Goal: Task Accomplishment & Management: Manage account settings

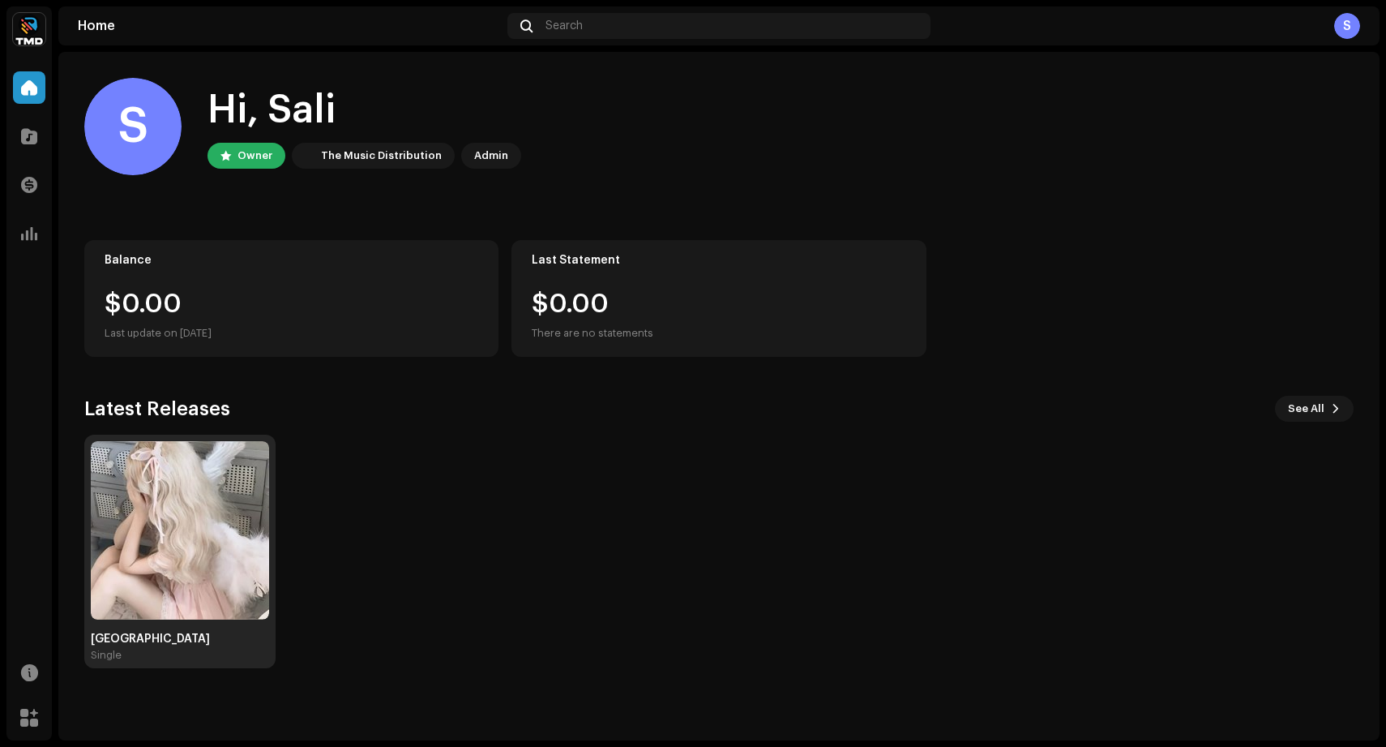
click at [262, 558] on img at bounding box center [180, 530] width 178 height 178
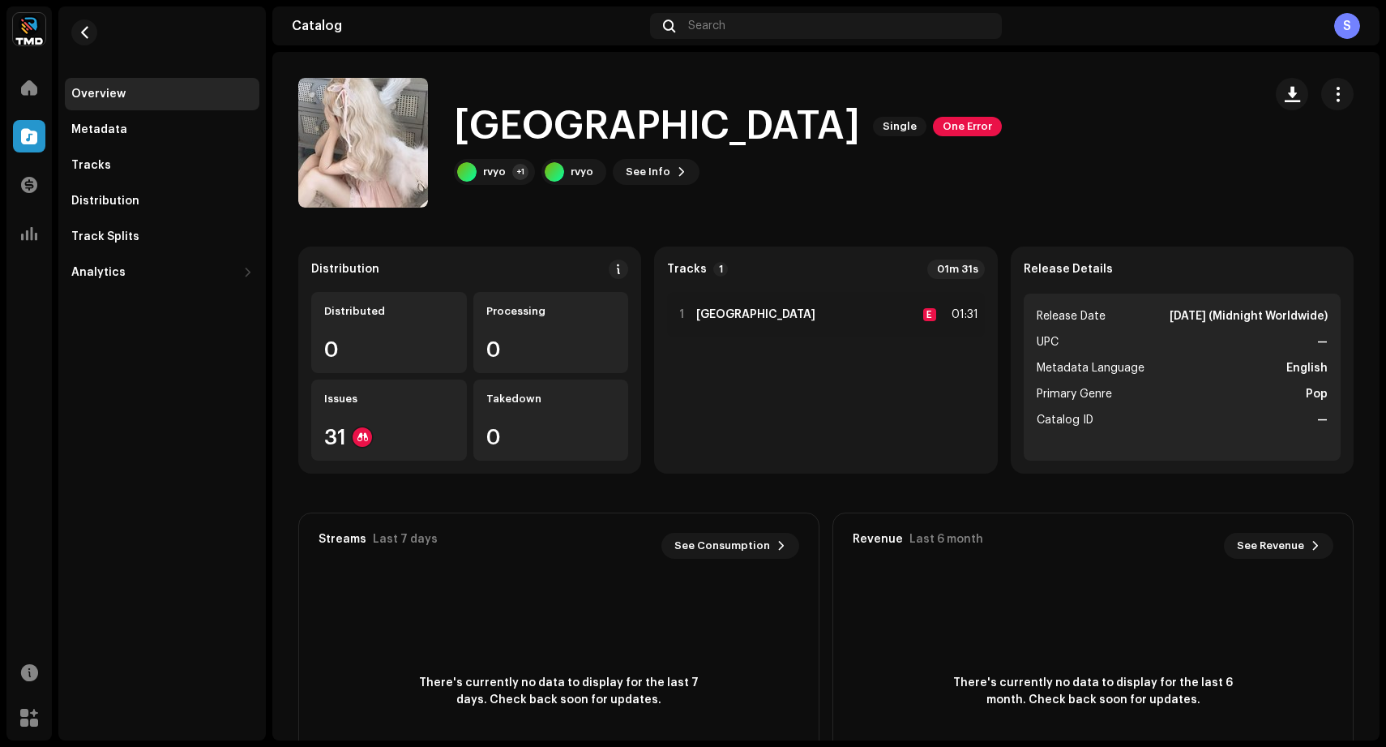
click at [369, 465] on div "Distribution Distributed 0 Processing 0 Issues 31 Takedown 0" at bounding box center [469, 359] width 343 height 227
click at [368, 464] on div "Distribution Distributed 0 Processing 0 Issues 31 Takedown 0" at bounding box center [469, 359] width 343 height 227
click at [358, 455] on div "Issues 31" at bounding box center [389, 419] width 156 height 81
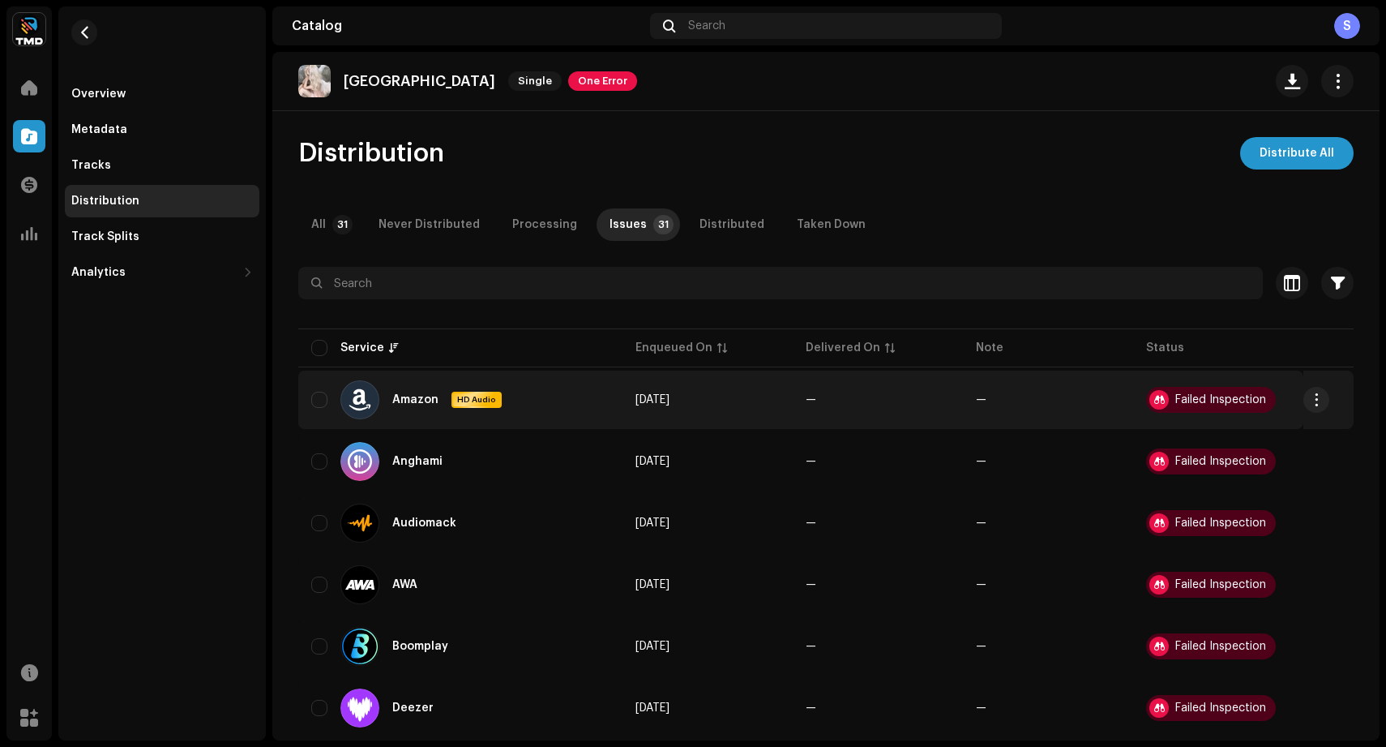
click at [1184, 400] on div "Failed Inspection" at bounding box center [1220, 399] width 91 height 11
click at [1164, 396] on div at bounding box center [1158, 399] width 19 height 19
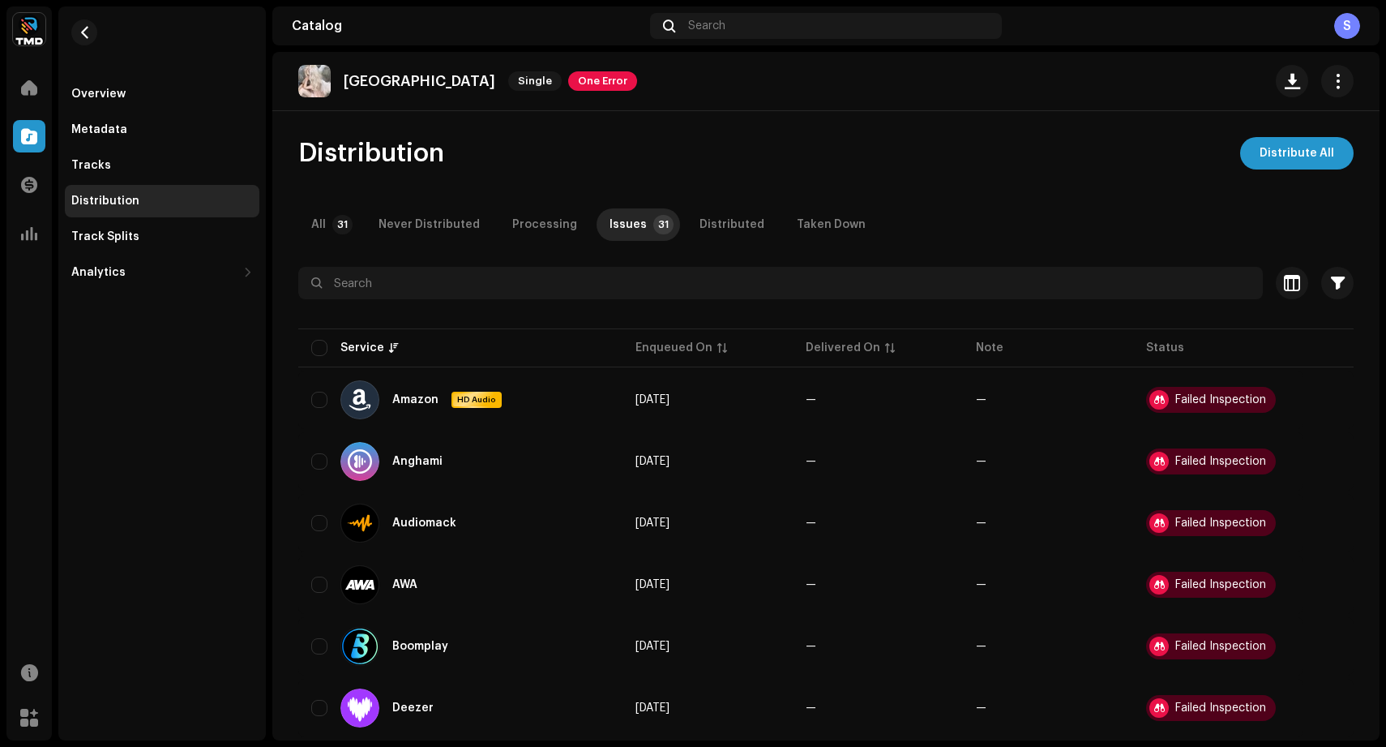
click at [152, 147] on div "Overview Metadata Tracks Distribution Track Splits Analytics Consumption Engage…" at bounding box center [162, 183] width 195 height 211
click at [160, 77] on div "Overview Metadata Tracks Distribution Track Splits Analytics Consumption Engage…" at bounding box center [162, 147] width 208 height 282
click at [178, 91] on div "Overview" at bounding box center [162, 94] width 182 height 13
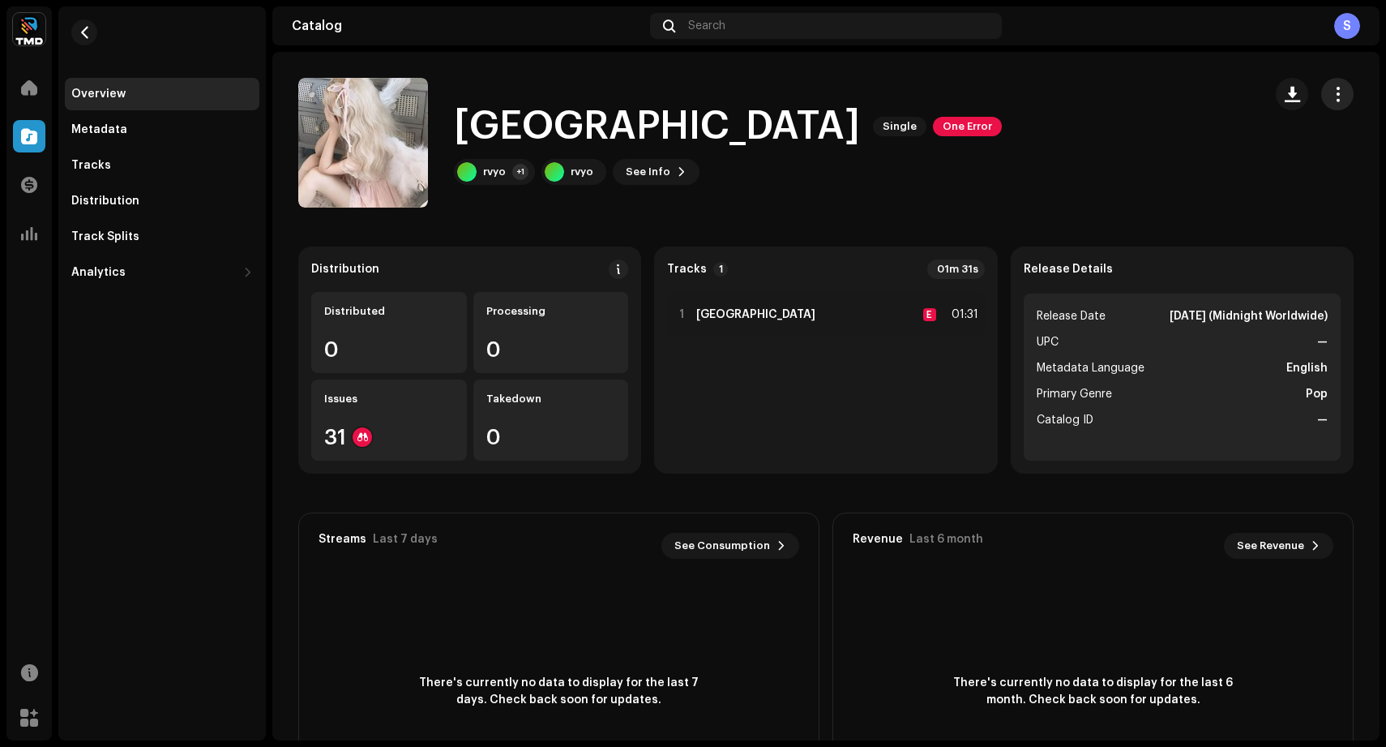
drag, startPoint x: 1346, startPoint y: 92, endPoint x: 1338, endPoint y: 96, distance: 9.1
click at [1346, 92] on div "São Paulo Single One Error rvyo +1 rvyo See Info" at bounding box center [825, 143] width 1107 height 130
click at [1330, 95] on span "button" at bounding box center [1337, 94] width 15 height 13
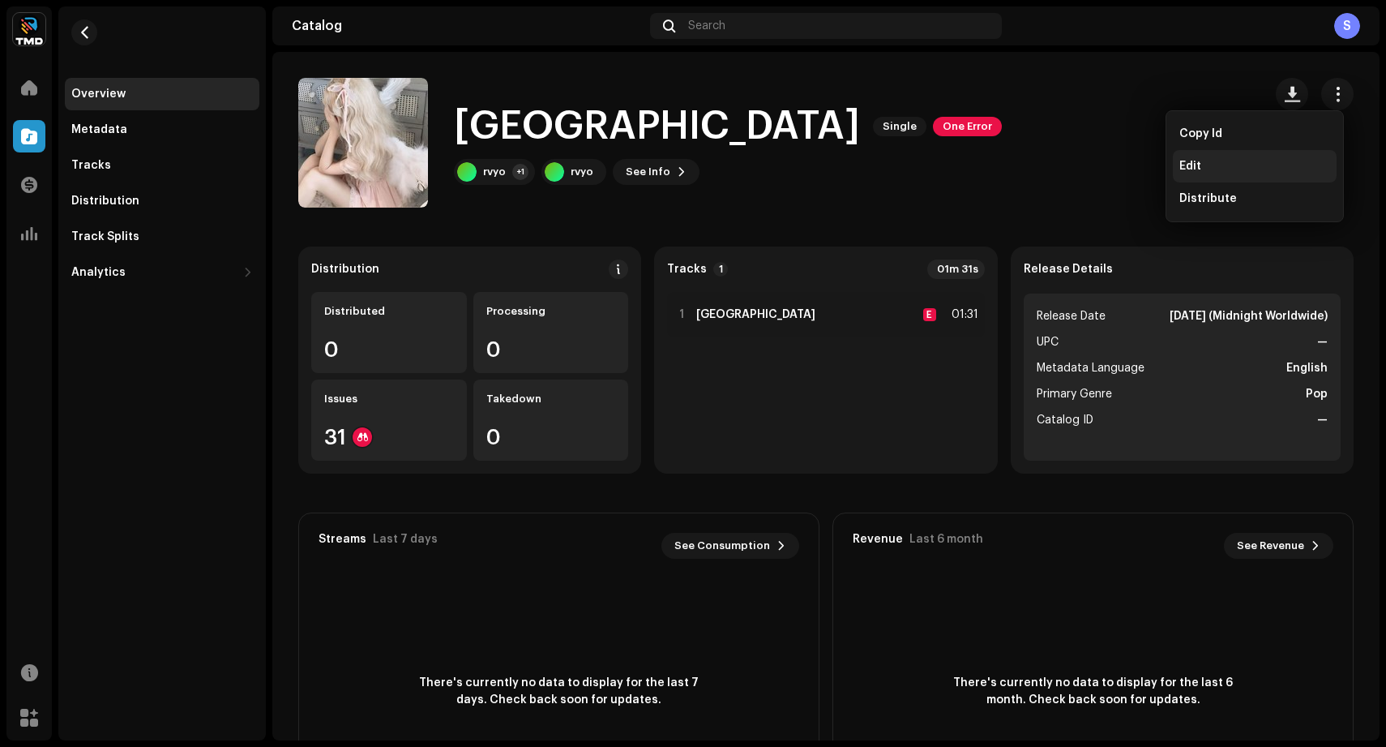
click at [1257, 162] on div "Edit" at bounding box center [1254, 166] width 151 height 13
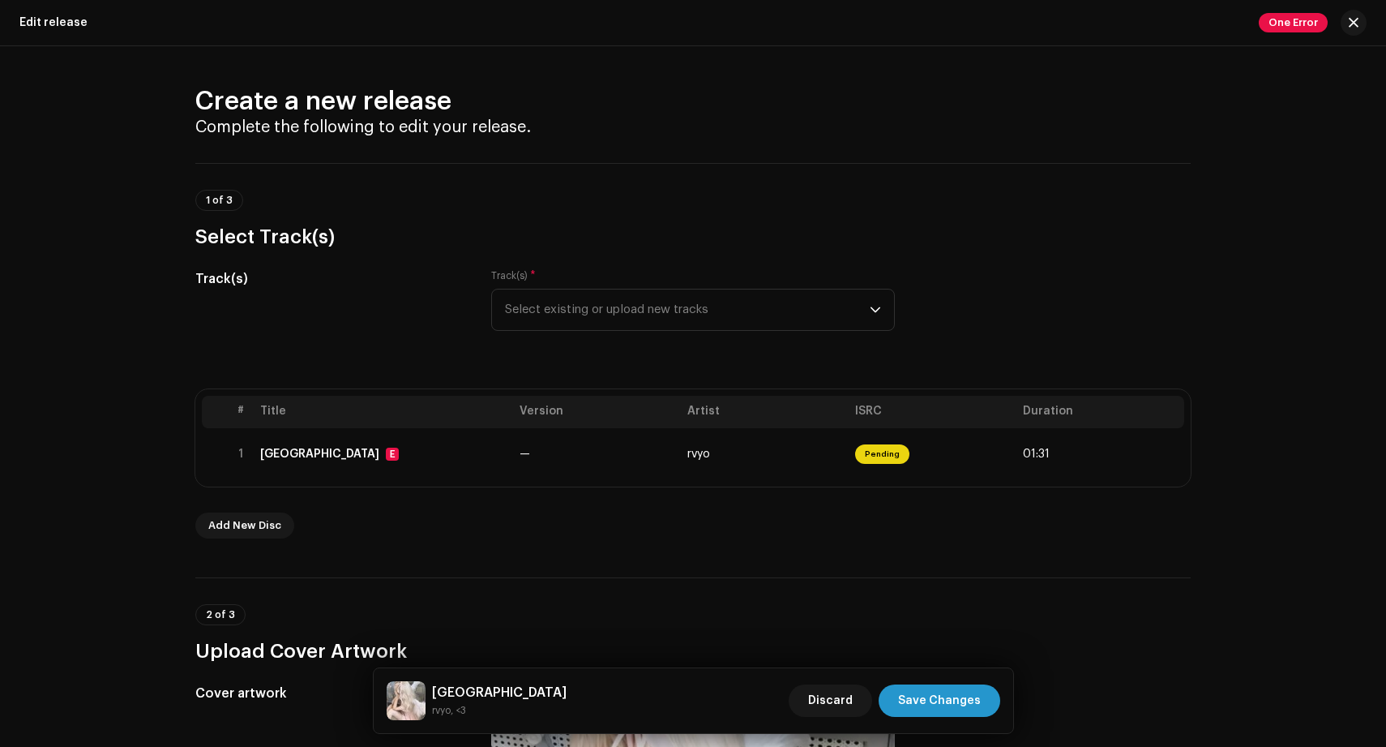
scroll to position [152, 0]
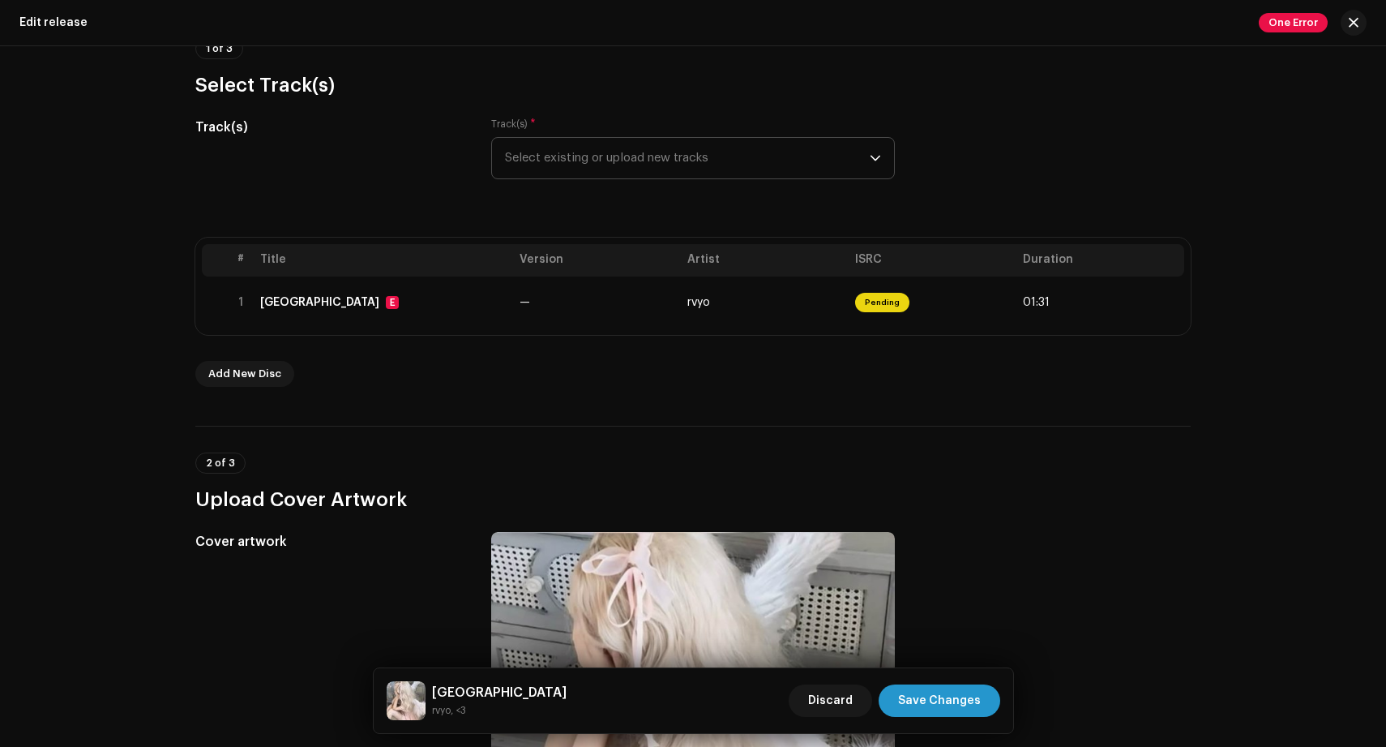
click at [752, 159] on span "Select existing or upload new tracks" at bounding box center [687, 158] width 365 height 41
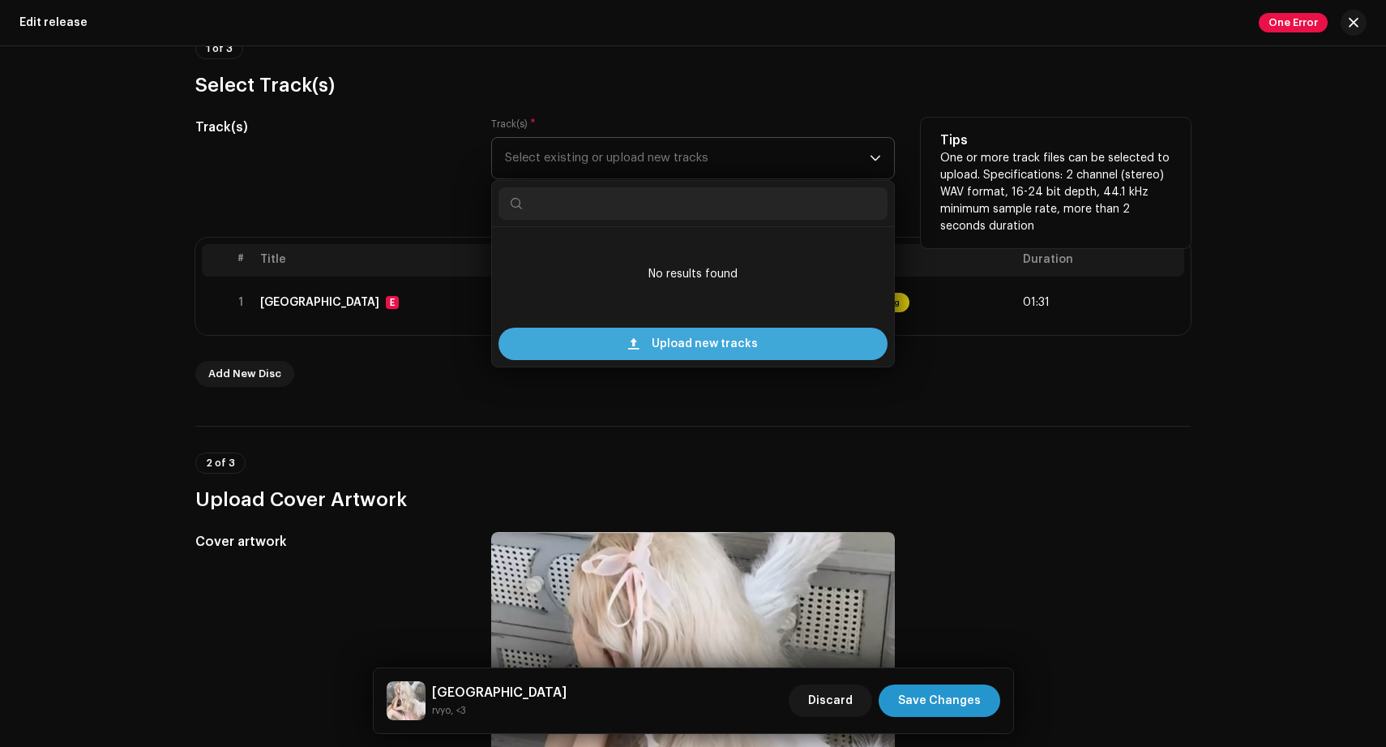
click at [764, 353] on div "Upload new tracks" at bounding box center [692, 343] width 389 height 32
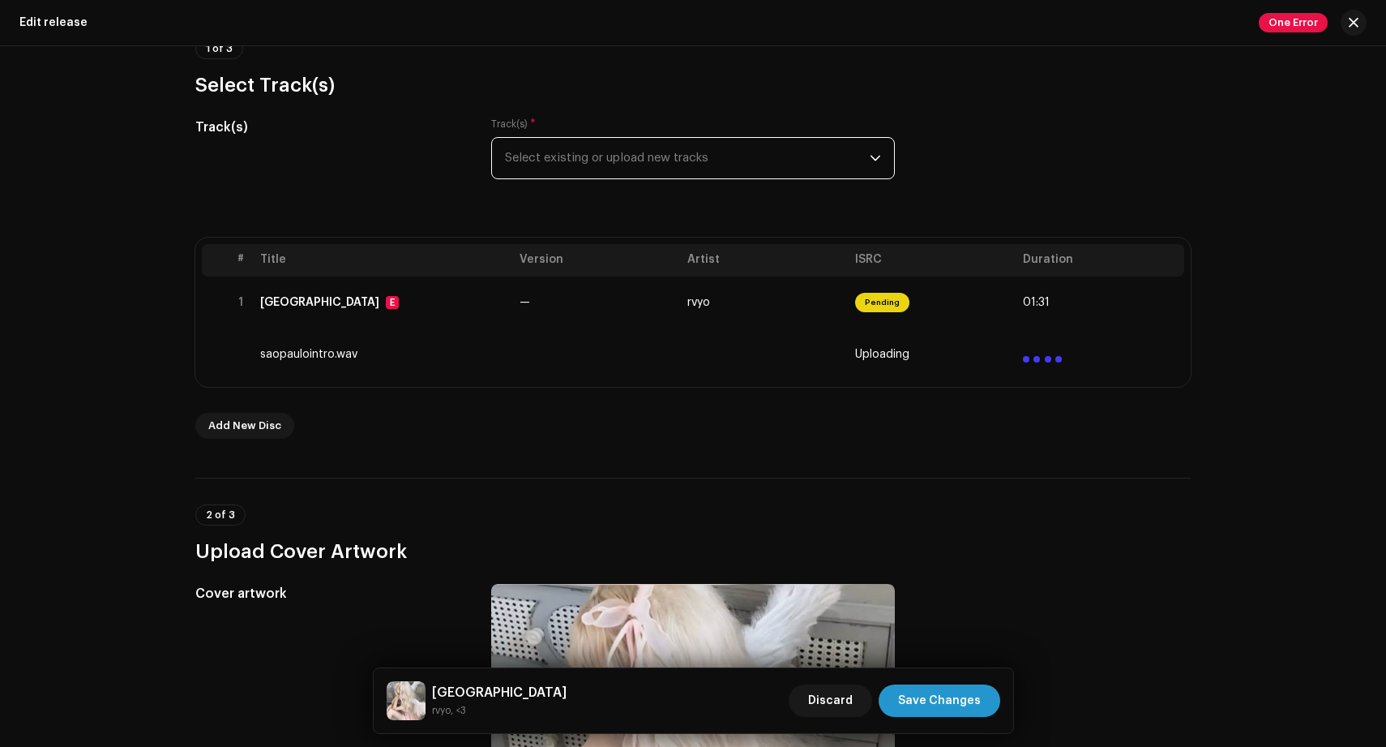
click at [353, 372] on td "saopaulointro.wav" at bounding box center [383, 354] width 259 height 52
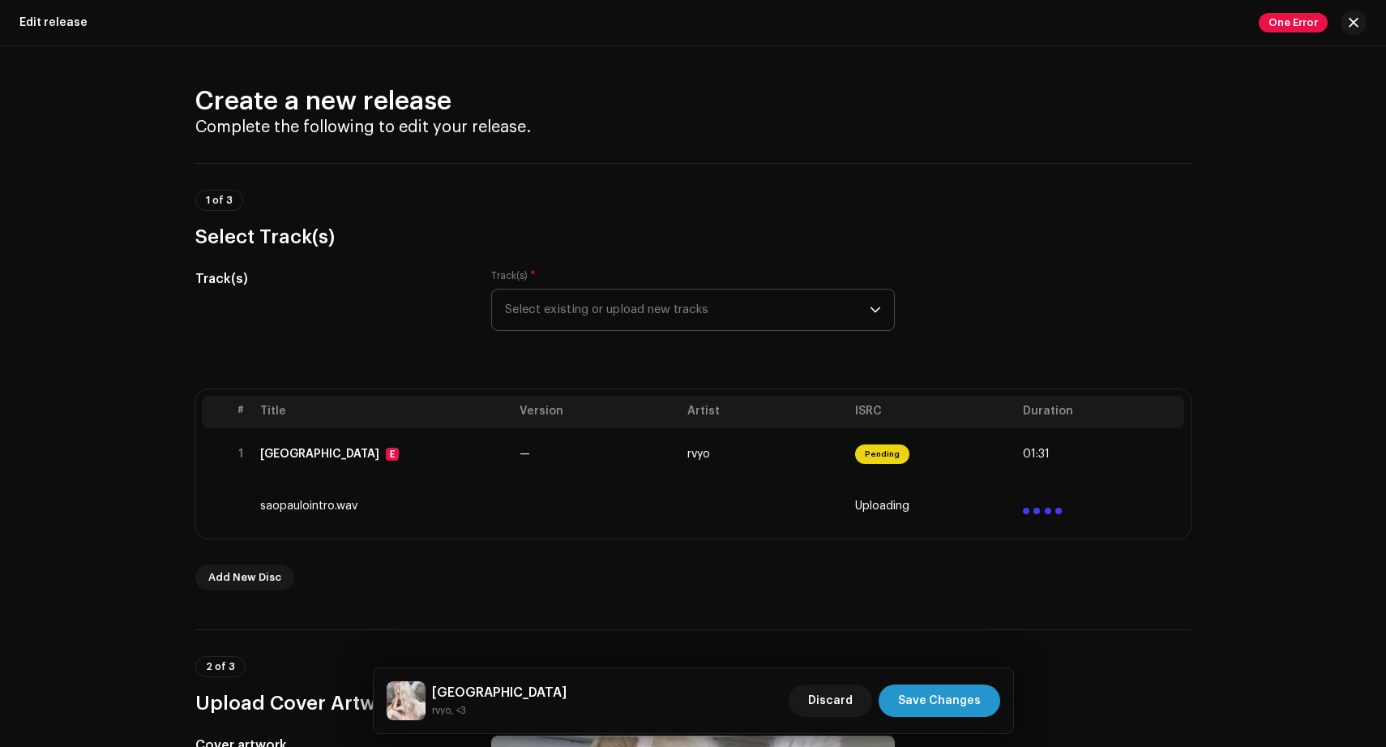
scroll to position [146, 0]
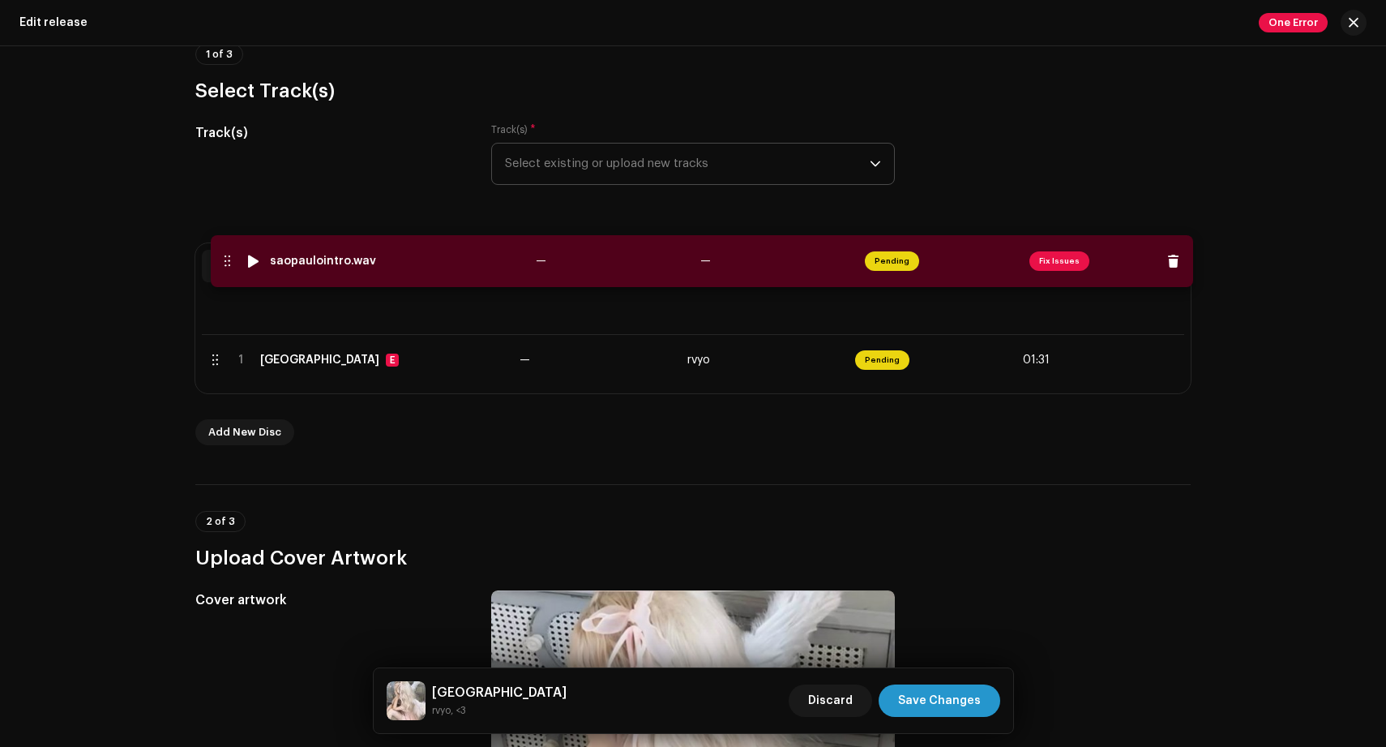
drag, startPoint x: 215, startPoint y: 357, endPoint x: 225, endPoint y: 260, distance: 97.8
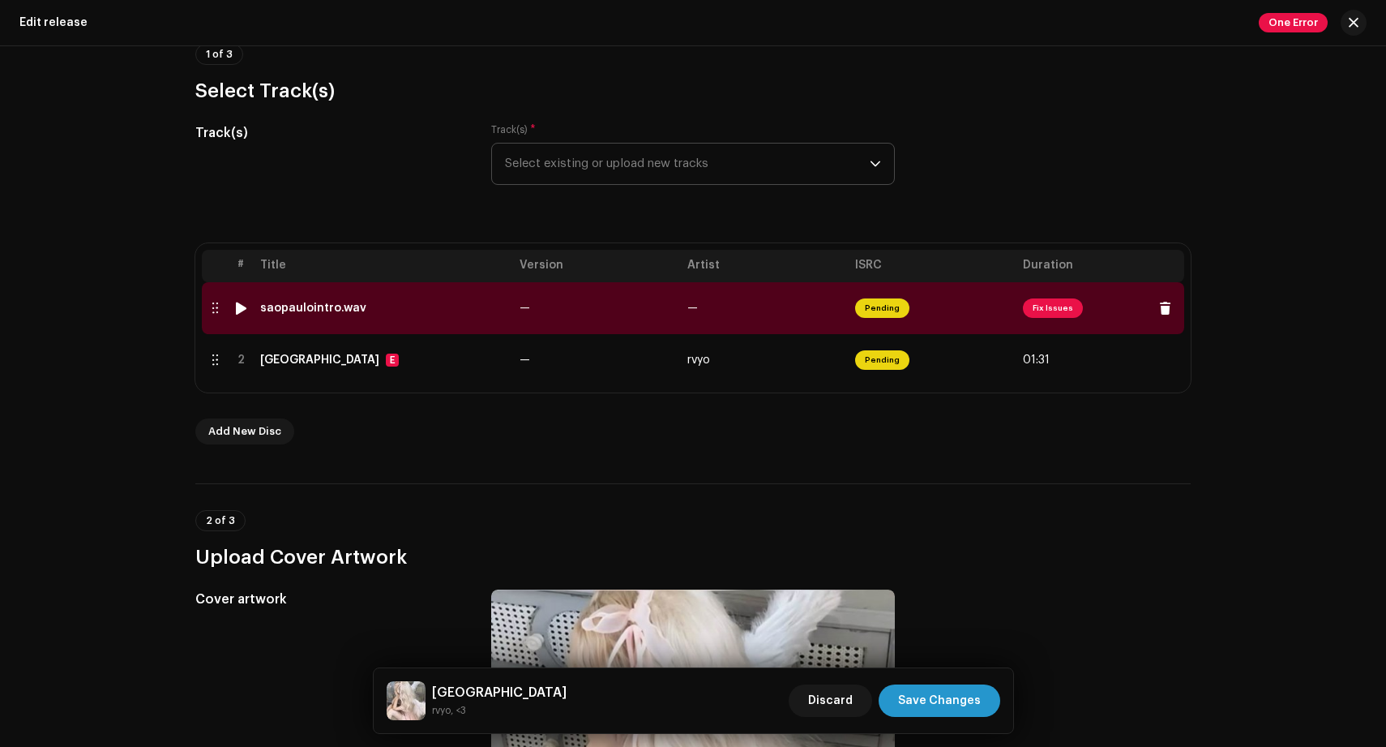
click at [316, 305] on div "saopaulointro.wav" at bounding box center [313, 308] width 106 height 13
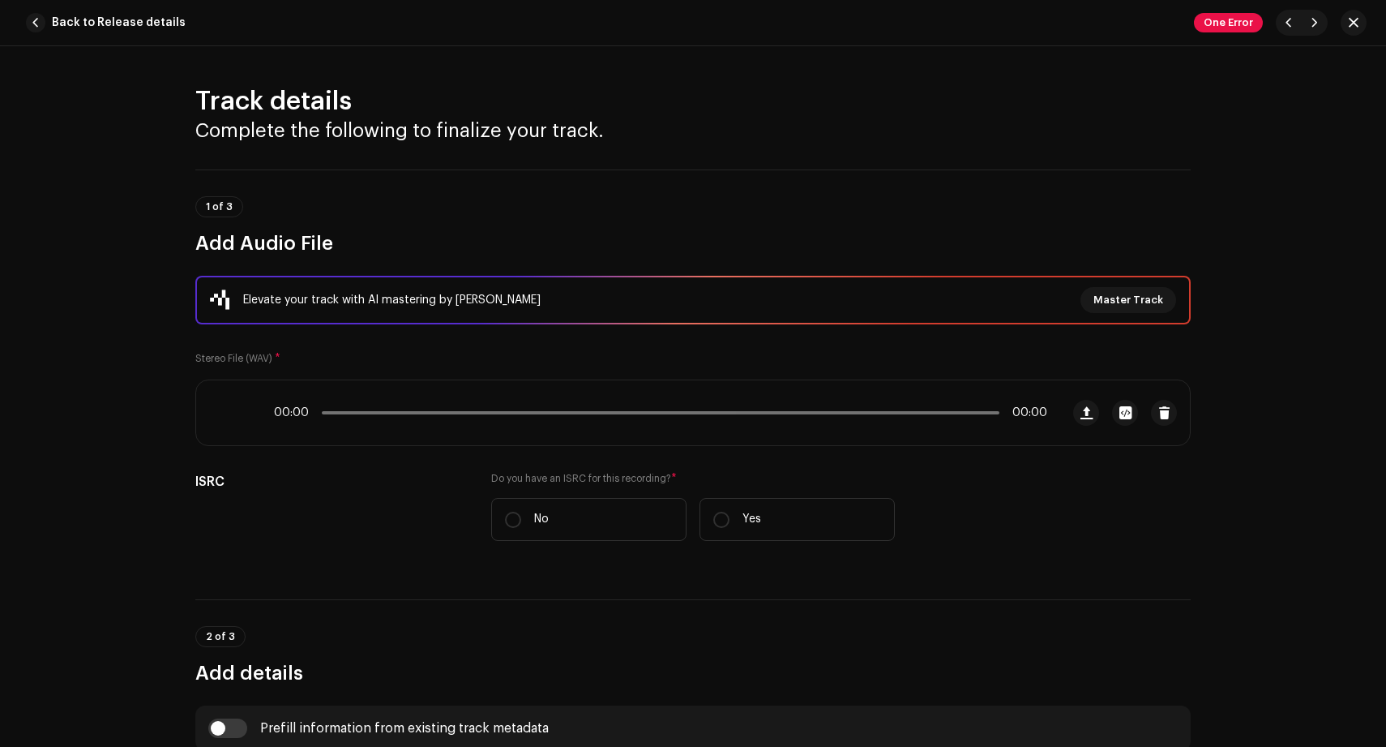
click at [316, 305] on div "Track details Complete the following to finalize your track. 1 of 3 Add Audio F…" at bounding box center [693, 396] width 1386 height 700
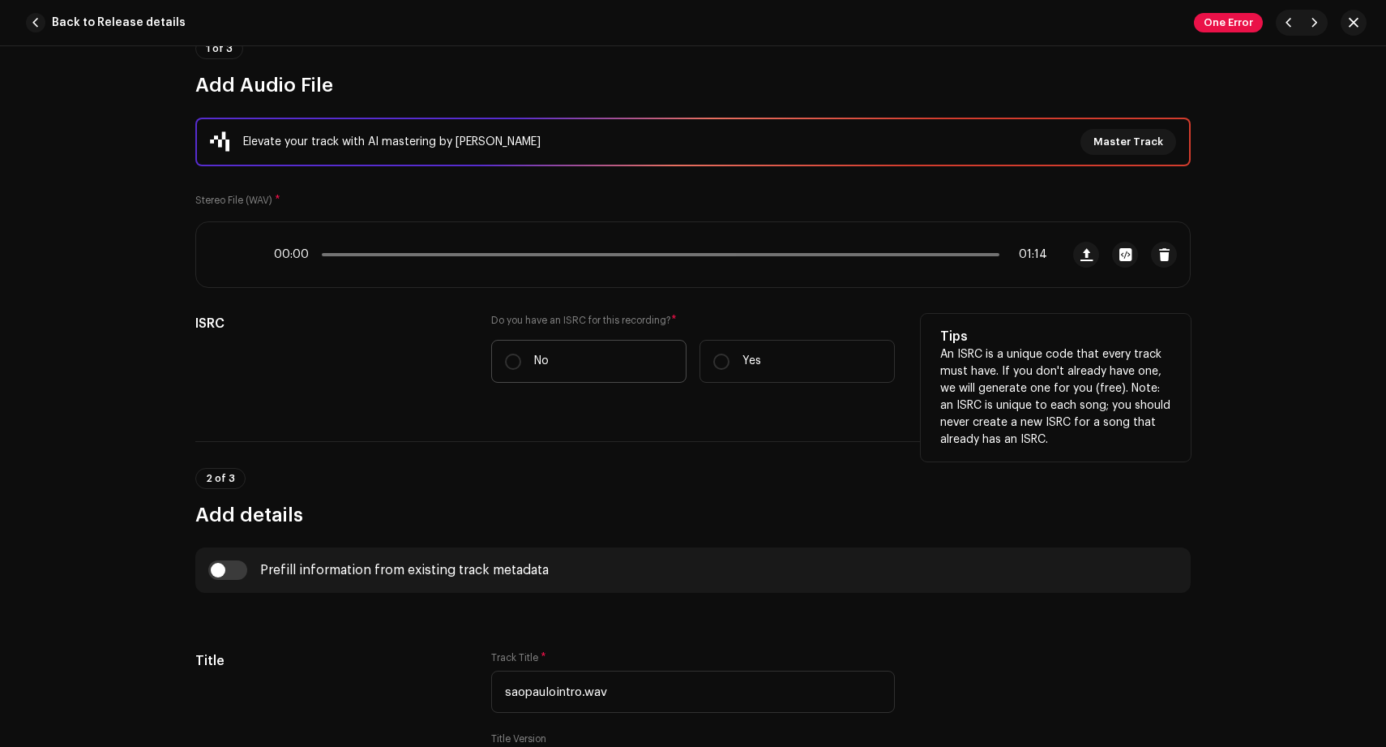
click at [593, 366] on label "No" at bounding box center [588, 361] width 195 height 43
click at [521, 366] on input "No" at bounding box center [513, 361] width 16 height 16
radio input "true"
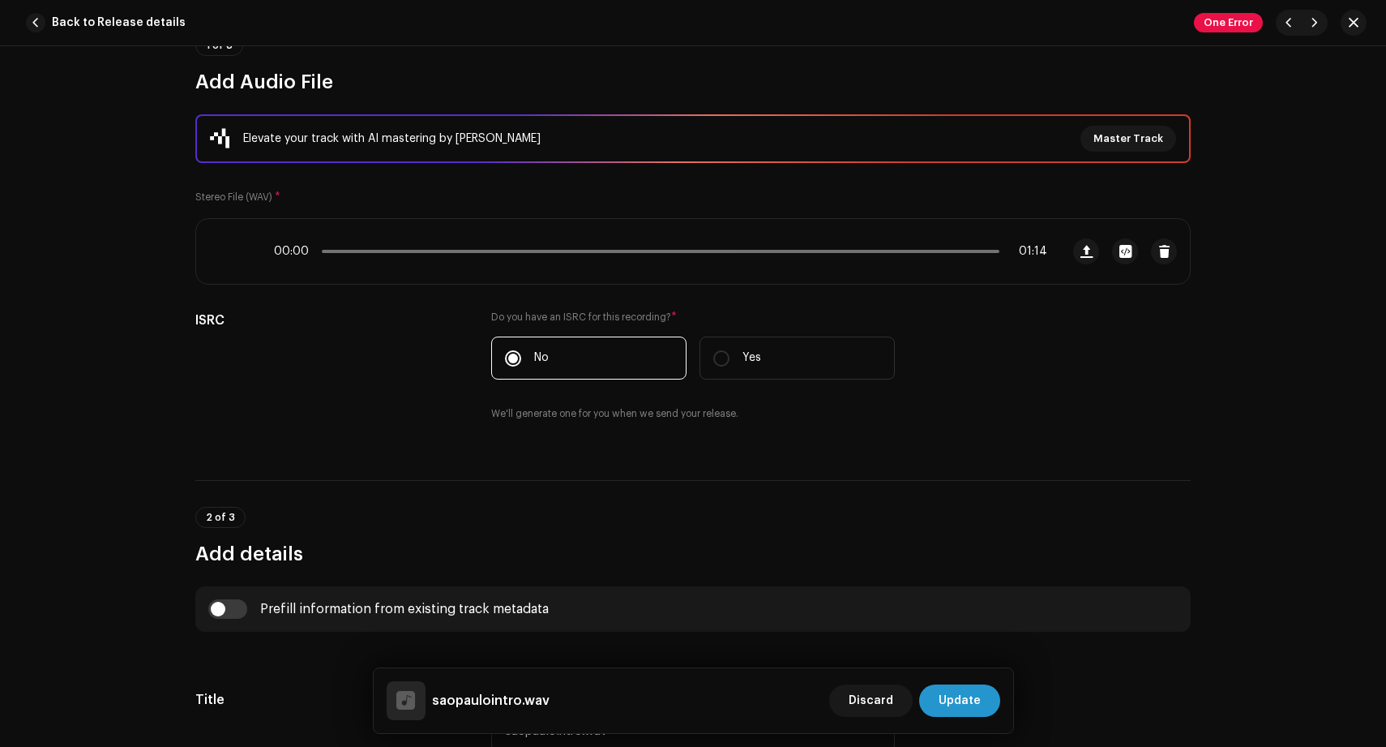
scroll to position [503, 0]
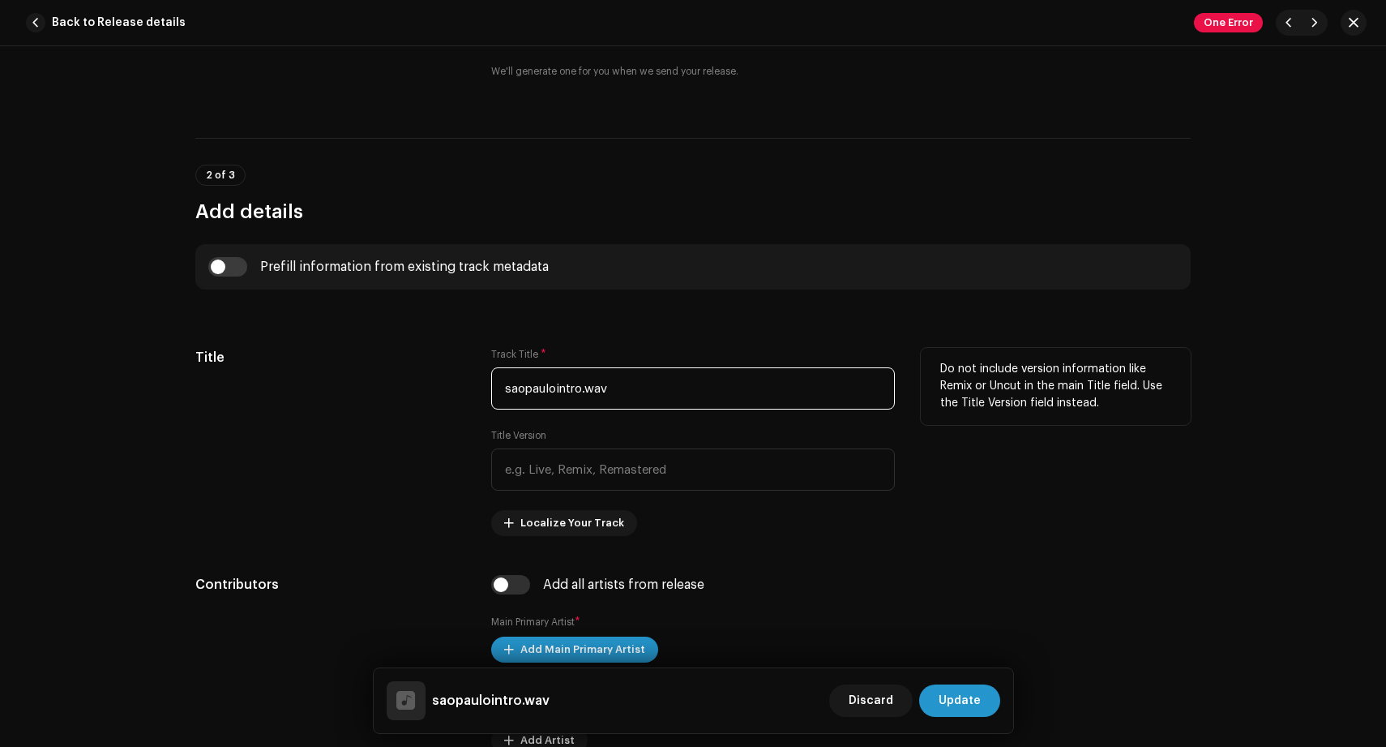
click at [618, 374] on input "saopaulointro.wav" at bounding box center [693, 388] width 404 height 42
click at [568, 391] on input "saopaulointro.wav" at bounding box center [693, 388] width 404 height 42
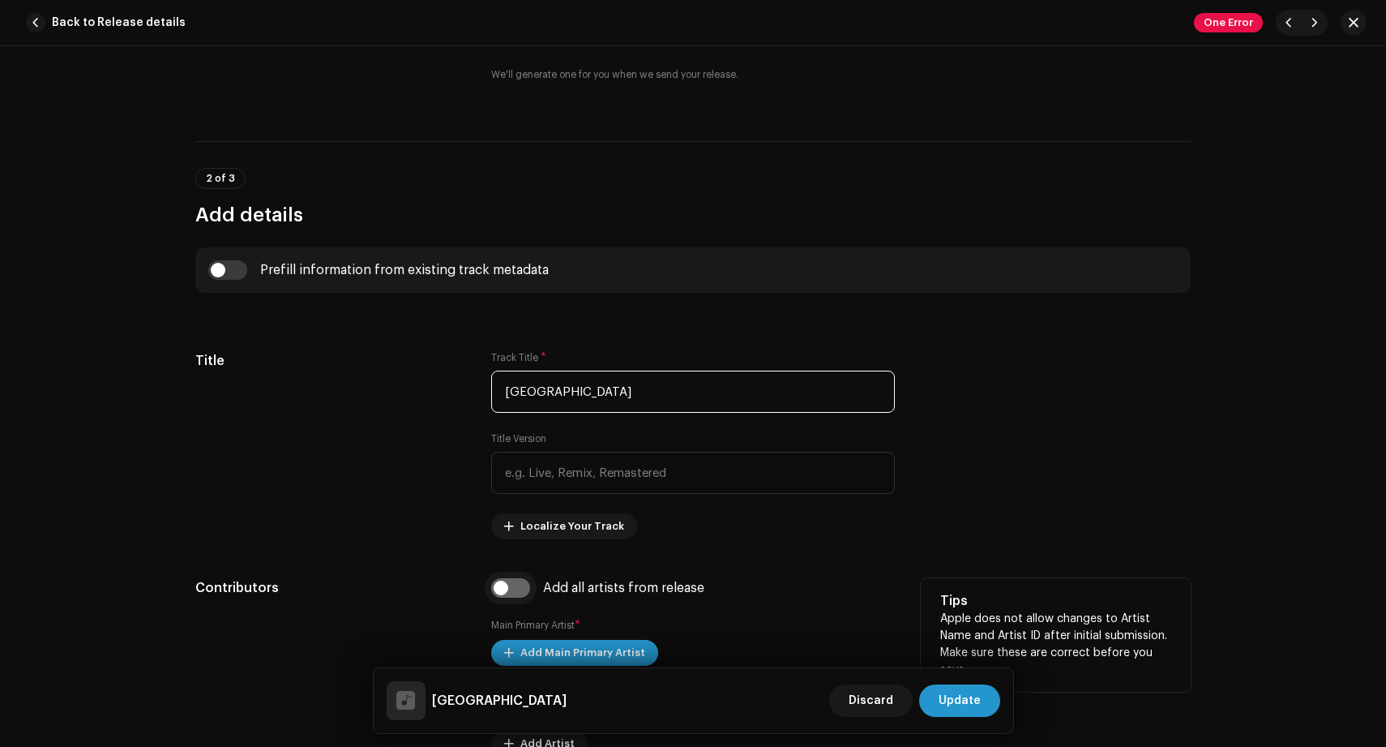
type input "[GEOGRAPHIC_DATA]"
click at [511, 595] on input "checkbox" at bounding box center [510, 587] width 39 height 19
checkbox input "true"
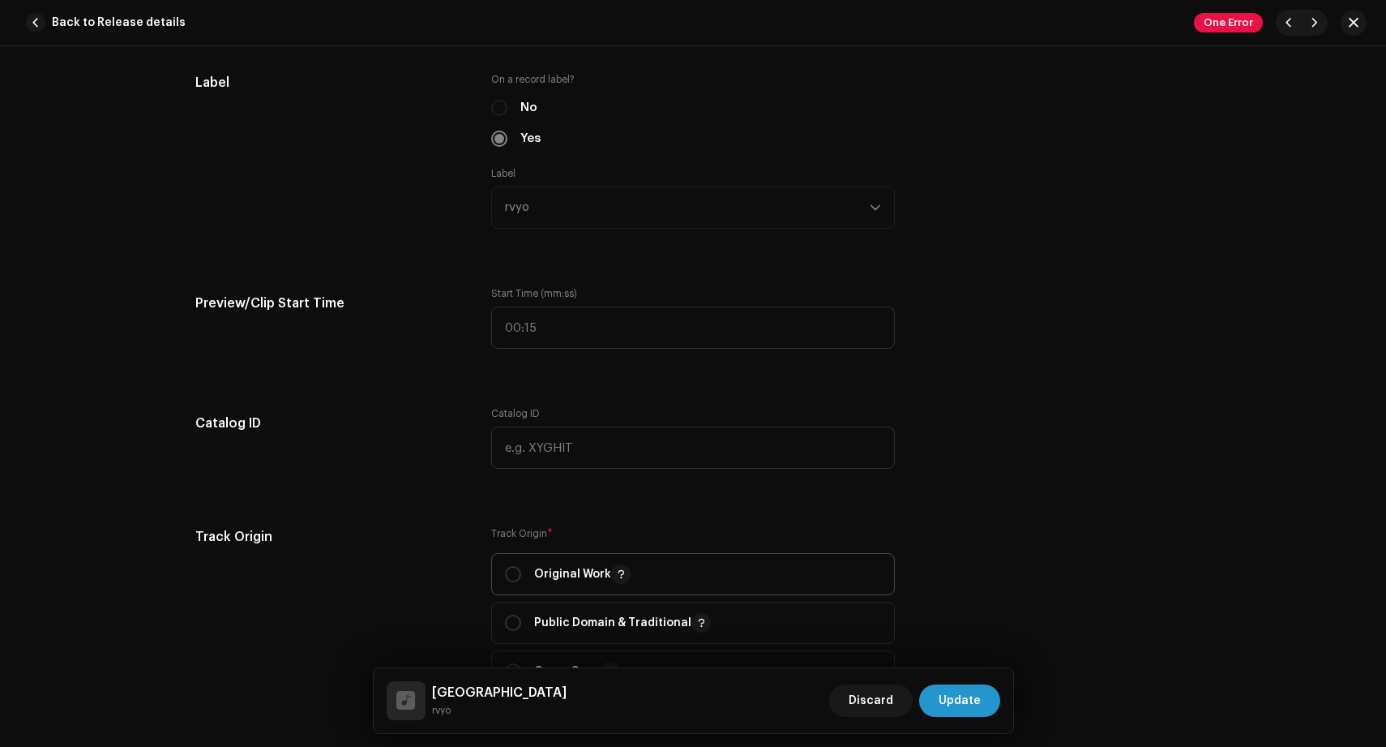
scroll to position [1994, 0]
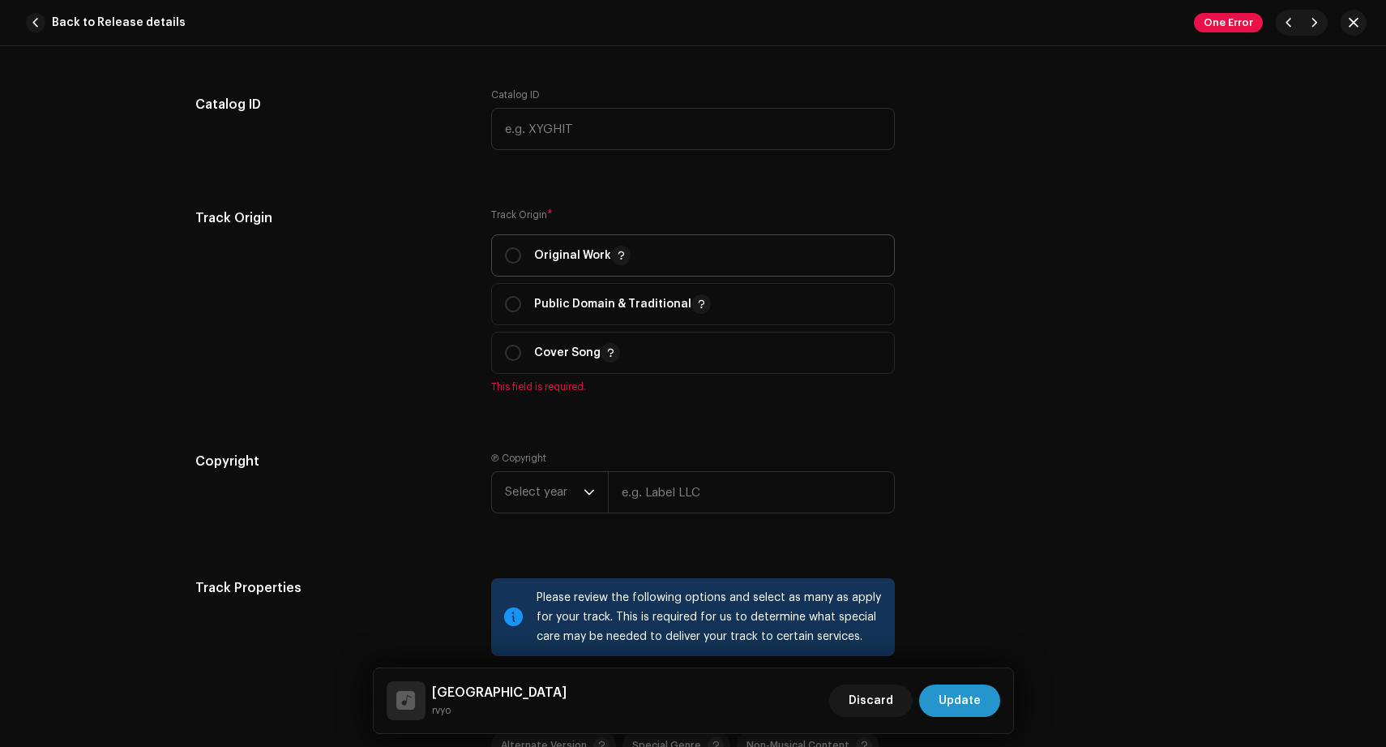
click at [548, 246] on p "Original Work" at bounding box center [582, 255] width 96 height 19
radio input "true"
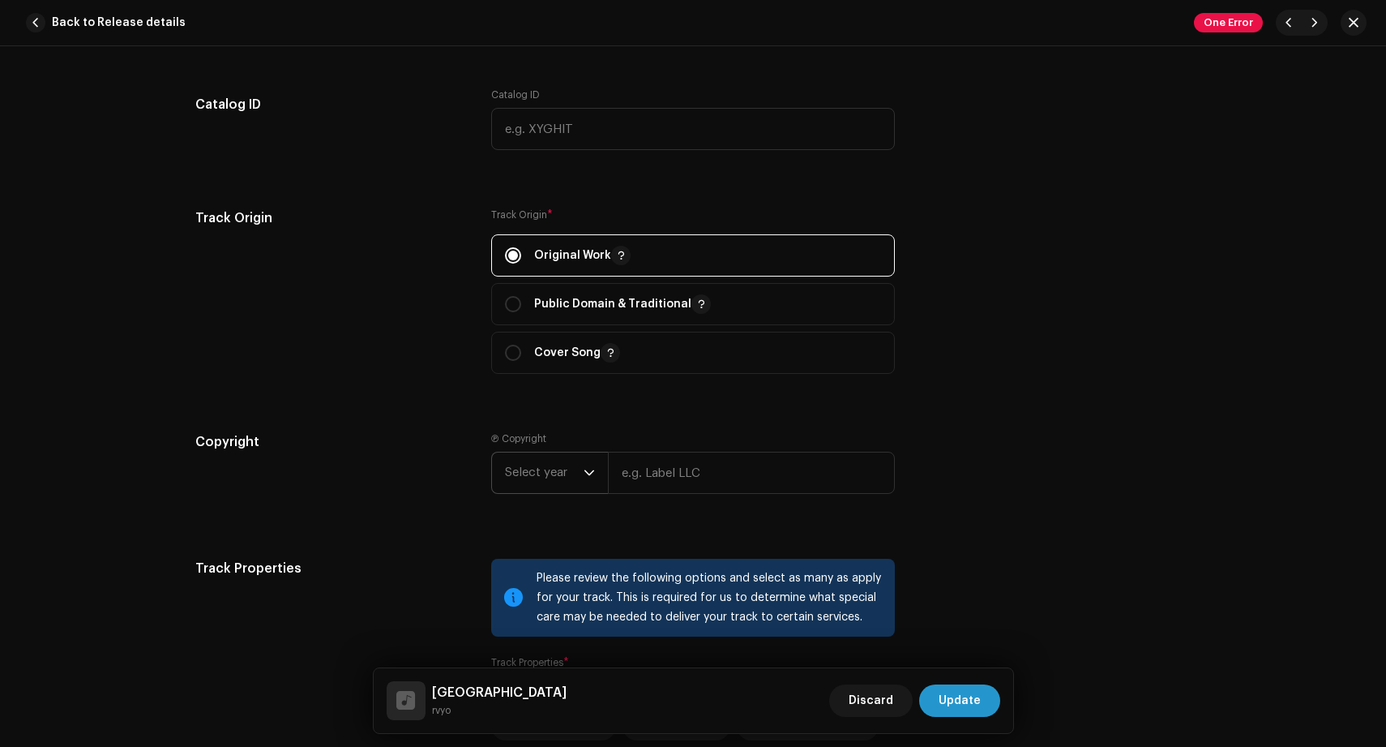
click at [551, 481] on span "Select year" at bounding box center [544, 472] width 79 height 41
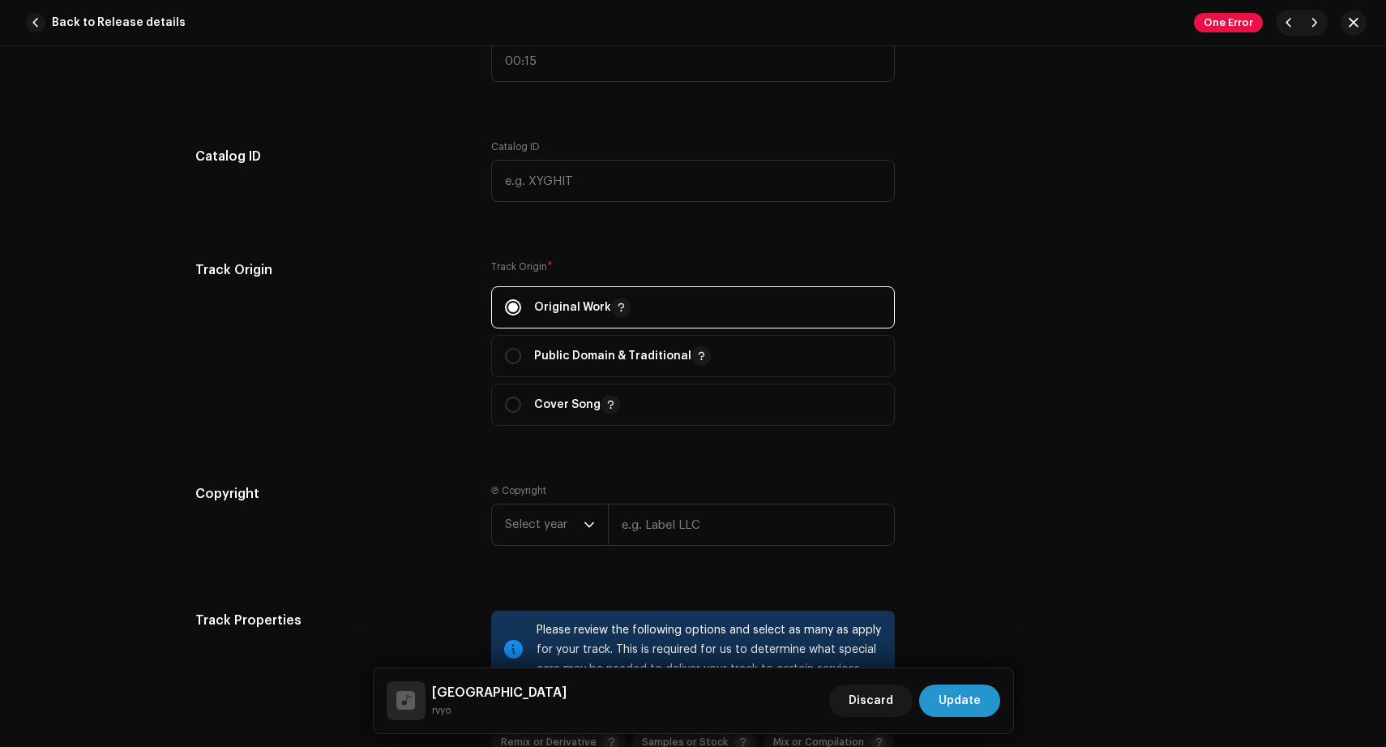
drag, startPoint x: 1081, startPoint y: 447, endPoint x: 1067, endPoint y: 449, distance: 14.8
click at [1068, 449] on div "Track details Complete the following to finalize your track. 1 of 3 Add Audio F…" at bounding box center [692, 12] width 1047 height 3739
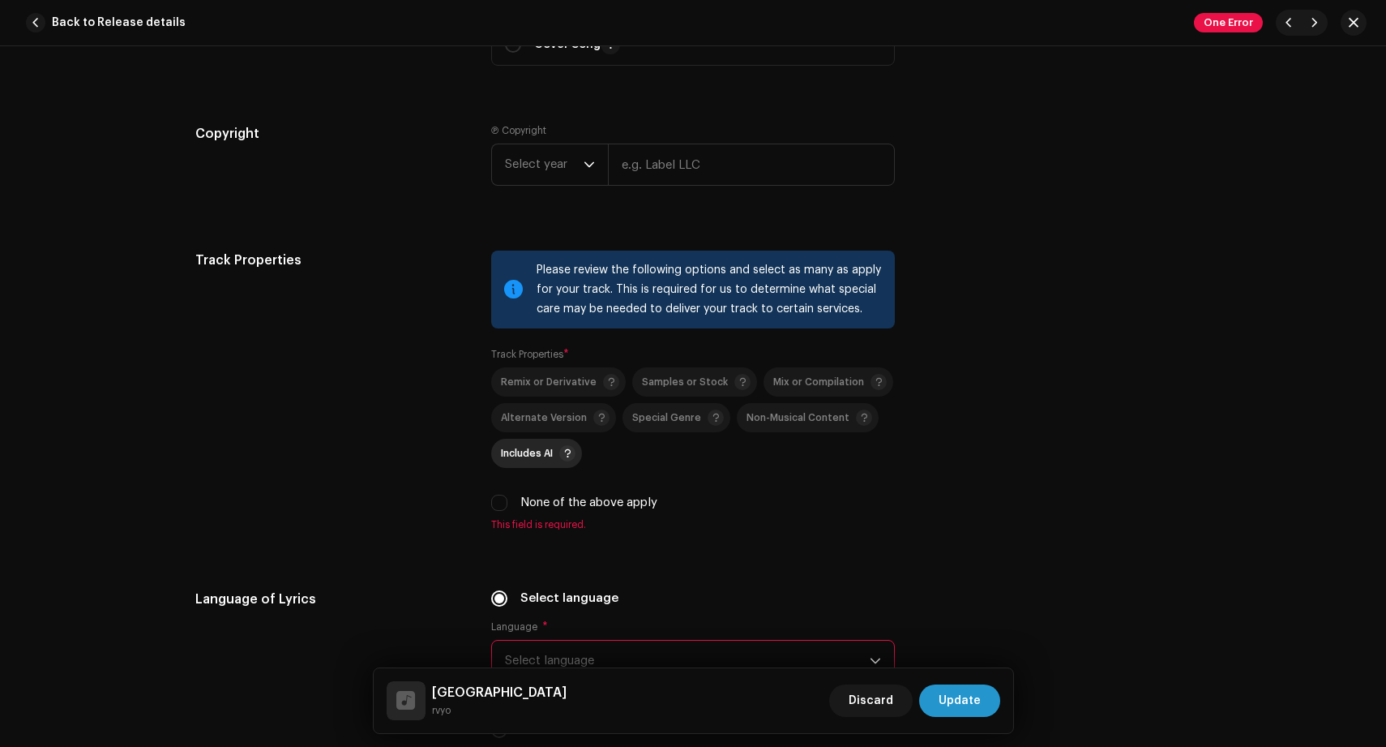
click at [501, 443] on span "Includes AI" at bounding box center [538, 452] width 75 height 19
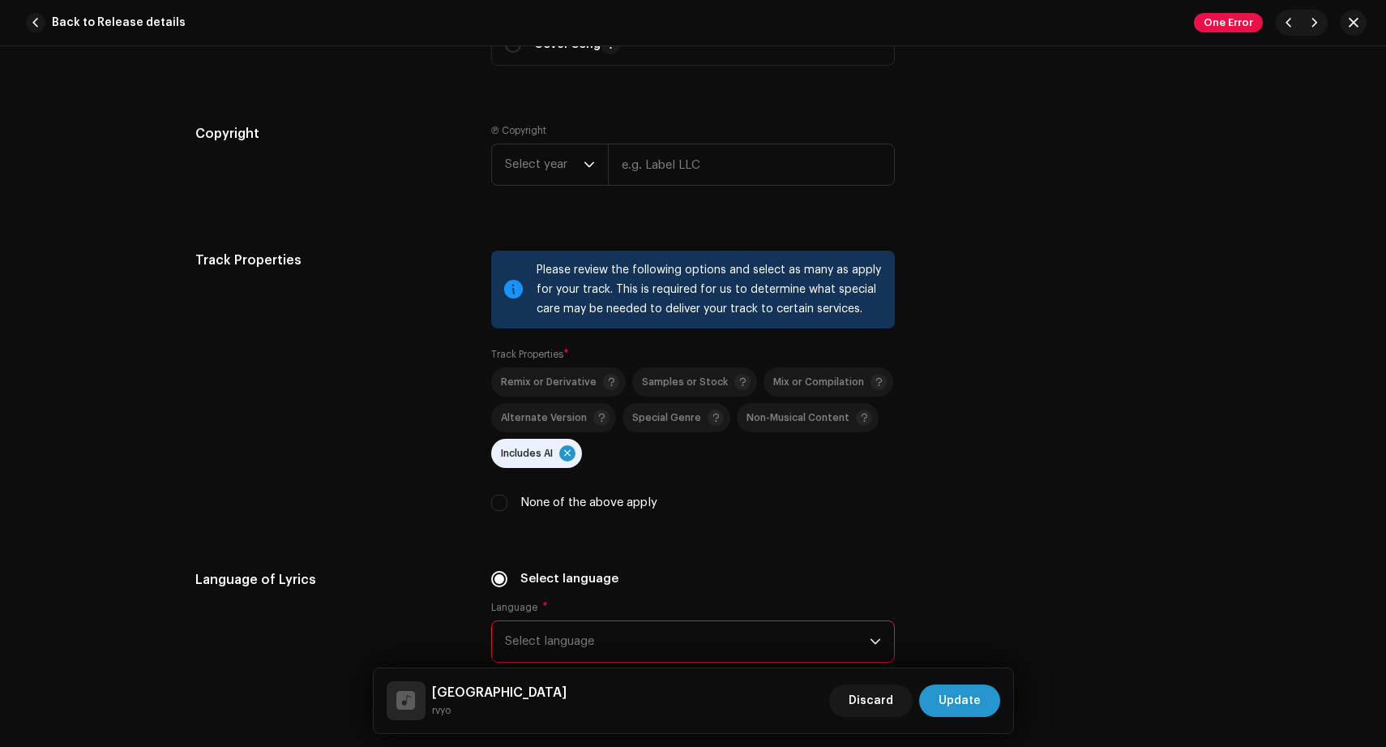
scroll to position [2435, 0]
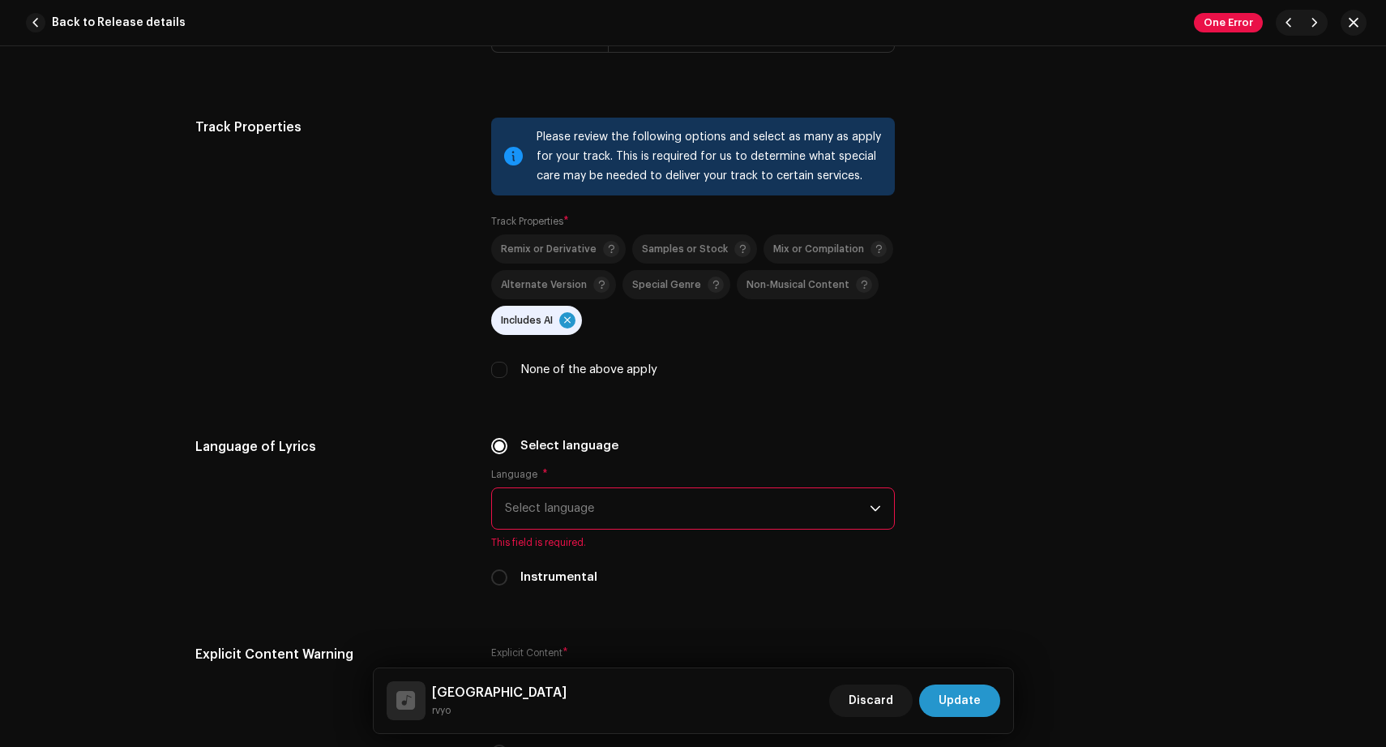
click at [617, 513] on span "Select language" at bounding box center [687, 508] width 365 height 41
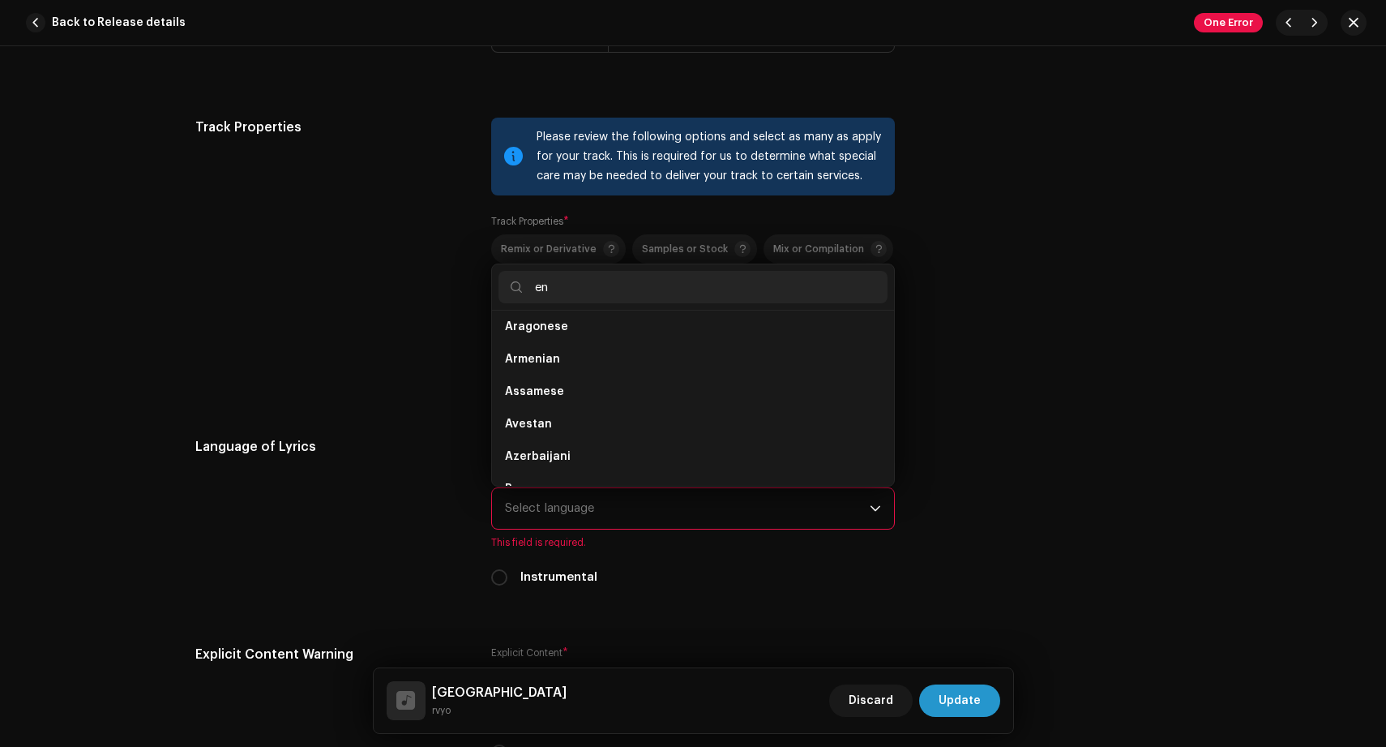
scroll to position [0, 0]
type input "e"
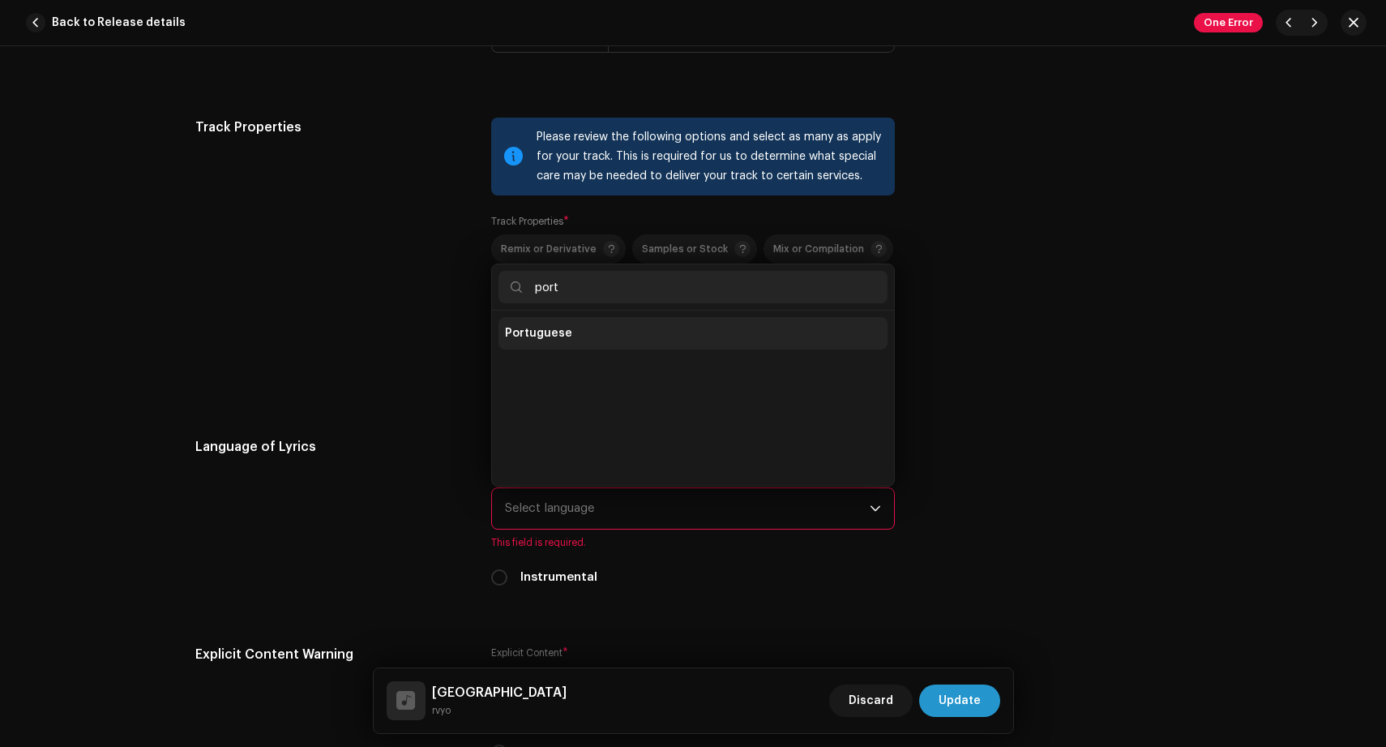
type input "port"
click at [627, 336] on li "Portuguese" at bounding box center [692, 333] width 389 height 32
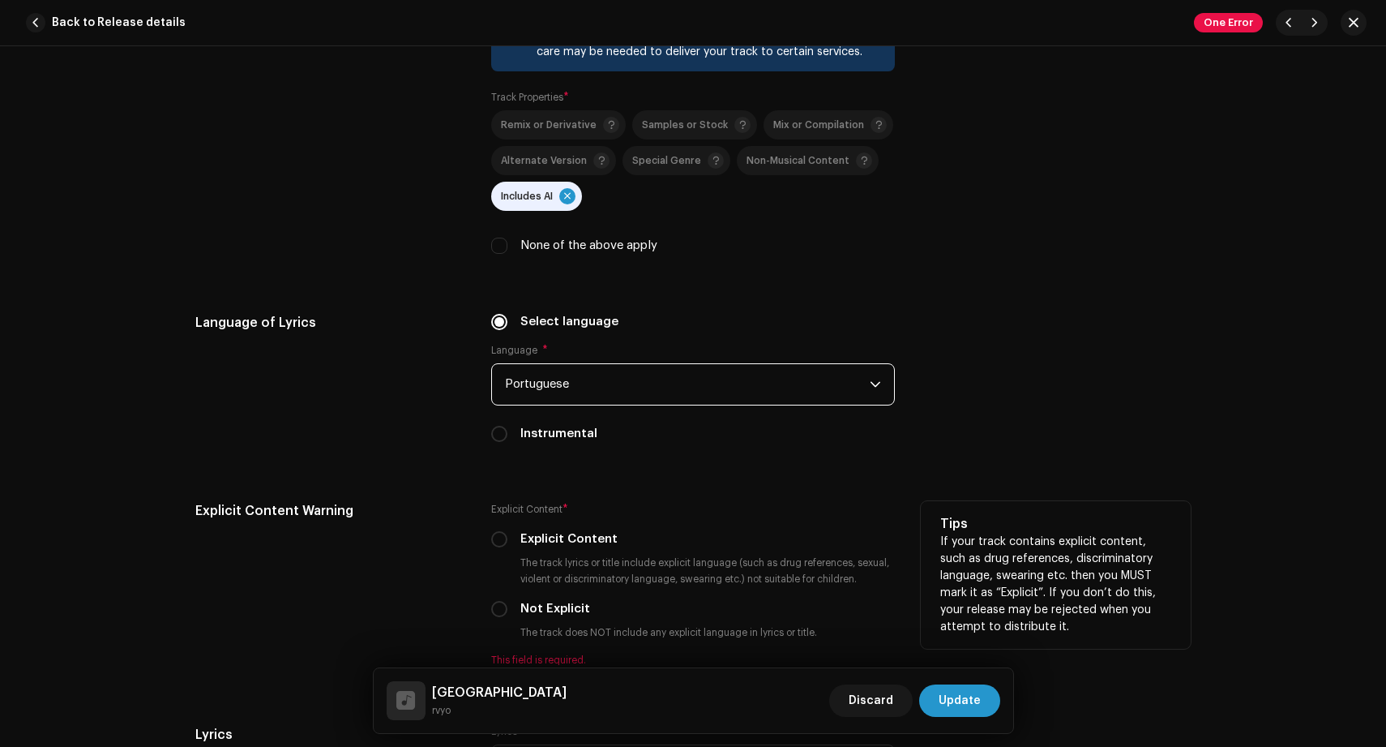
scroll to position [2701, 0]
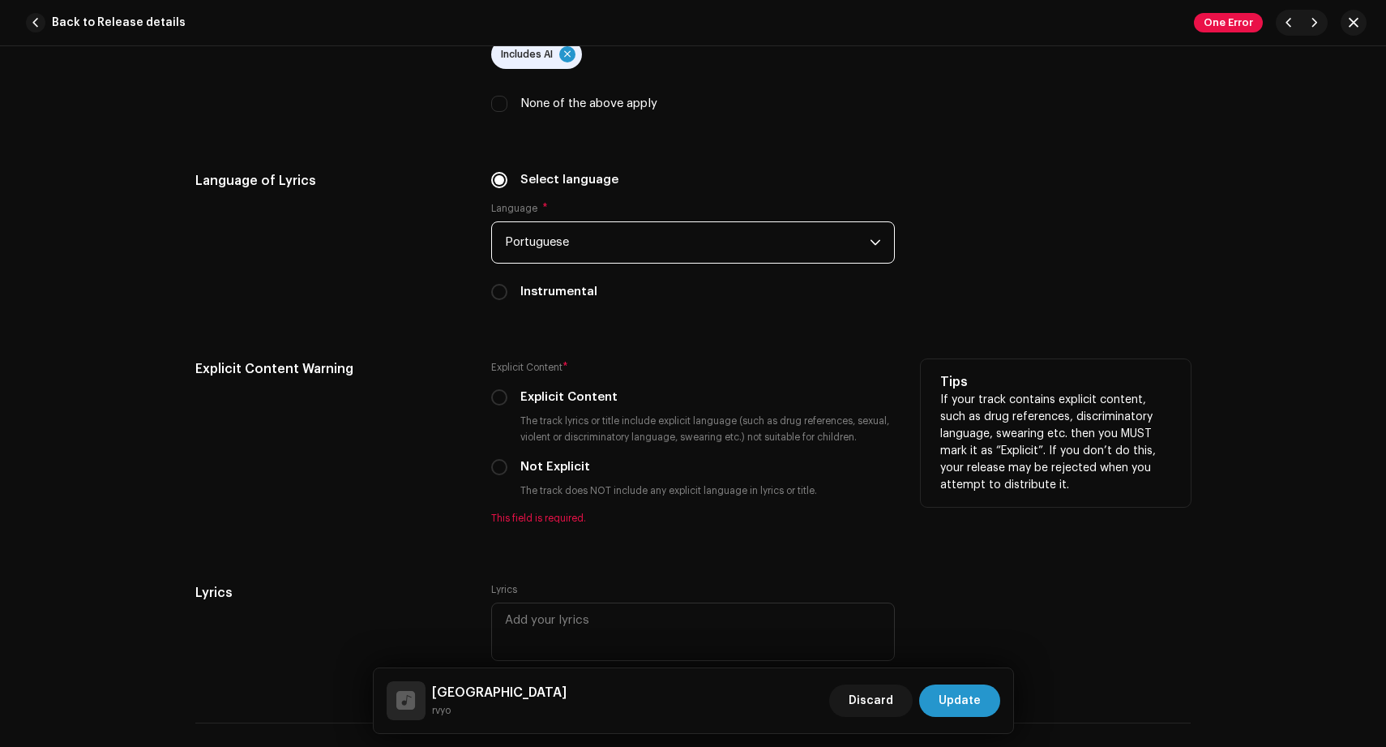
click at [537, 380] on div "Explicit Content * Explicit Content The track lyrics or title include explicit …" at bounding box center [693, 441] width 404 height 165
click at [528, 394] on label "Explicit Content" at bounding box center [568, 397] width 97 height 18
click at [507, 394] on input "Explicit Content" at bounding box center [499, 397] width 16 height 16
radio input "true"
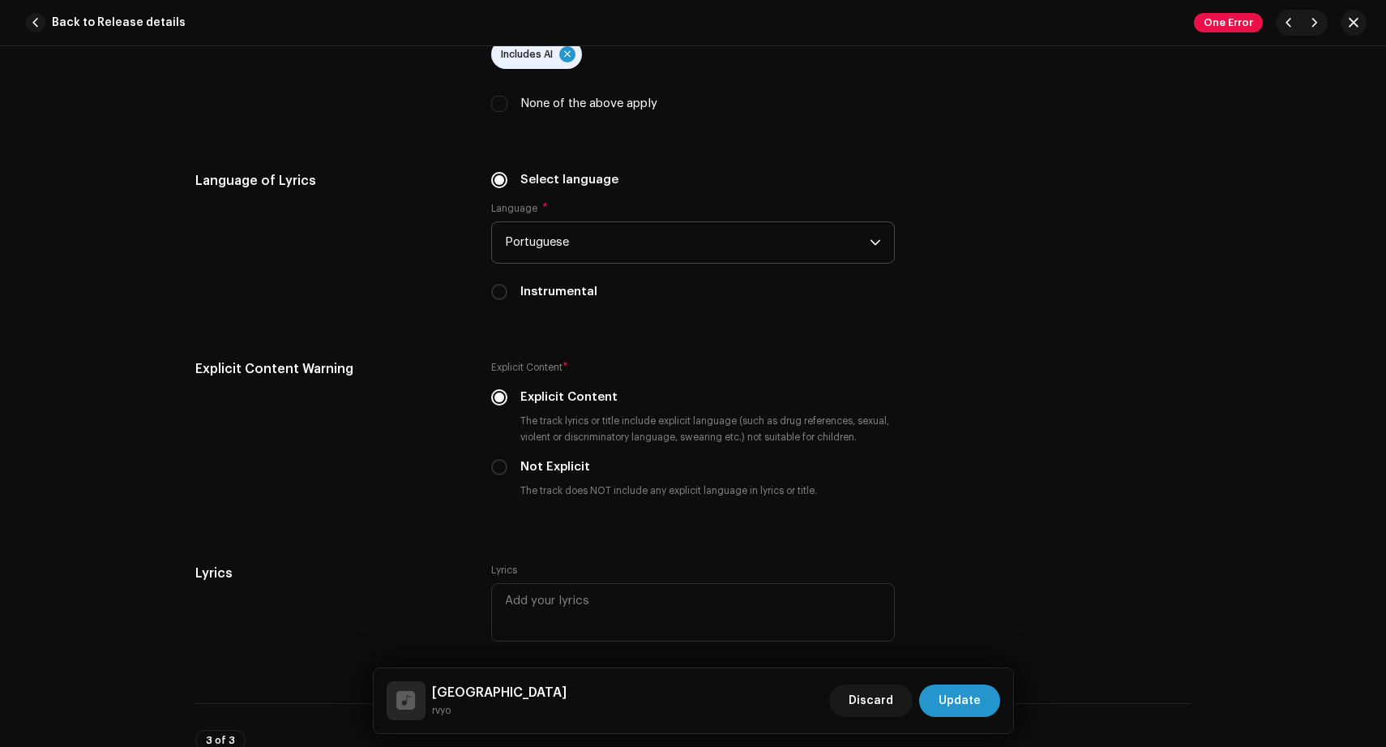
scroll to position [3175, 0]
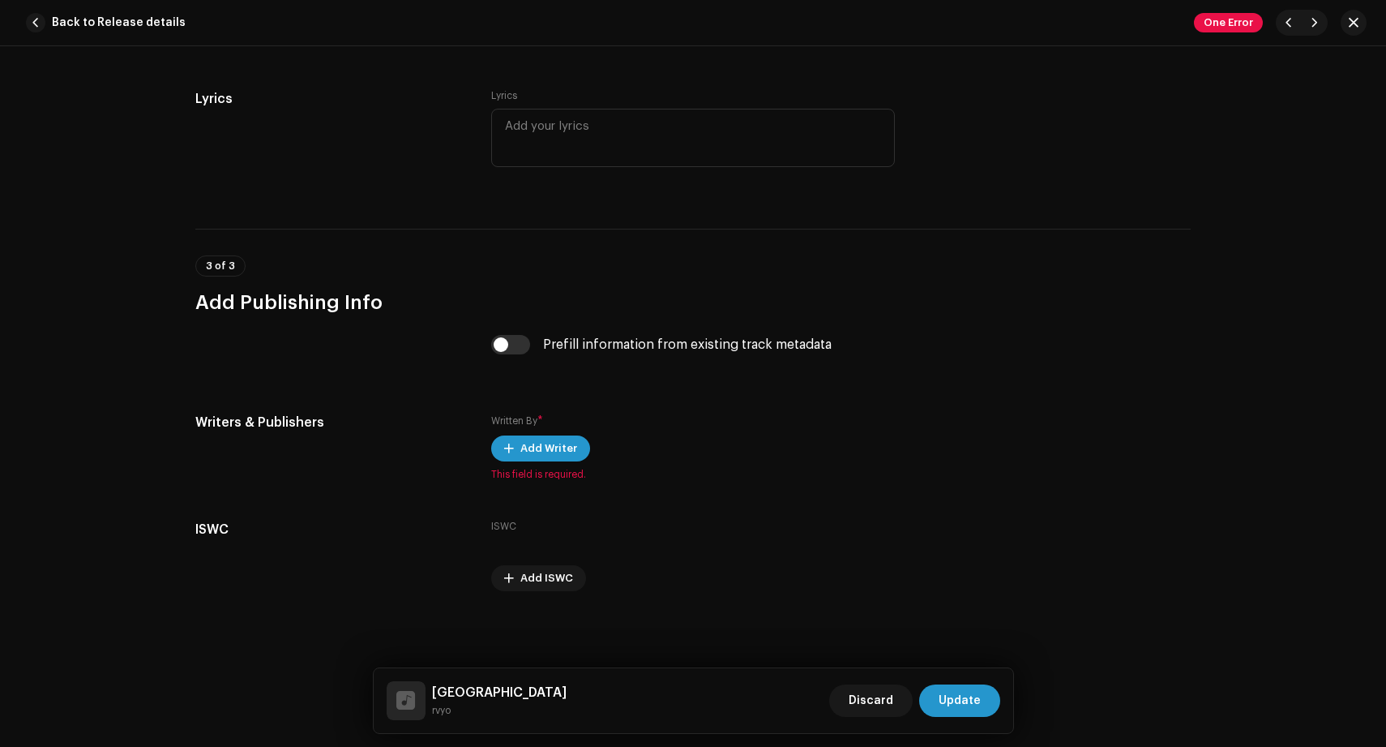
click at [504, 345] on input "checkbox" at bounding box center [510, 344] width 39 height 19
checkbox input "true"
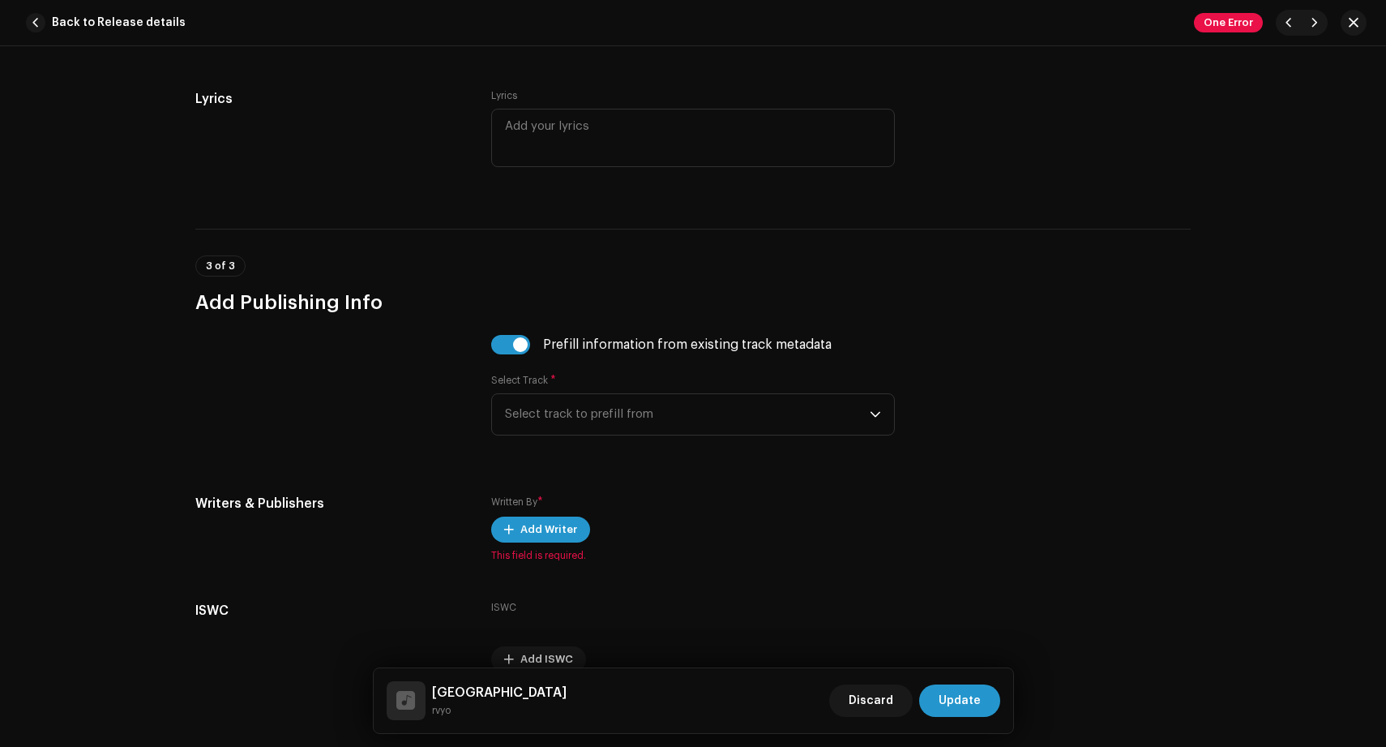
drag, startPoint x: 652, startPoint y: 459, endPoint x: 665, endPoint y: 438, distance: 24.3
click at [665, 438] on div "Prefill information from existing track metadata Select Track * Select track to…" at bounding box center [693, 395] width 404 height 120
click at [664, 409] on span "Select track to prefill from" at bounding box center [687, 414] width 365 height 41
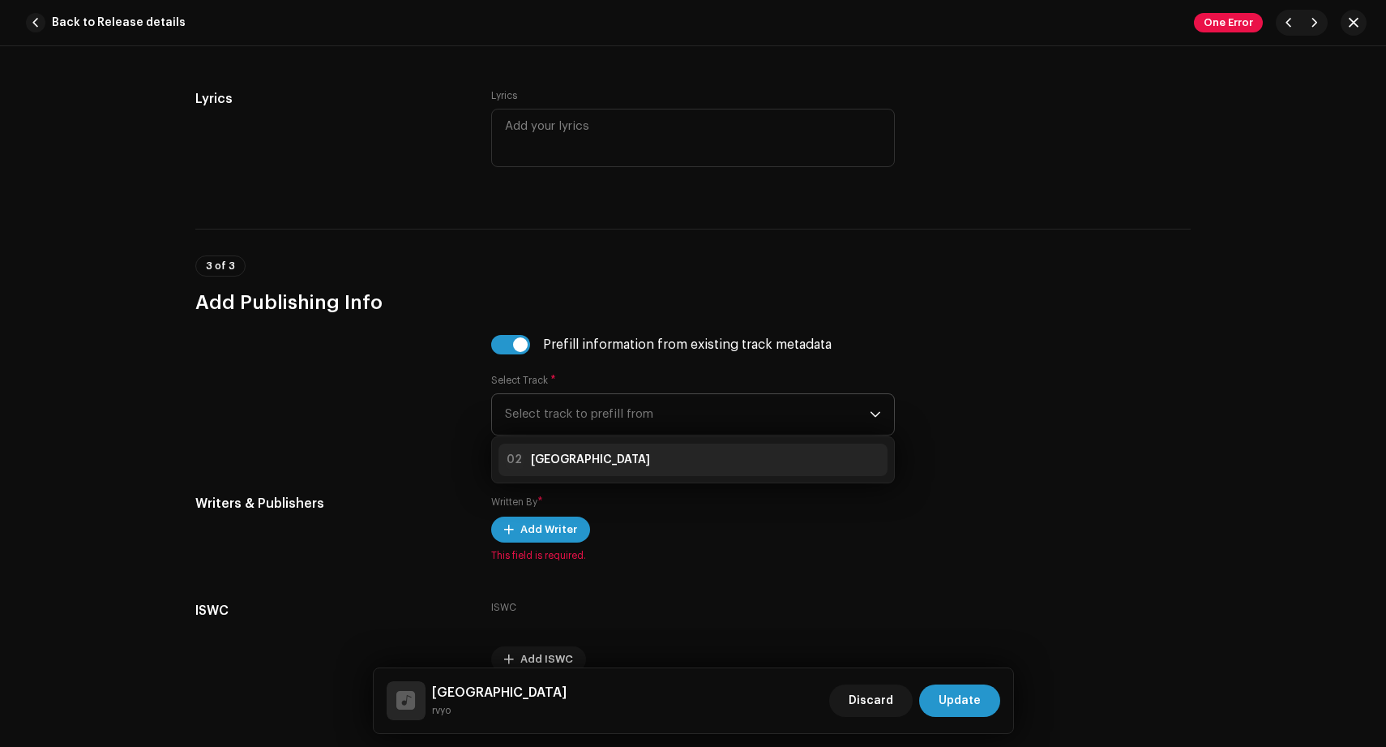
click at [628, 461] on div "02 [GEOGRAPHIC_DATA]" at bounding box center [693, 459] width 376 height 19
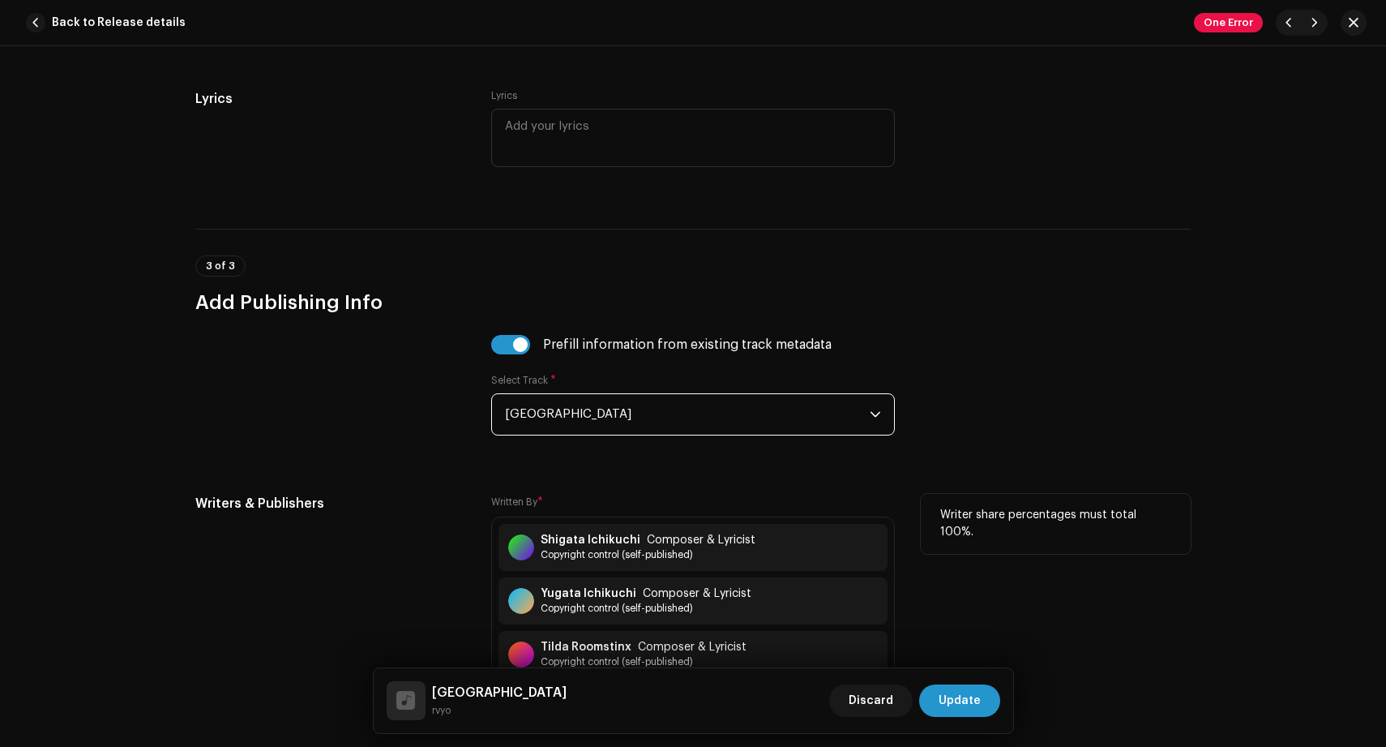
scroll to position [3204, 0]
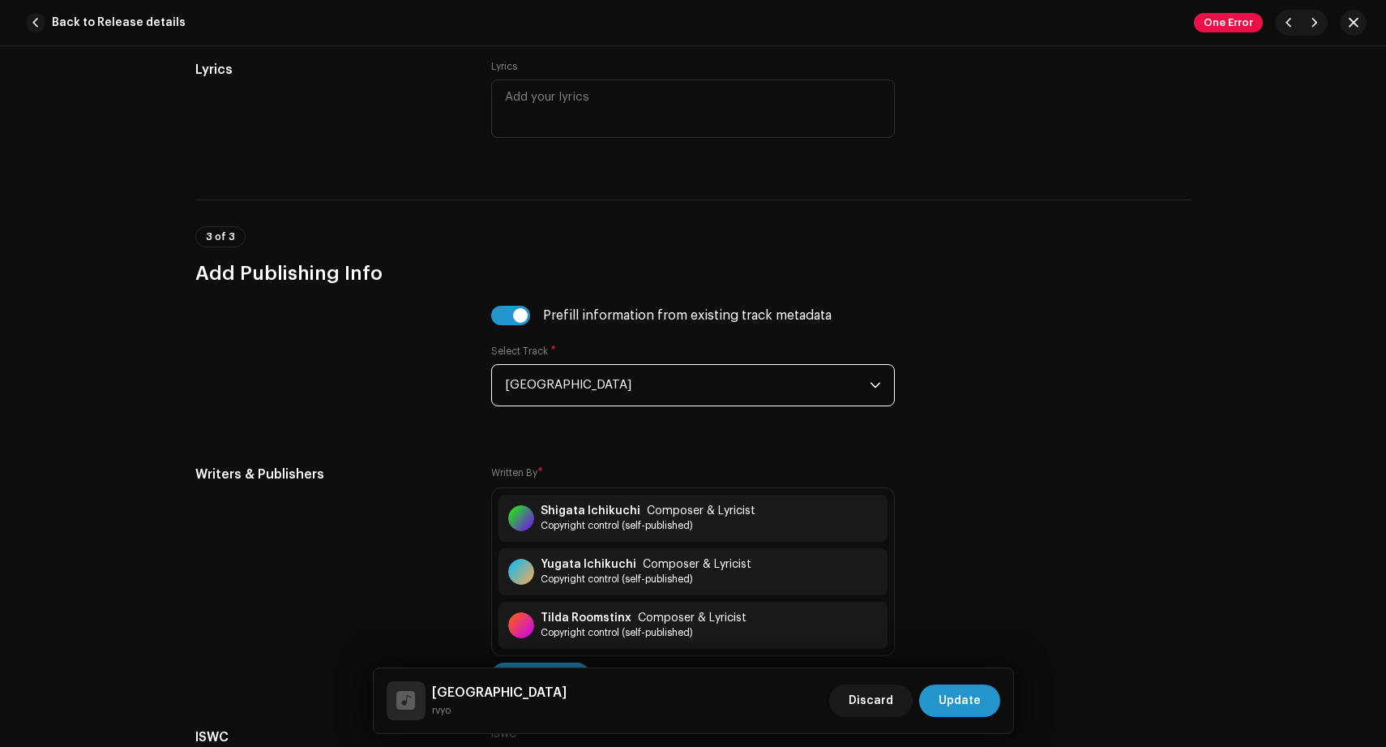
click at [961, 675] on div "São Paaalo rvyo Discard Update" at bounding box center [694, 700] width 640 height 65
click at [952, 693] on span "Update" at bounding box center [960, 700] width 42 height 32
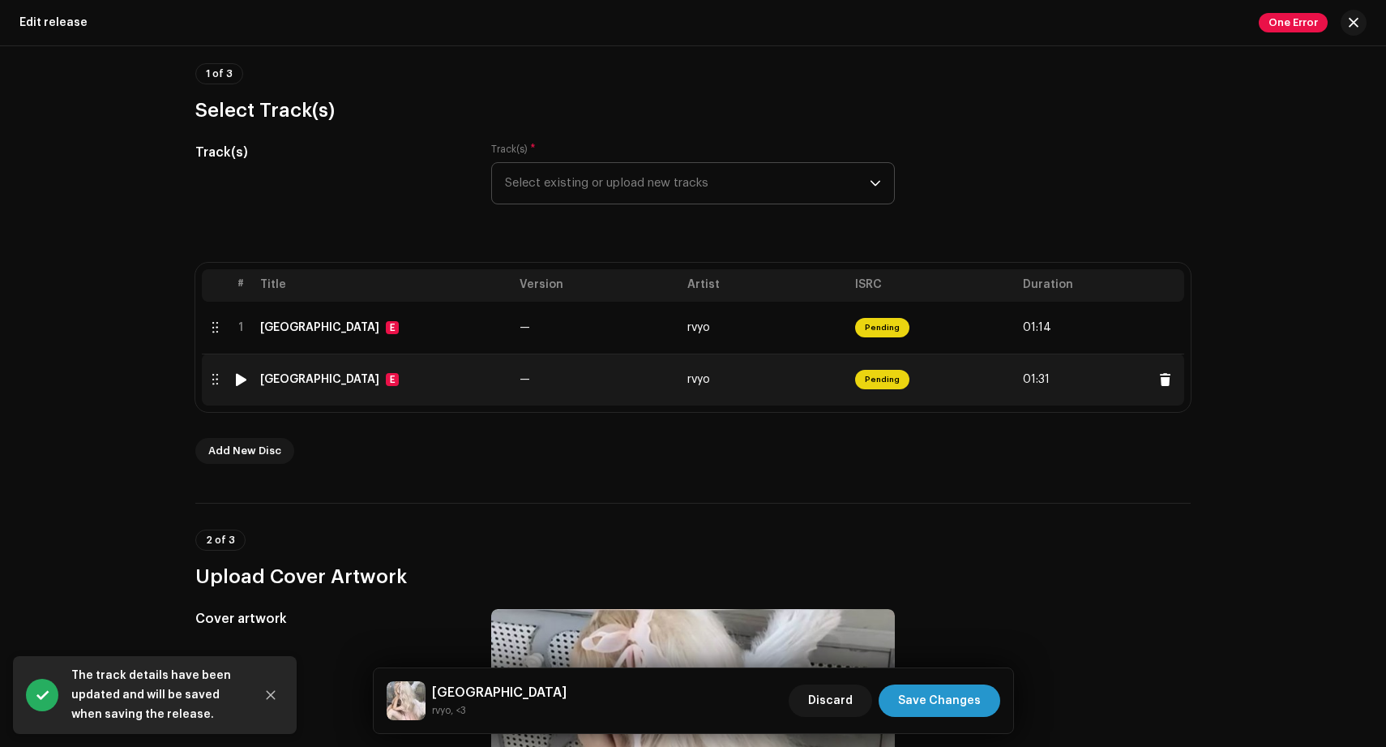
scroll to position [0, 0]
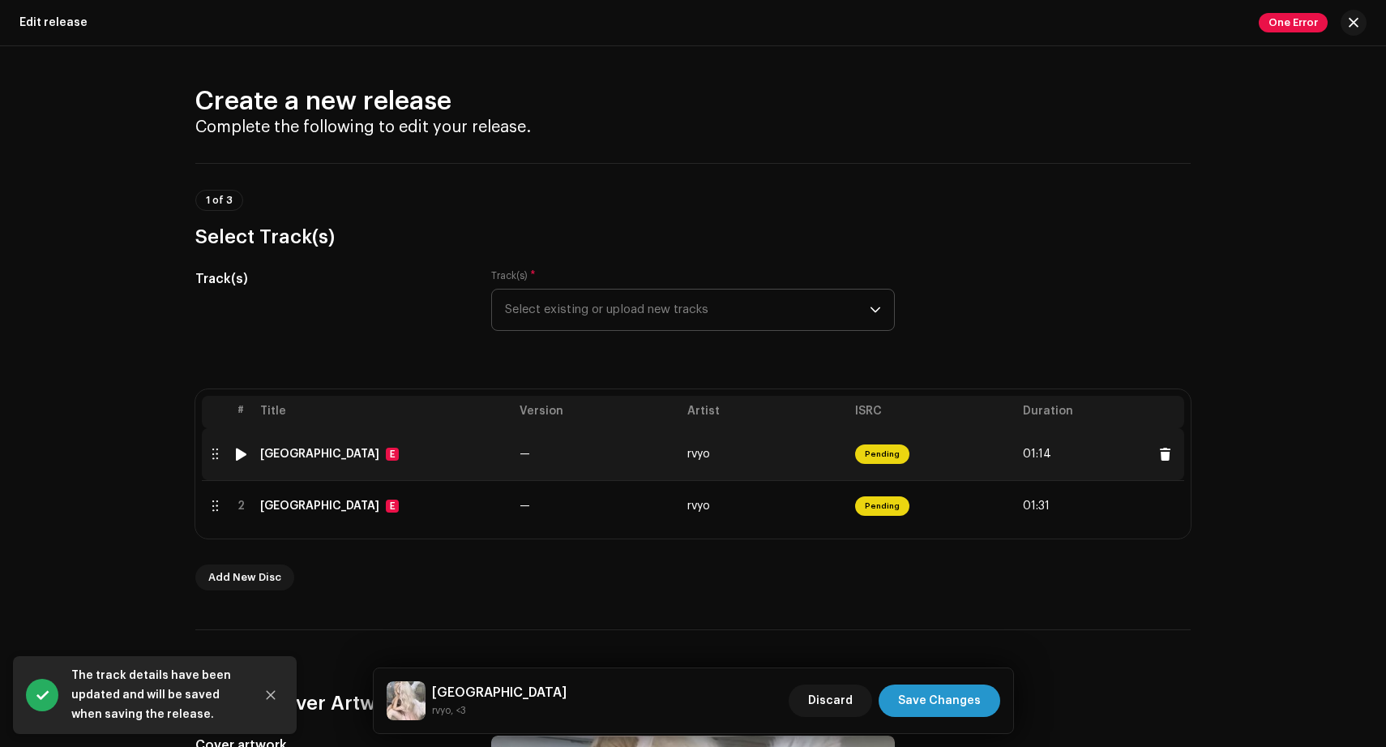
click at [234, 447] on img at bounding box center [240, 453] width 21 height 21
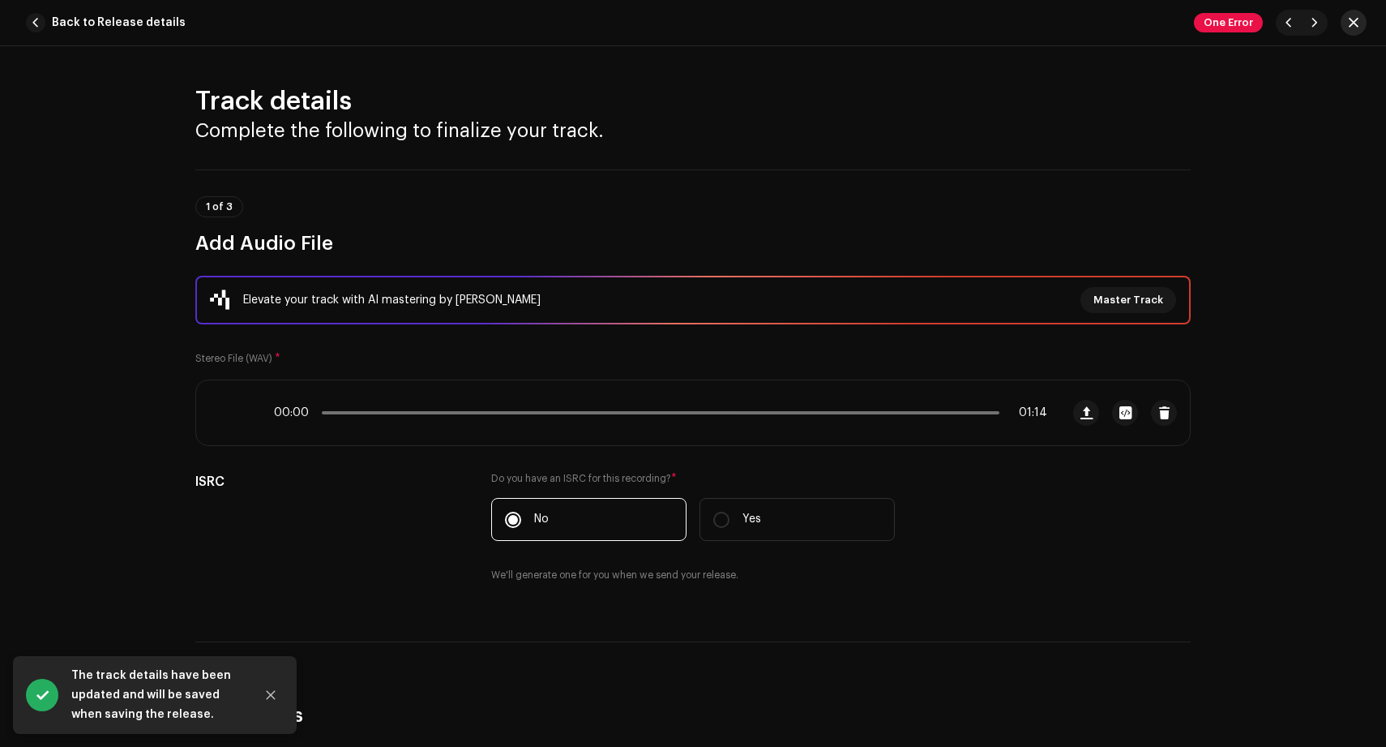
click at [1346, 24] on button "button" at bounding box center [1354, 23] width 26 height 26
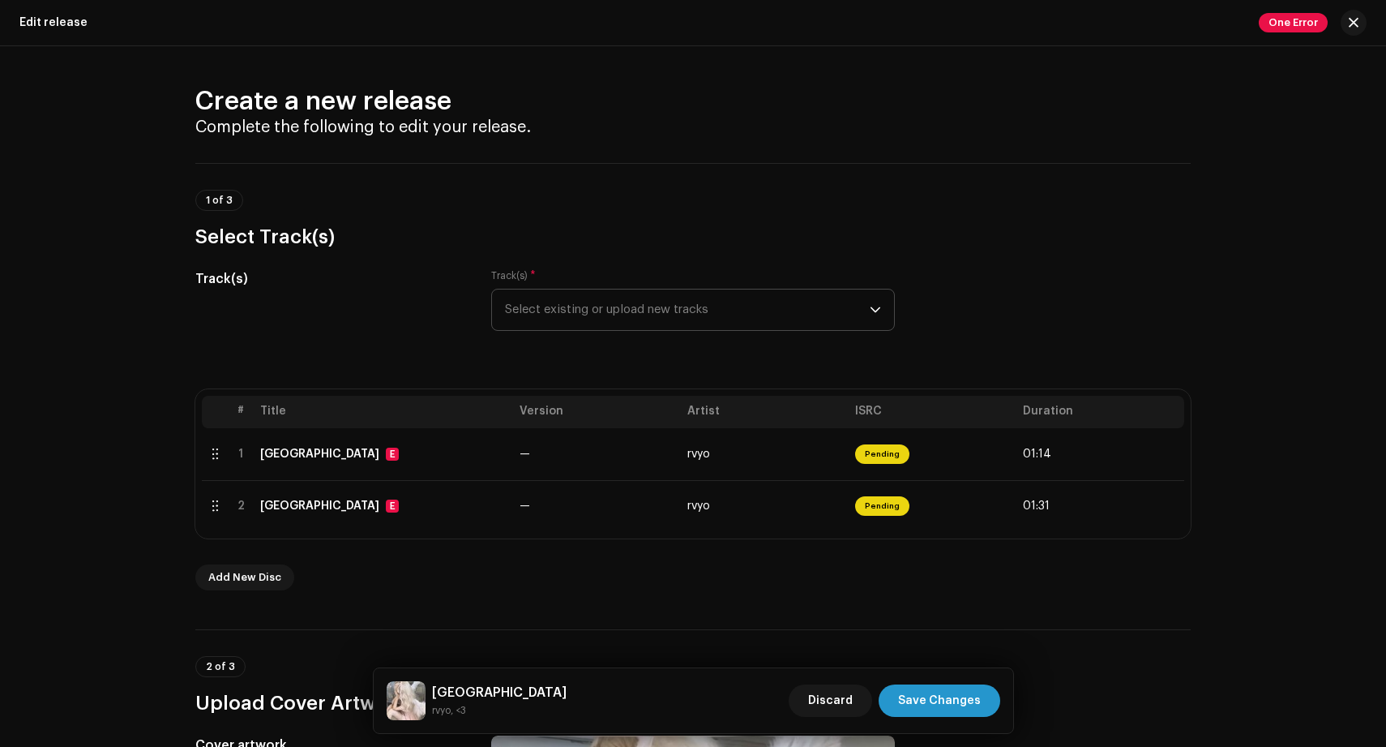
scroll to position [277, 0]
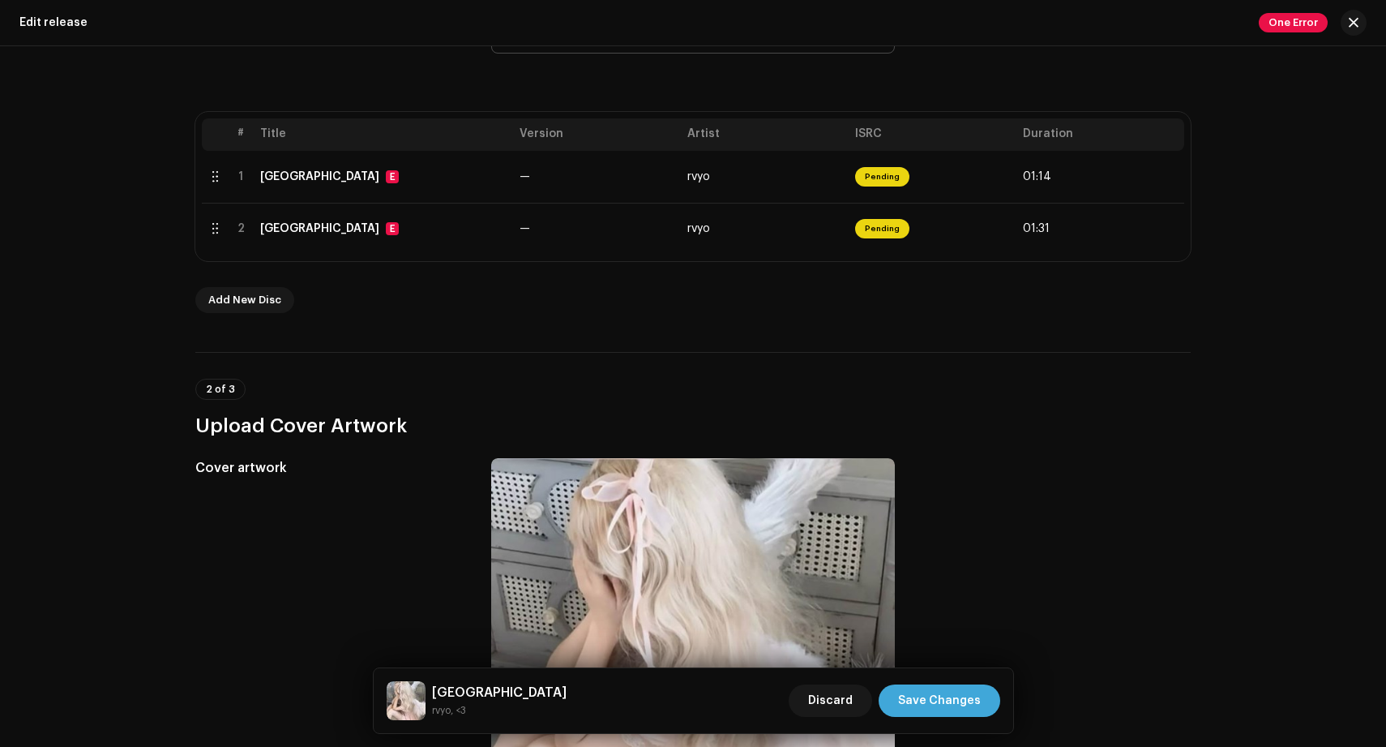
click at [970, 693] on span "Save Changes" at bounding box center [939, 700] width 83 height 32
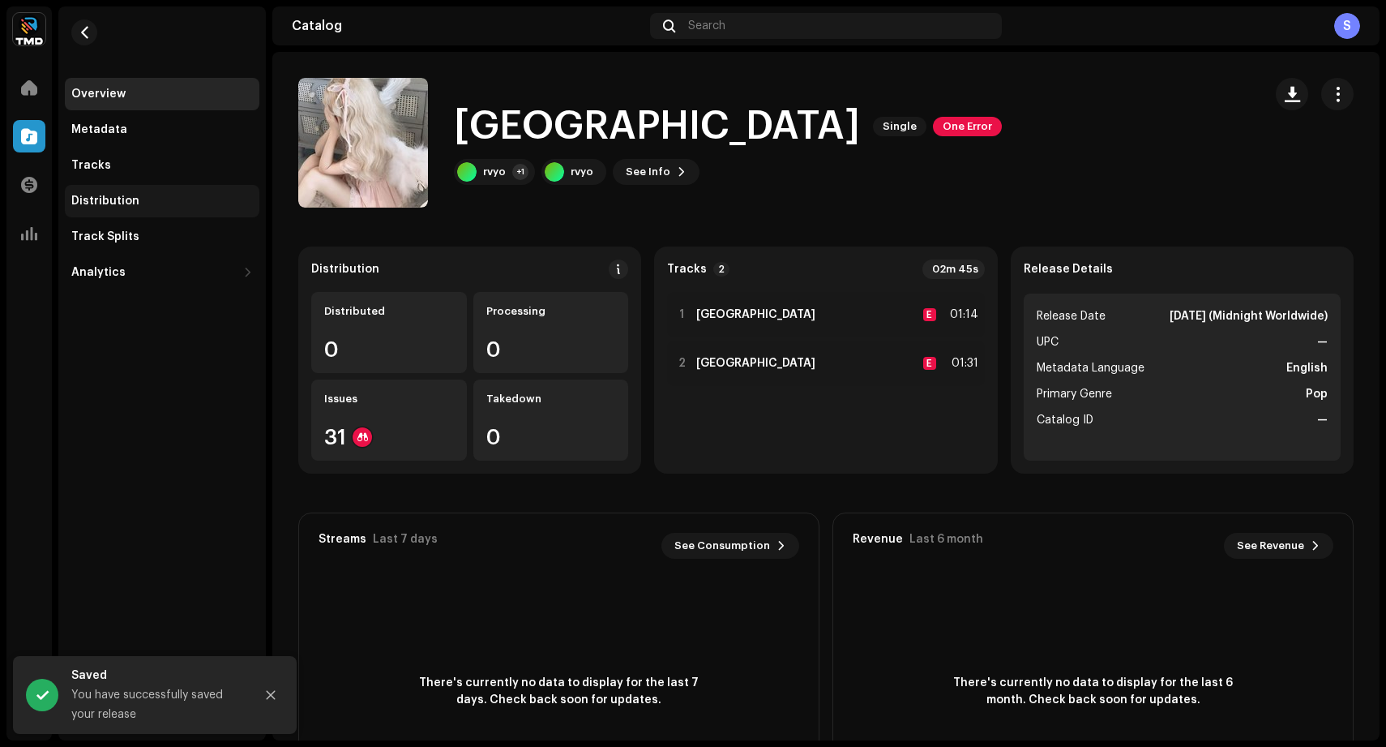
click at [127, 185] on div "Distribution" at bounding box center [162, 201] width 195 height 32
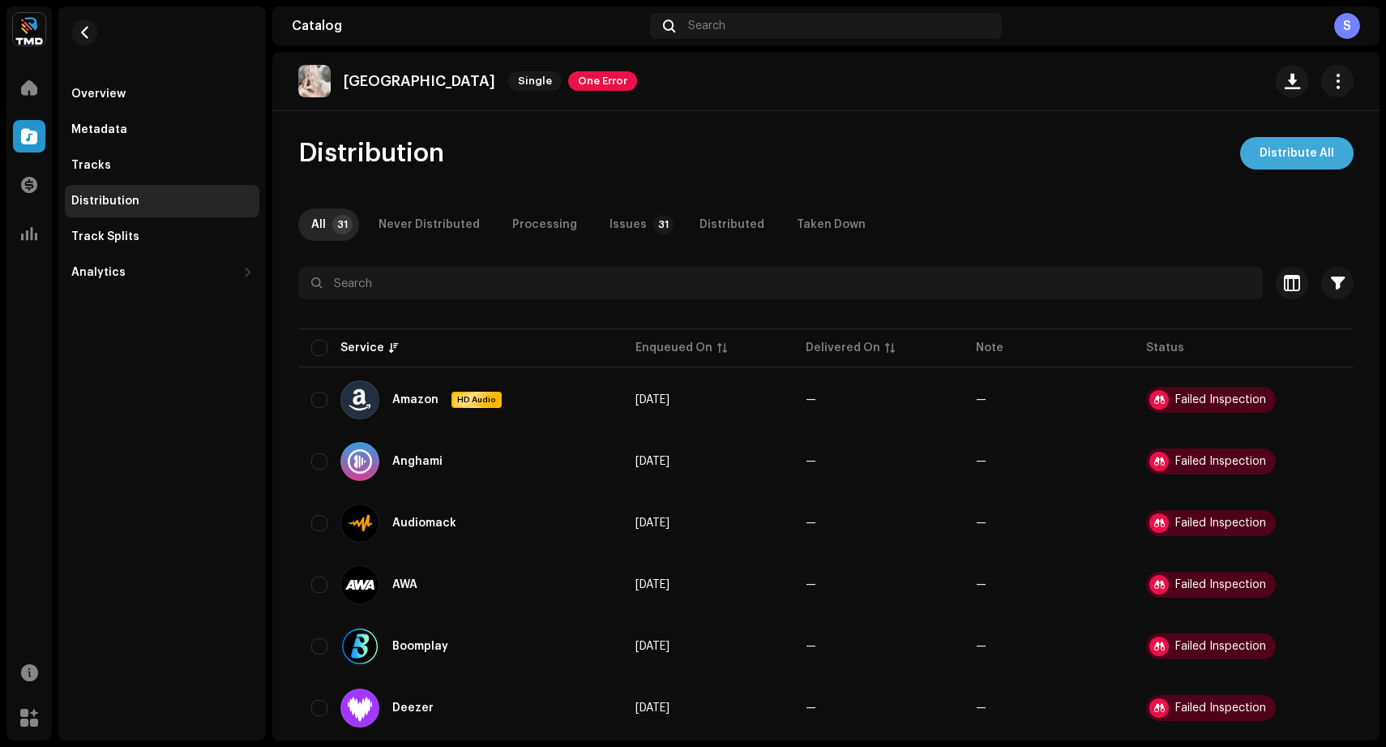
click at [1321, 164] on span "Distribute All" at bounding box center [1297, 153] width 75 height 32
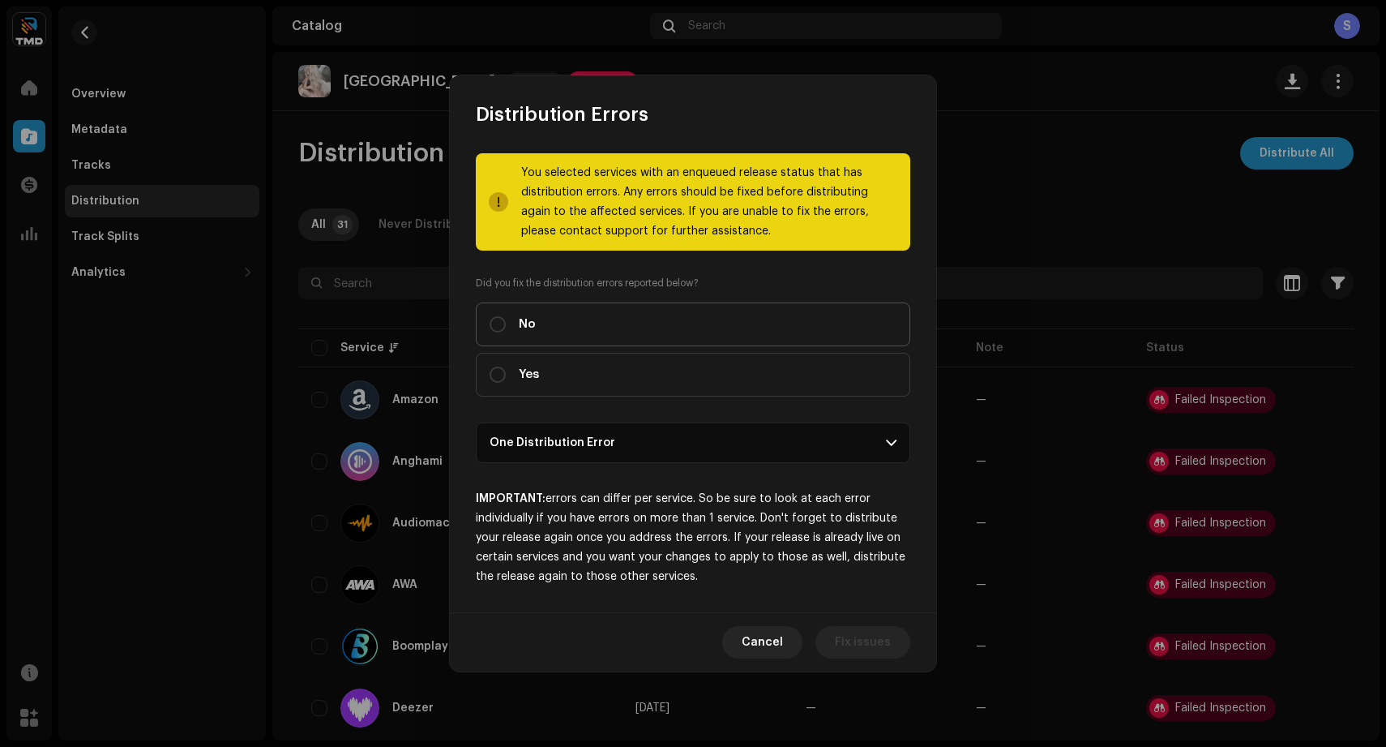
click at [635, 343] on label "No" at bounding box center [693, 324] width 434 height 44
click at [506, 332] on input "No" at bounding box center [498, 324] width 16 height 16
radio input "true"
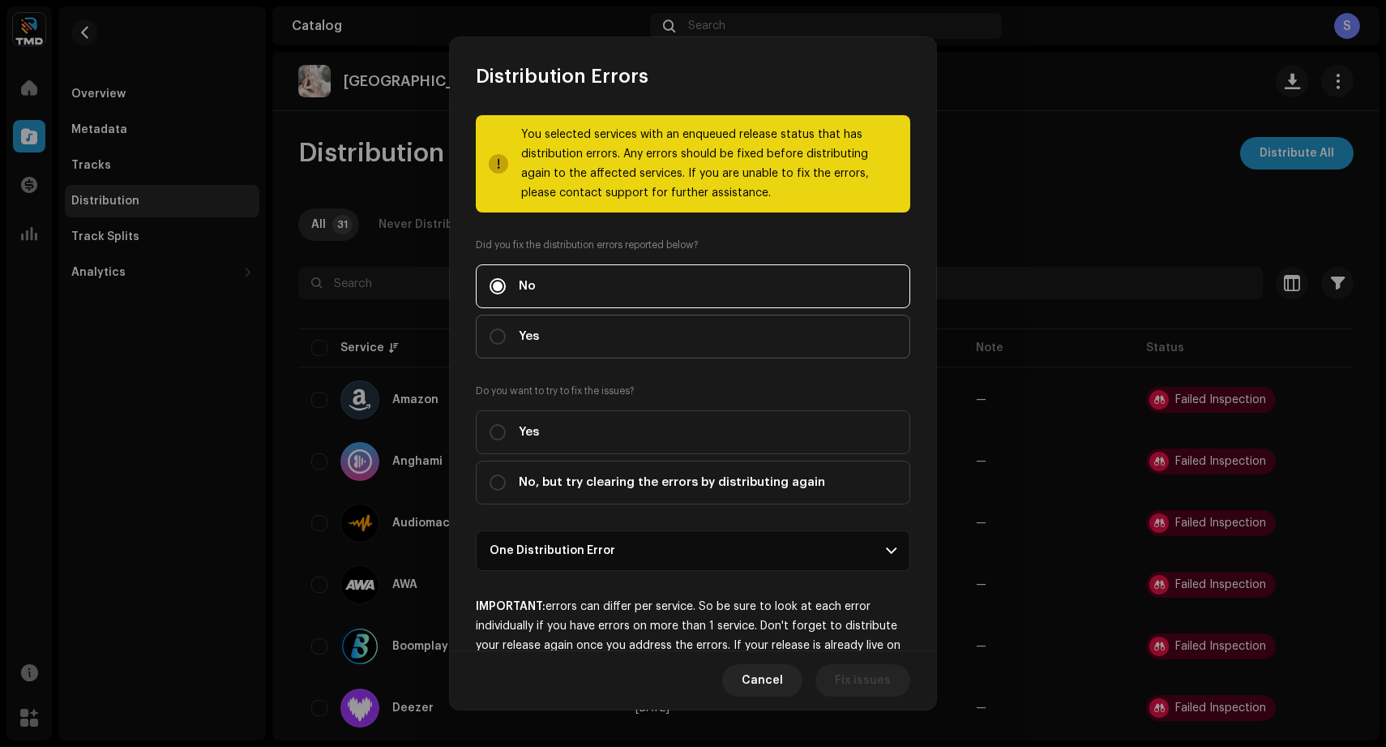
click at [623, 333] on label "Yes" at bounding box center [693, 336] width 434 height 44
click at [506, 333] on input "Yes" at bounding box center [498, 336] width 16 height 16
radio input "true"
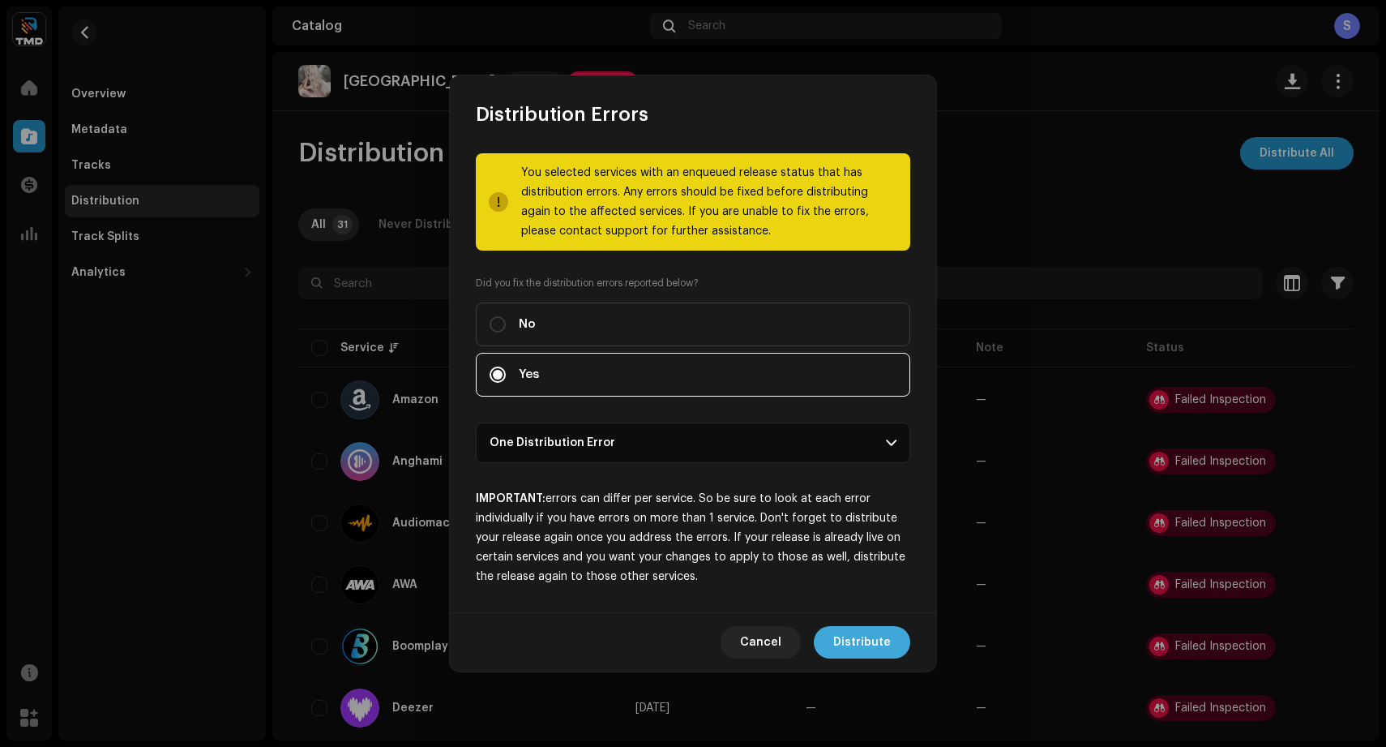
click at [838, 654] on span "Distribute" at bounding box center [862, 642] width 58 height 32
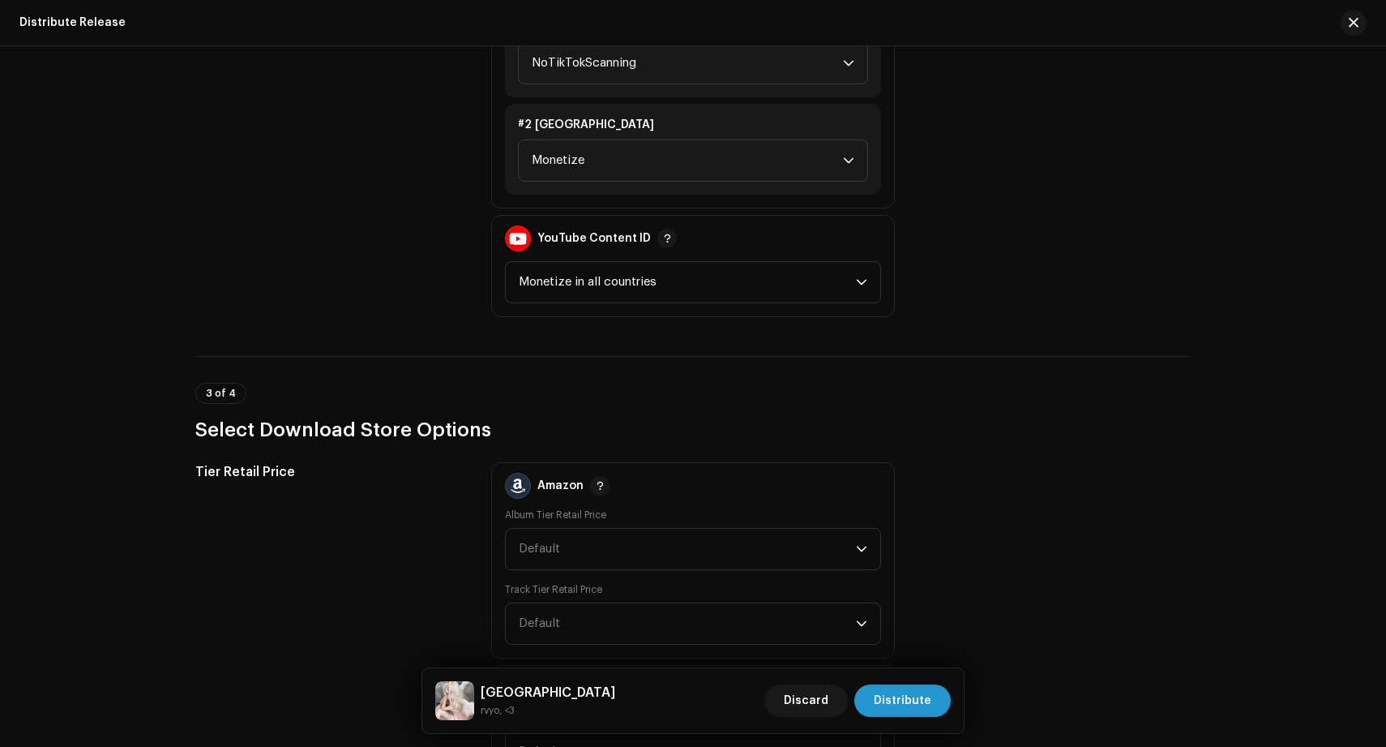
scroll to position [1551, 0]
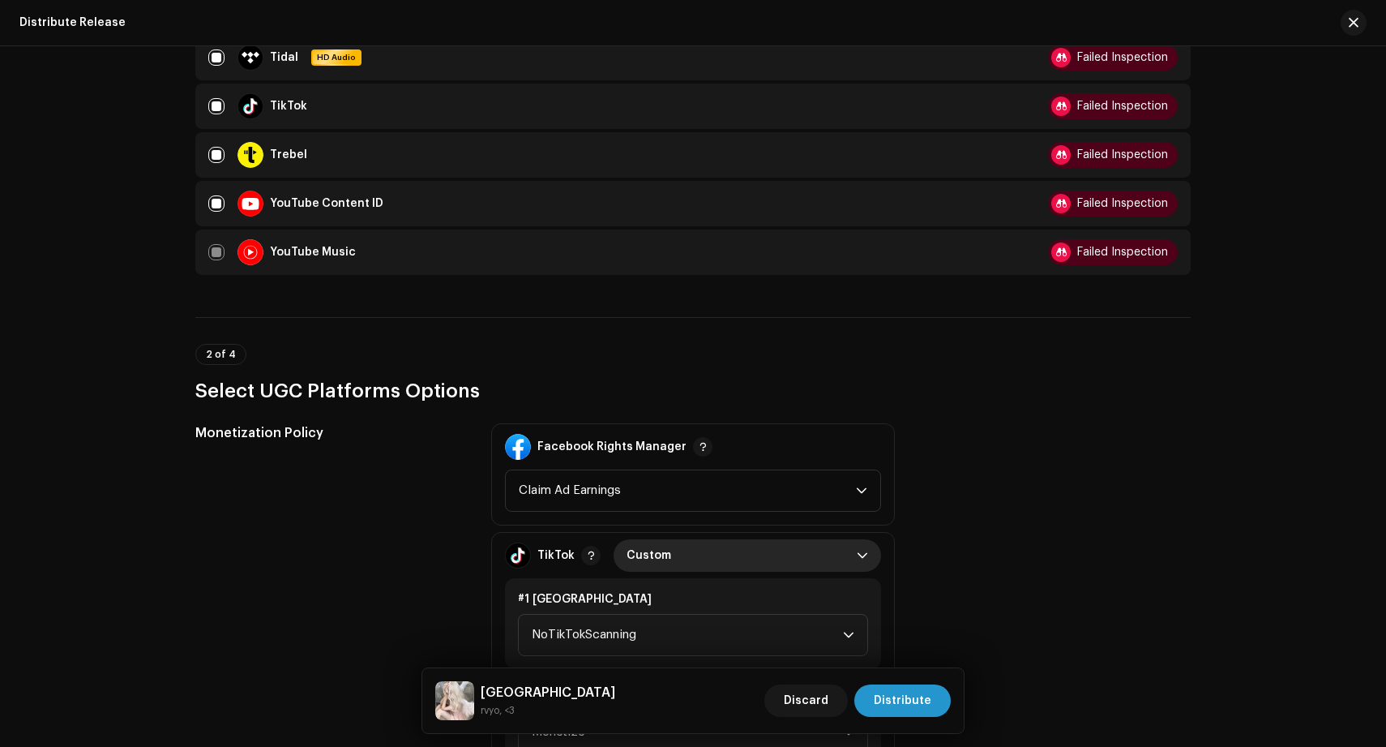
click at [708, 554] on span "Custom" at bounding box center [742, 555] width 230 height 32
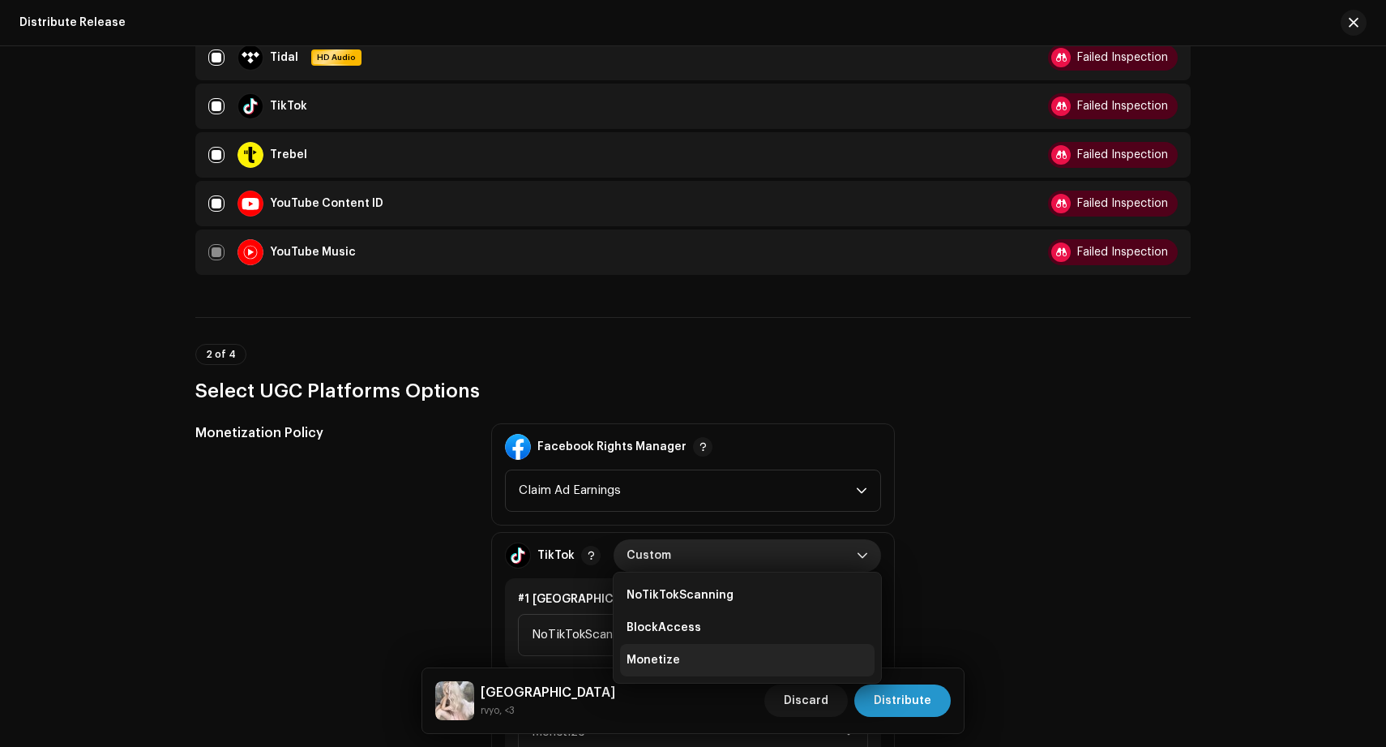
click at [687, 658] on li "Monetize" at bounding box center [747, 660] width 255 height 32
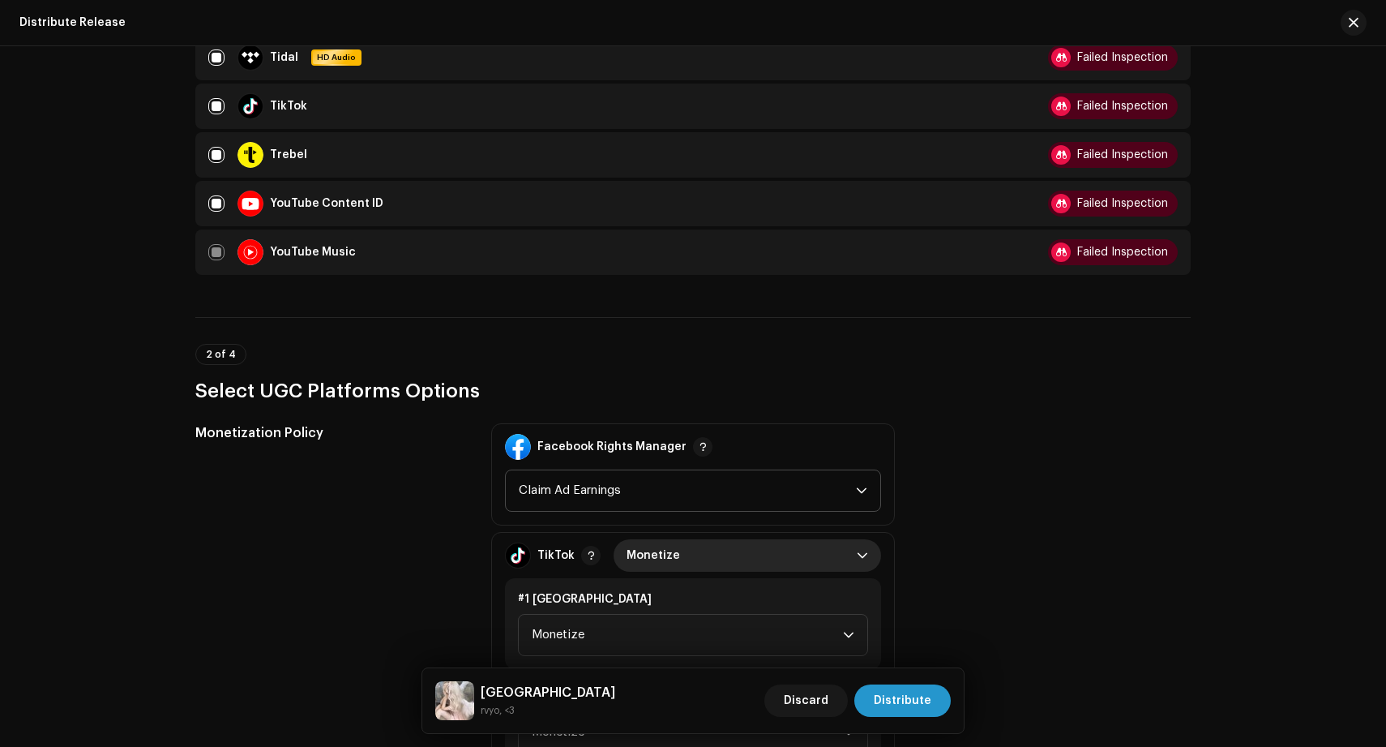
click at [648, 495] on span "Claim Ad Earnings" at bounding box center [687, 490] width 337 height 41
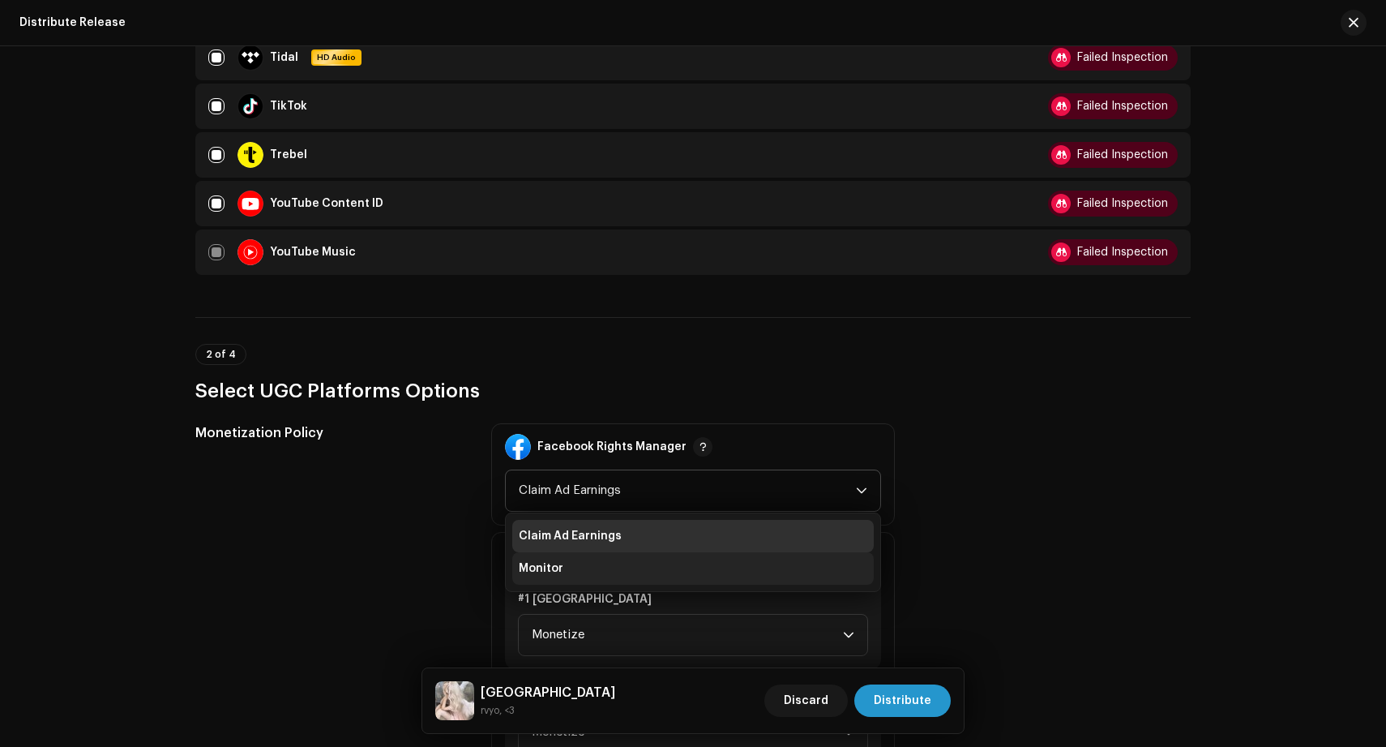
click at [625, 572] on li "Monitor" at bounding box center [693, 568] width 362 height 32
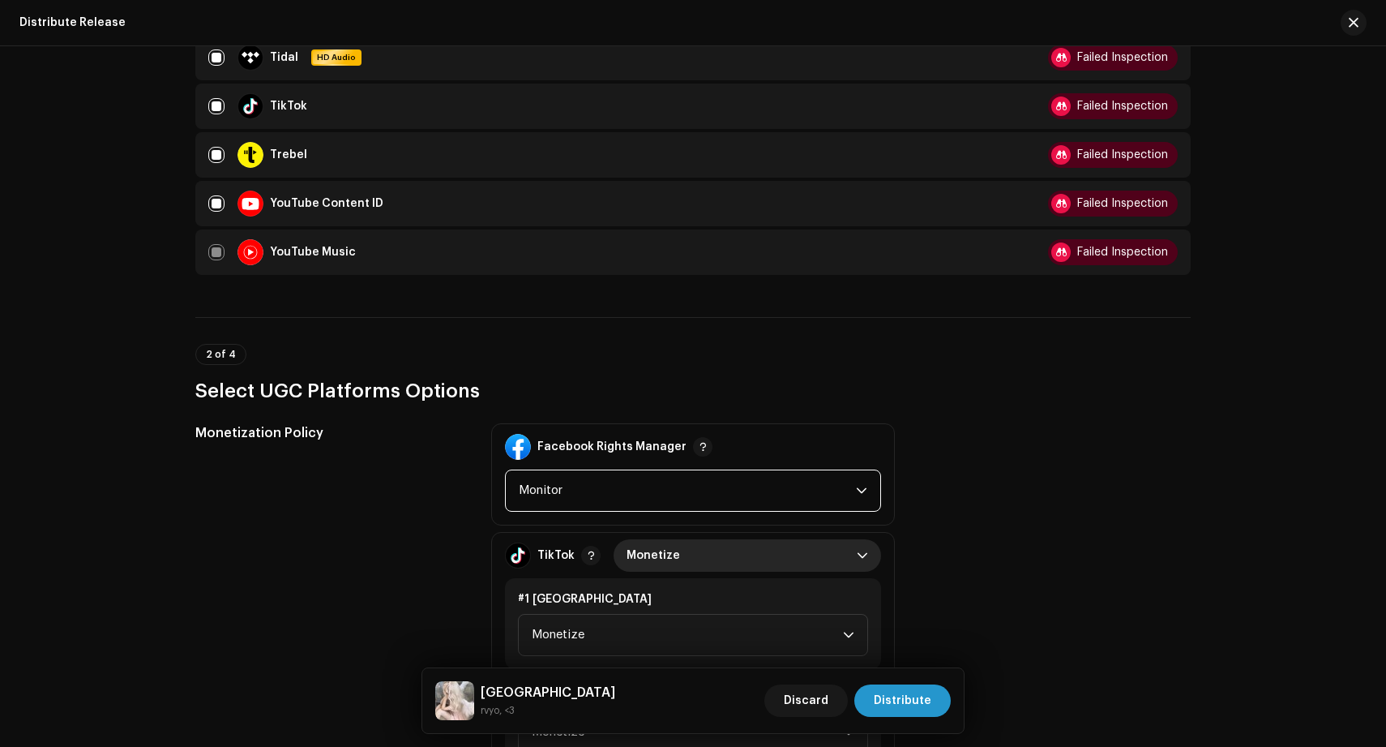
scroll to position [1857, 0]
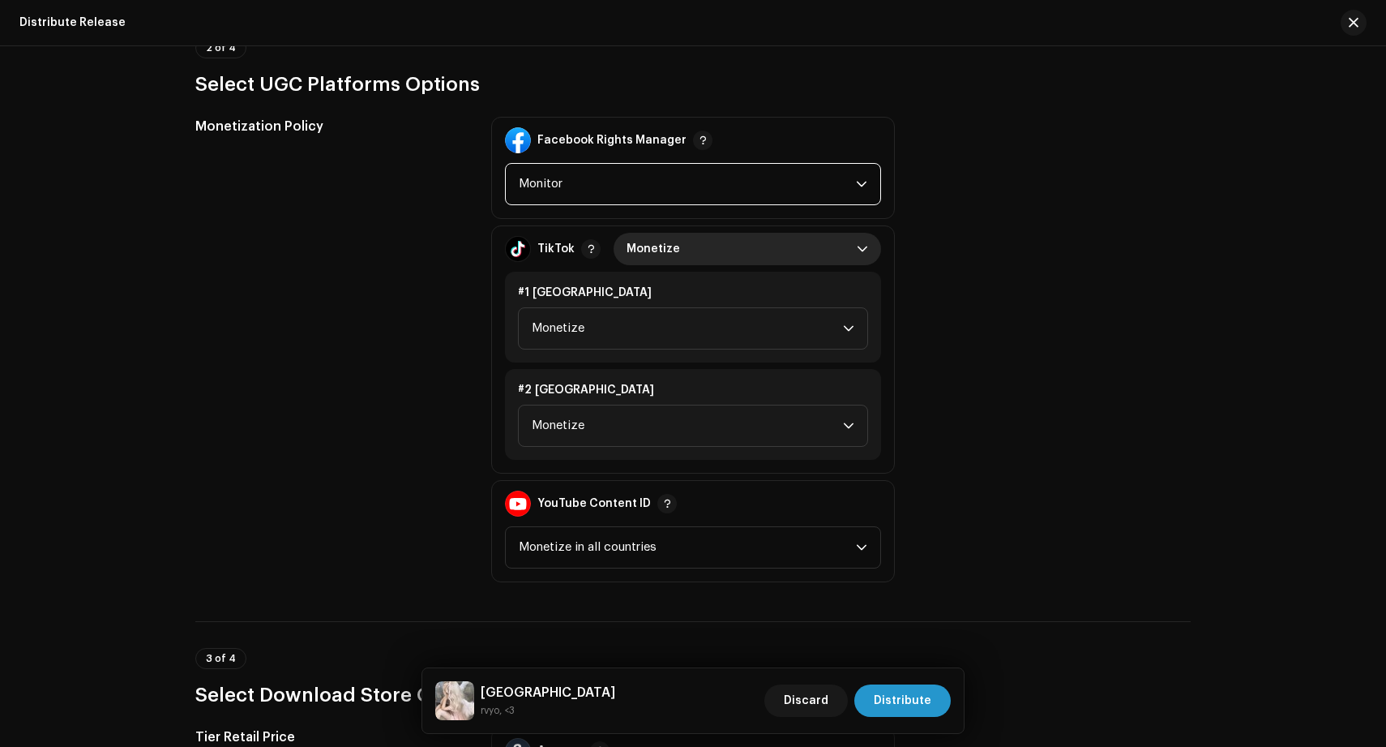
click at [587, 193] on span "Monitor" at bounding box center [687, 184] width 337 height 41
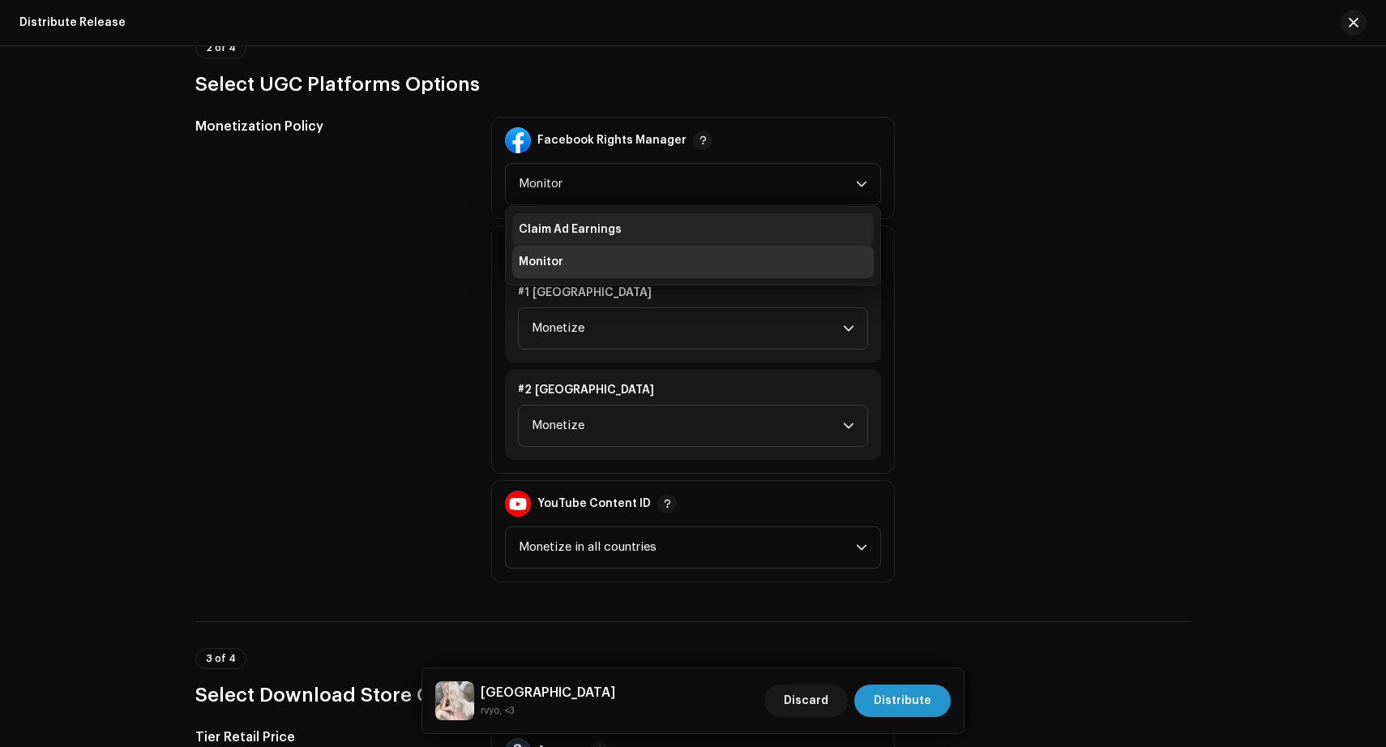
click at [591, 237] on span "Claim Ad Earnings" at bounding box center [570, 229] width 103 height 16
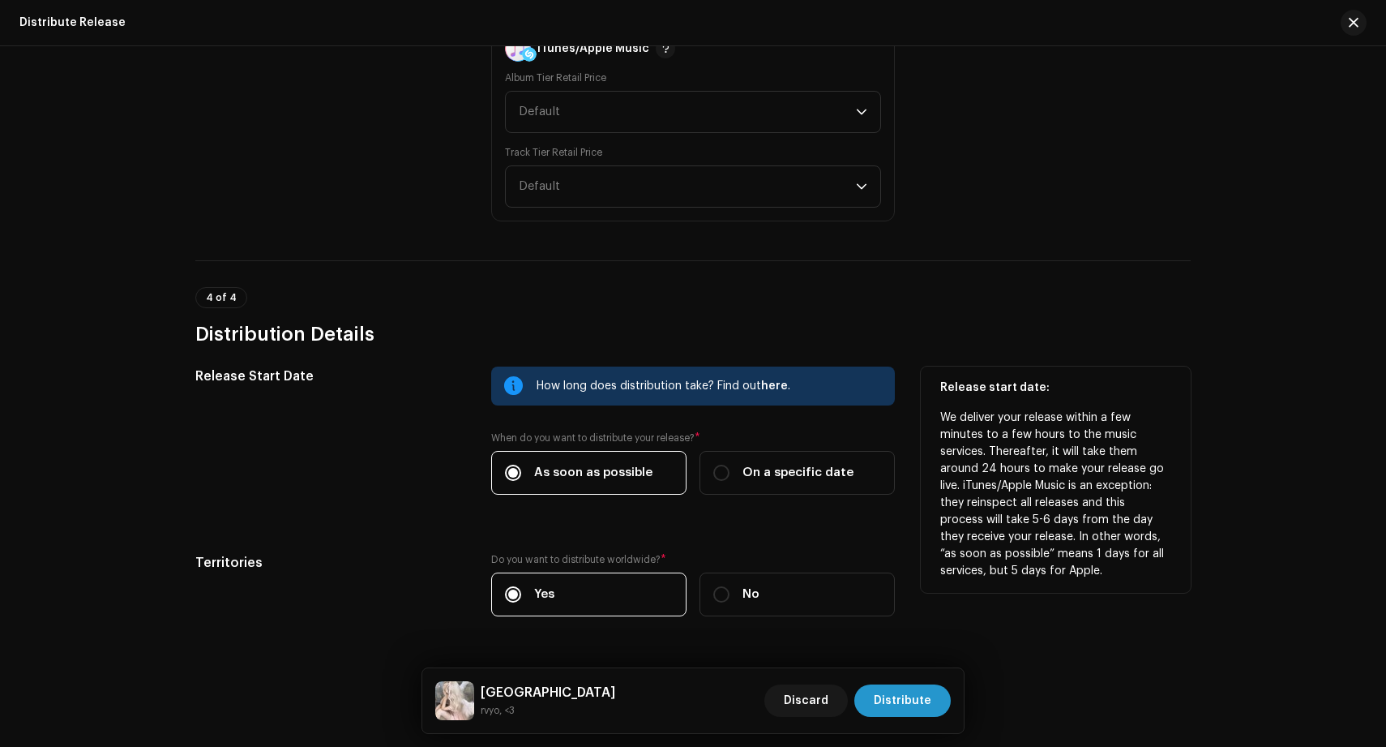
scroll to position [2806, 0]
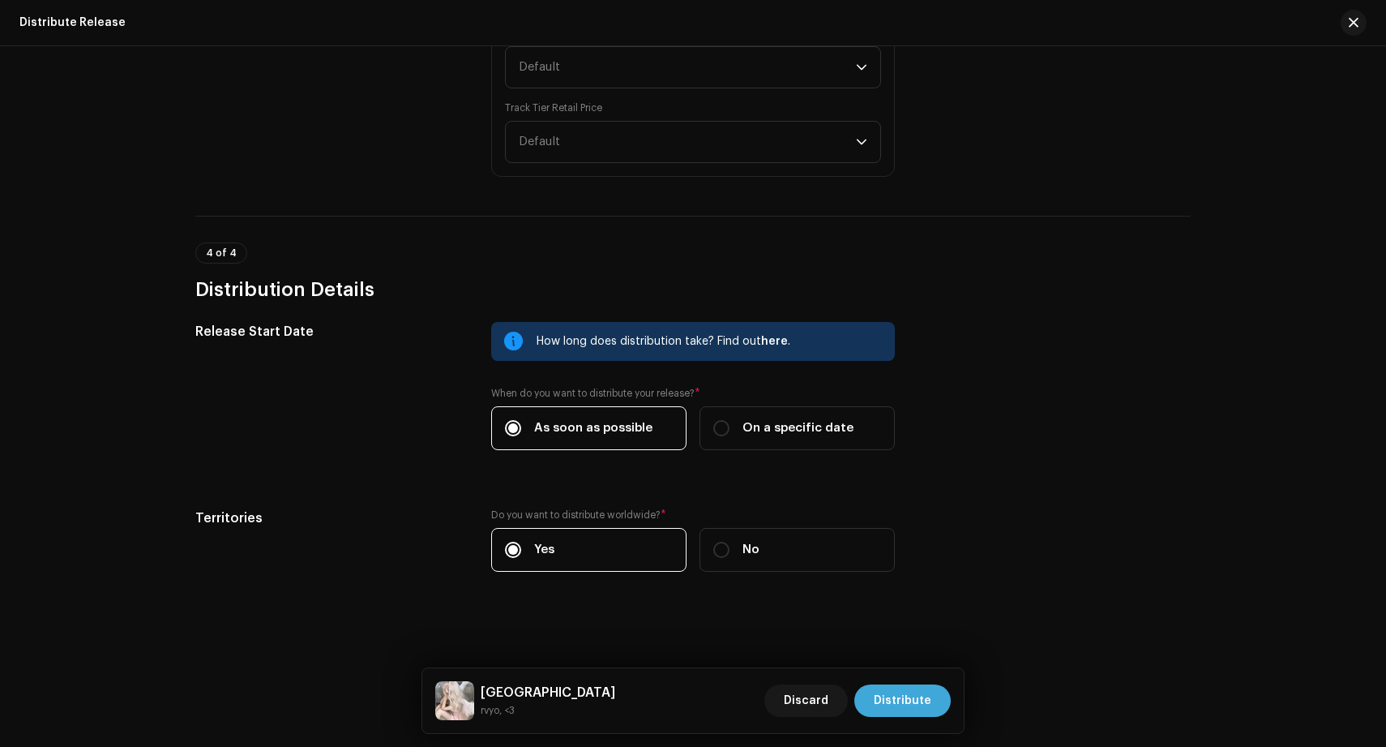
click at [903, 695] on span "Distribute" at bounding box center [903, 700] width 58 height 32
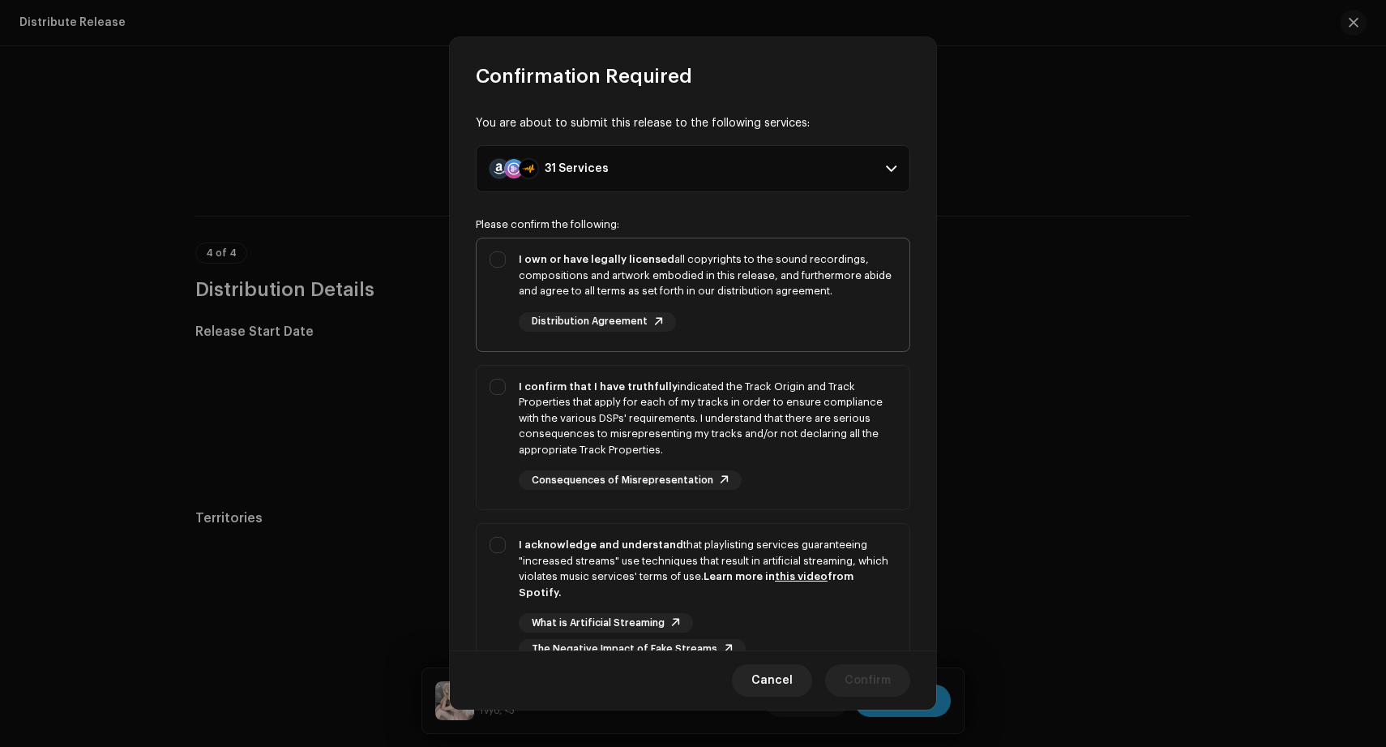
click at [784, 309] on div "I own or have legally licensed all copyrights to the sound recordings, composit…" at bounding box center [708, 291] width 378 height 80
checkbox input "true"
click at [781, 430] on div "I confirm that I have truthfully indicated the Track Origin and Track Propertie…" at bounding box center [708, 418] width 378 height 79
checkbox input "true"
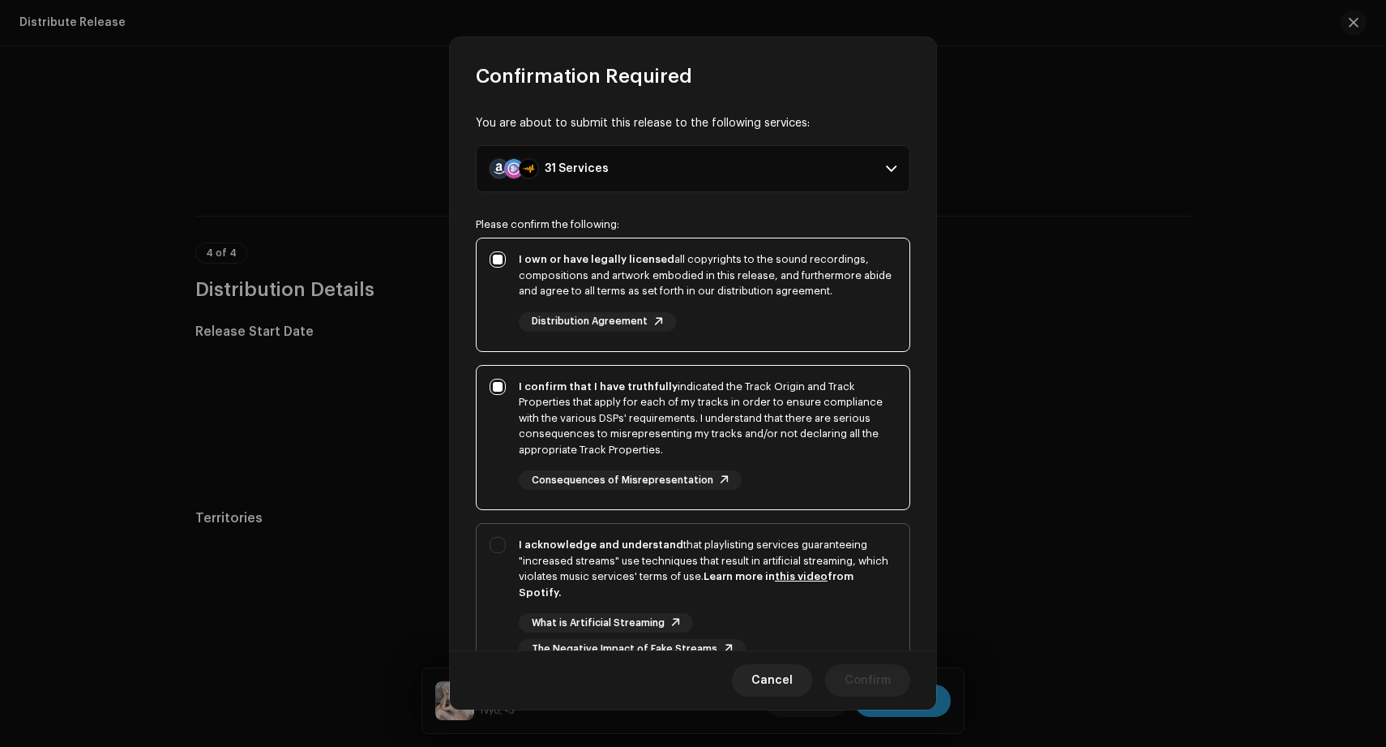
click at [820, 649] on div "What is Artificial Streaming The Negative Impact of Fake Streams" at bounding box center [708, 635] width 378 height 45
checkbox input "true"
click at [852, 677] on span "Confirm" at bounding box center [868, 680] width 46 height 32
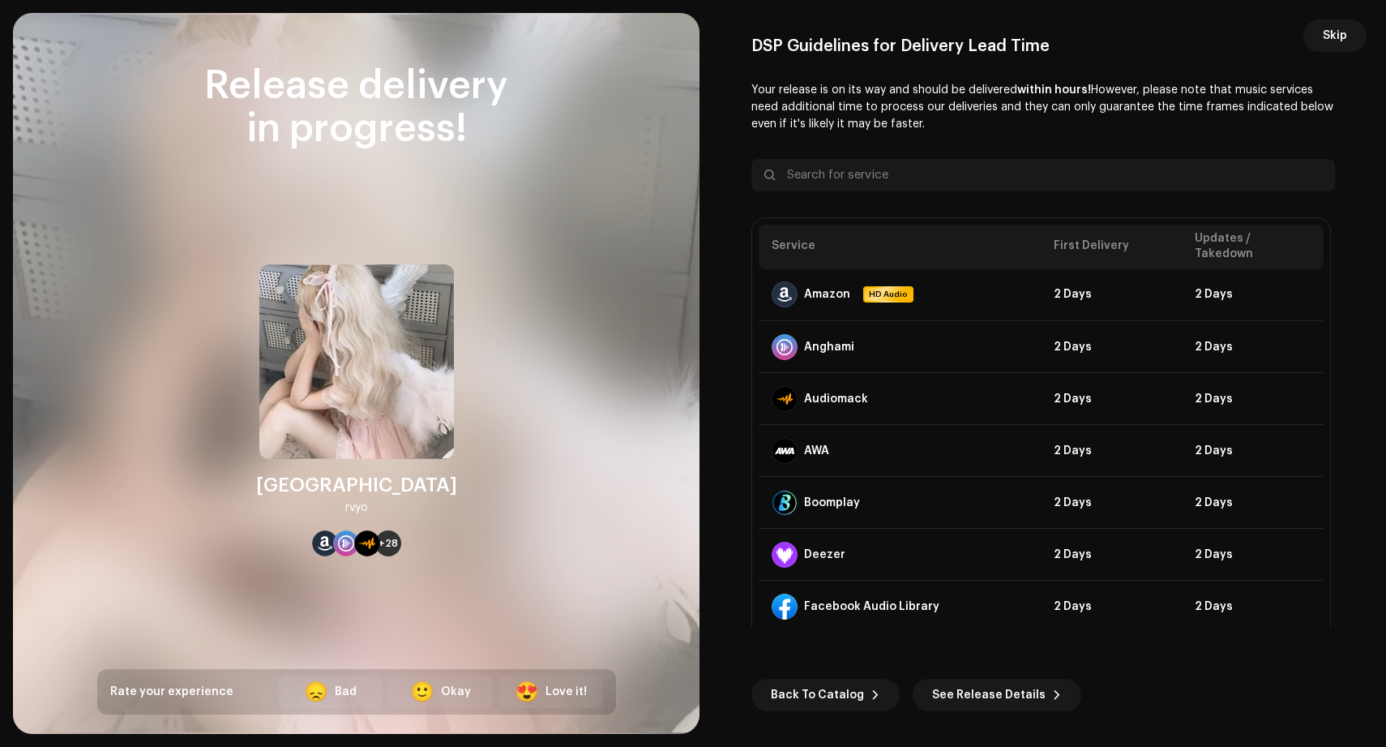
click at [1287, 26] on div "Skip DSP Guidelines for Delivery Lead Time Your release is on its way and shoul…" at bounding box center [1043, 373] width 687 height 721
click at [1311, 29] on button "Skip" at bounding box center [1334, 35] width 63 height 32
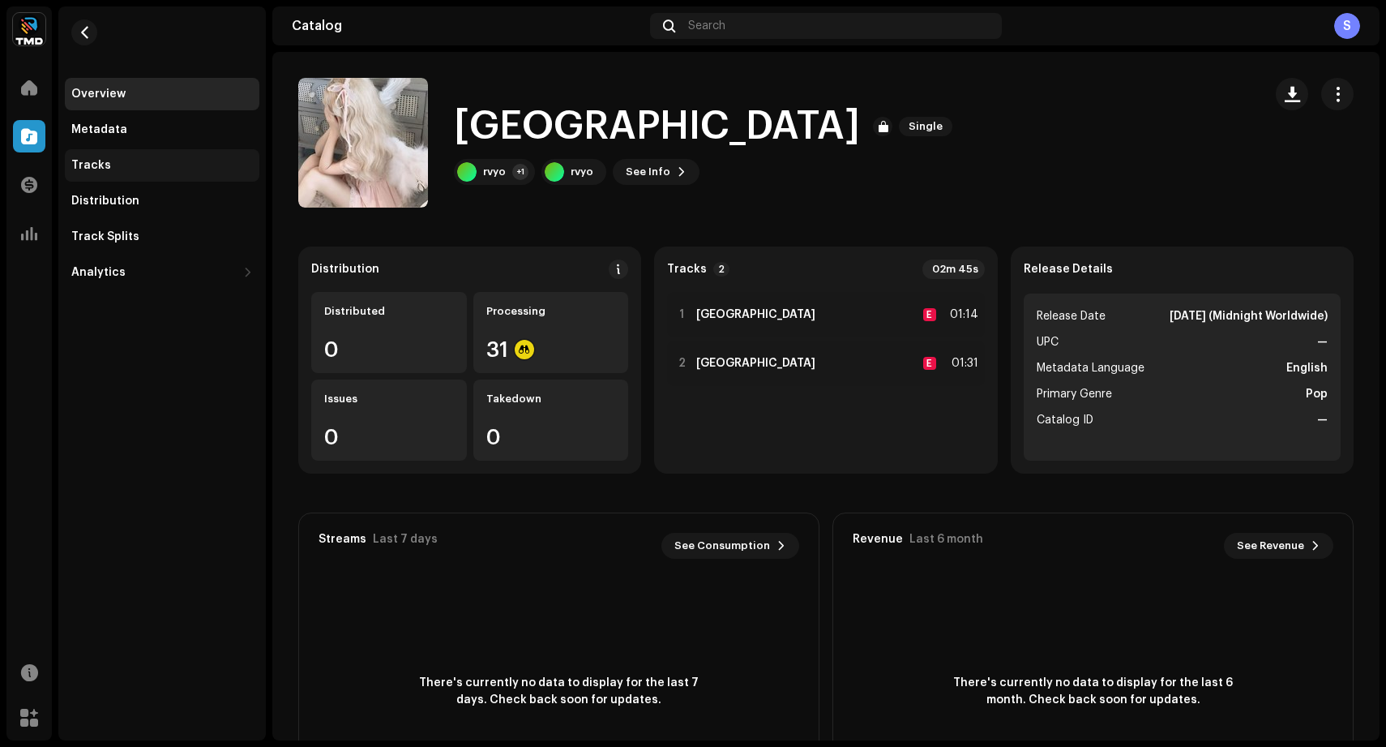
click at [89, 174] on div "Tracks" at bounding box center [162, 165] width 195 height 32
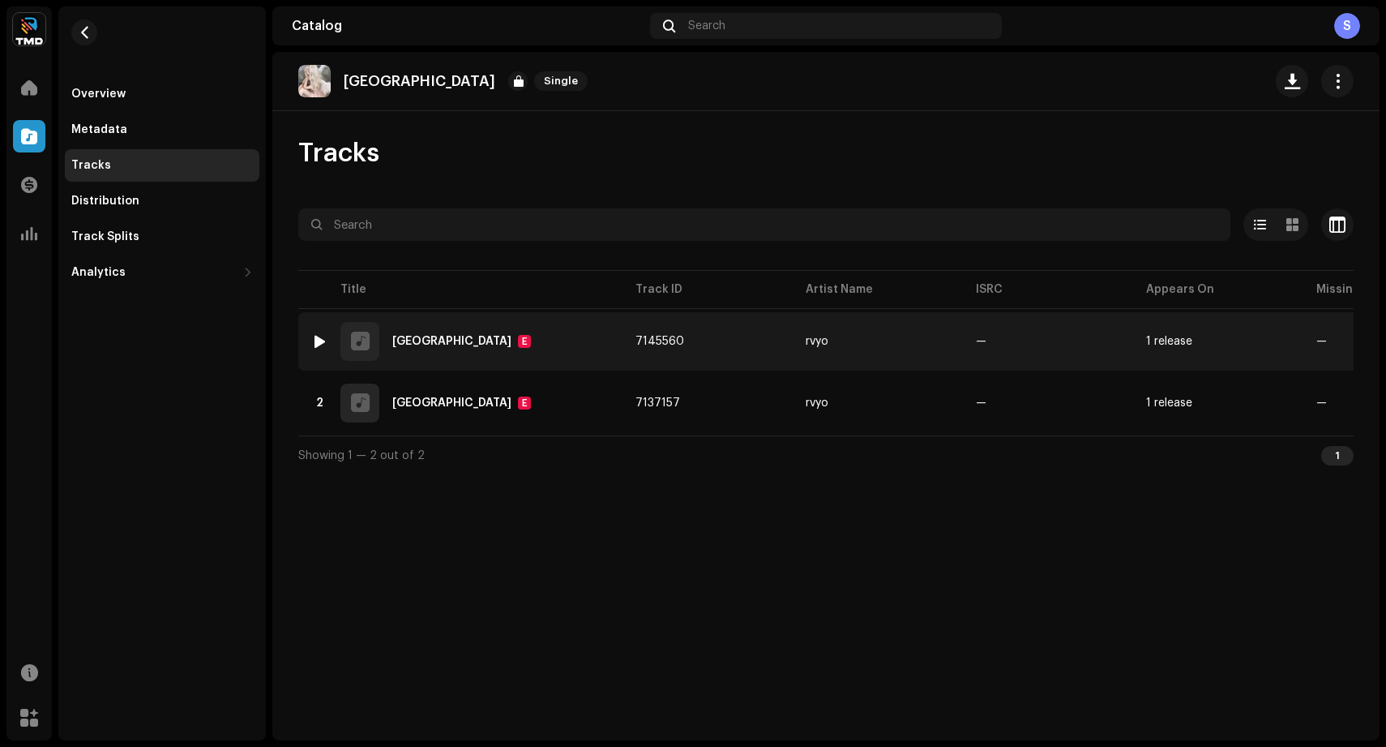
click at [487, 349] on div "1 São Paaalo E" at bounding box center [460, 341] width 298 height 39
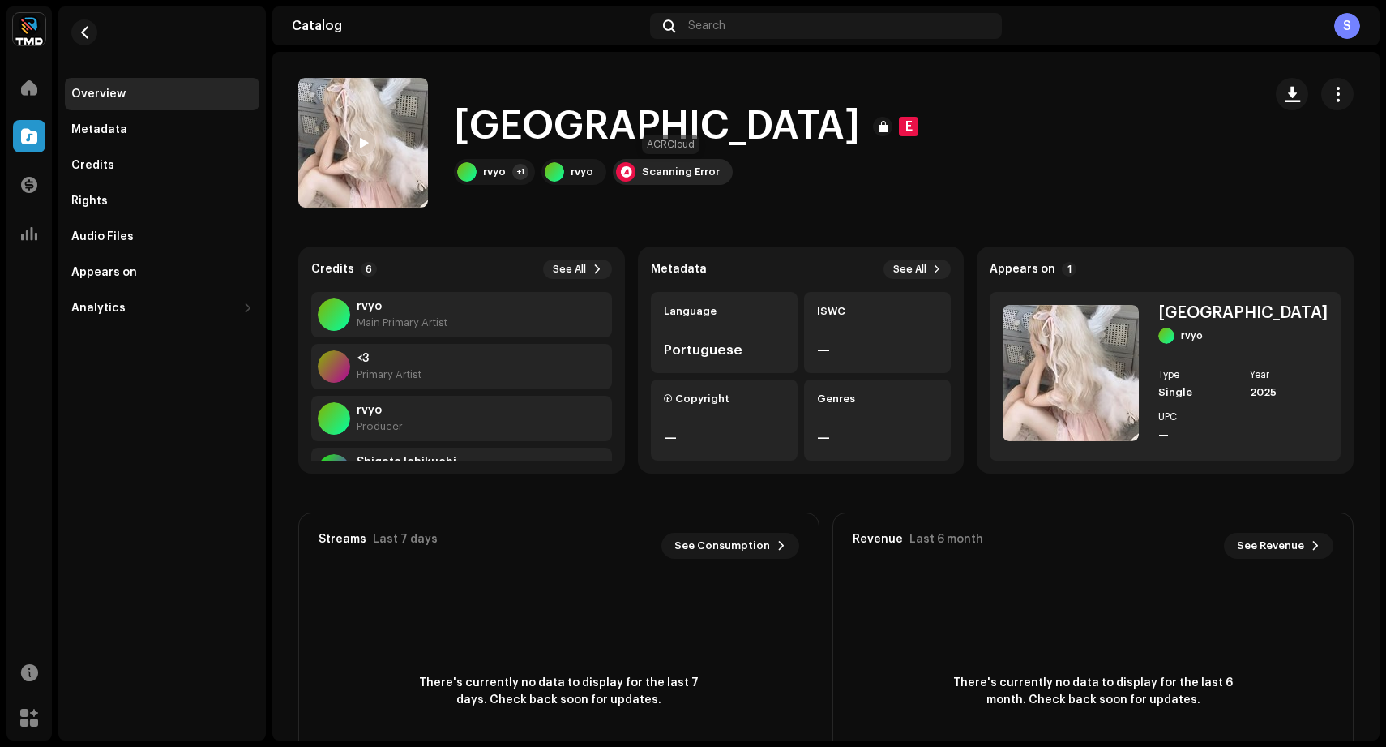
click at [647, 174] on div "Scanning Error" at bounding box center [681, 171] width 78 height 13
click at [339, 197] on div "Audio Recognition by AcrCloud is still processing the audio file. Do NOT approv…" at bounding box center [693, 373] width 1386 height 747
click at [25, 142] on span at bounding box center [29, 136] width 16 height 13
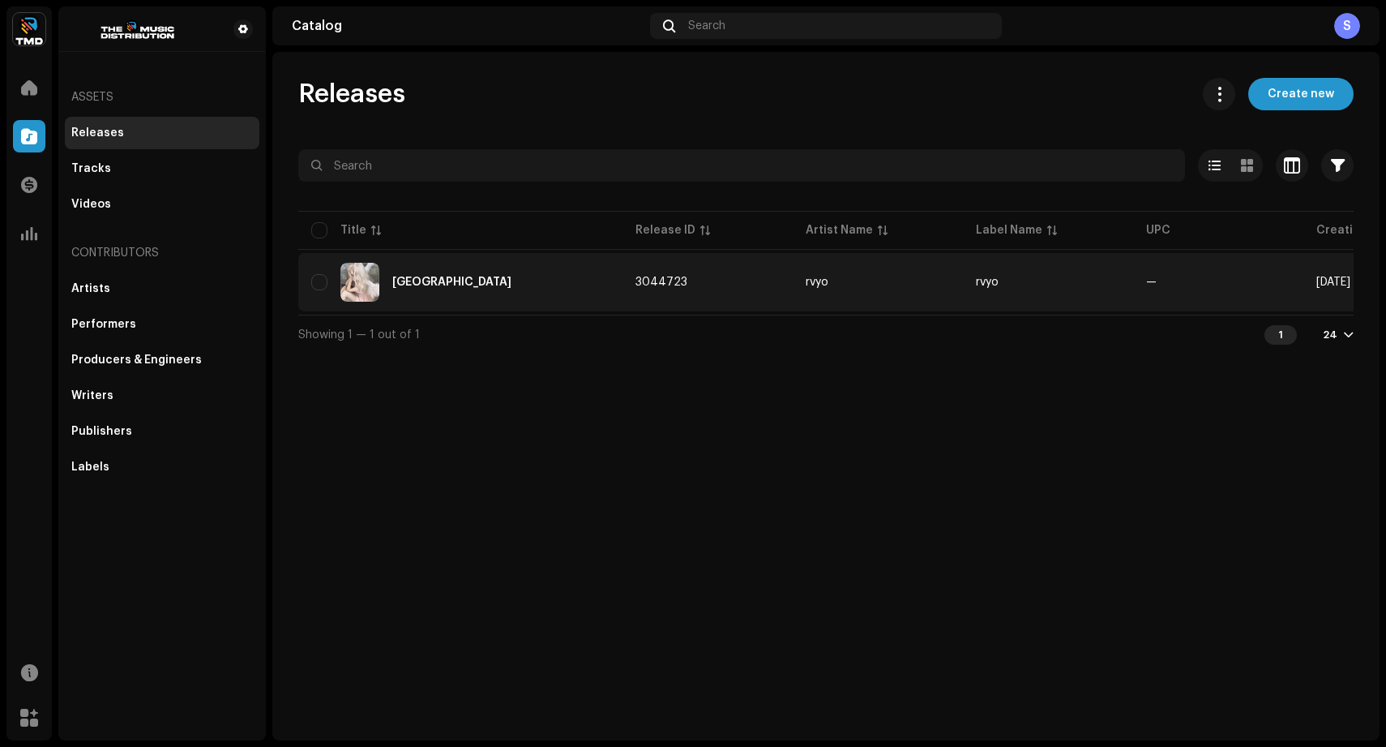
click at [460, 264] on div "[GEOGRAPHIC_DATA]" at bounding box center [460, 282] width 298 height 39
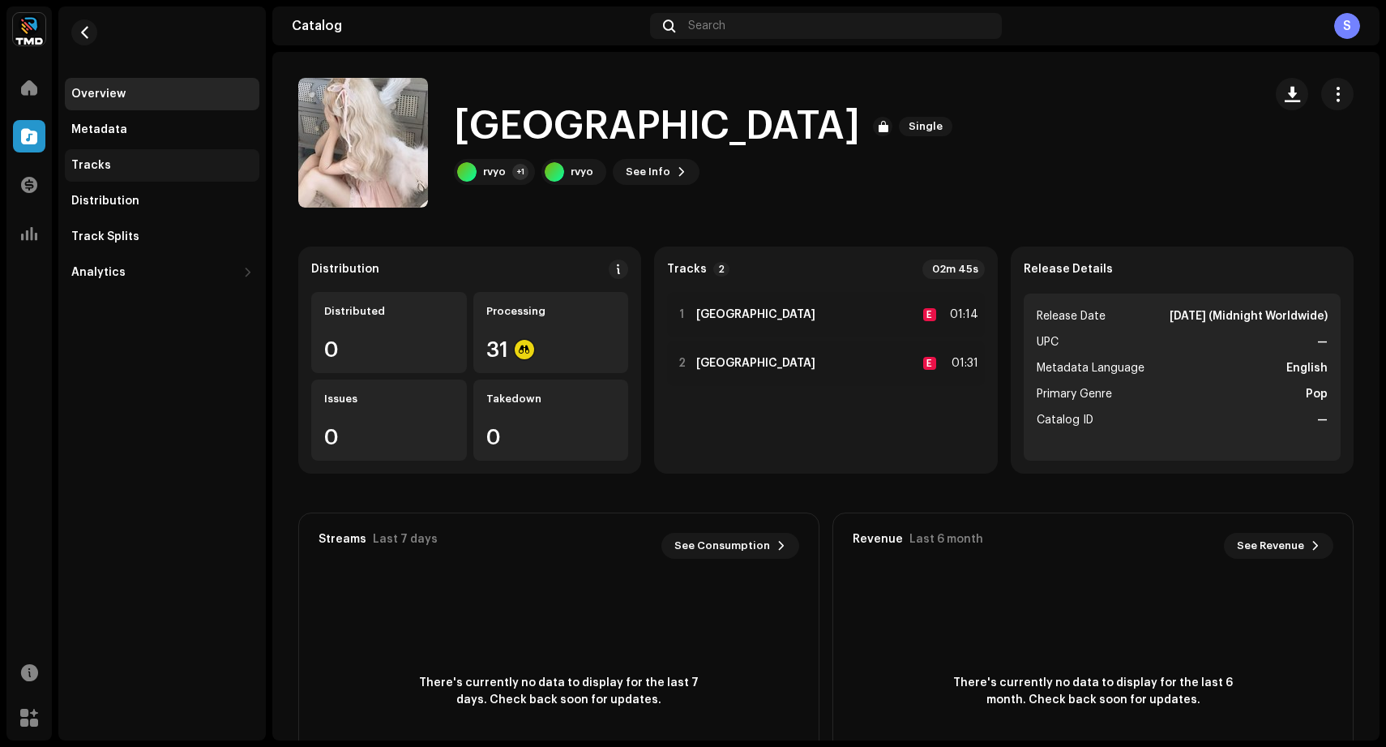
click at [213, 172] on div "Tracks" at bounding box center [162, 165] width 195 height 32
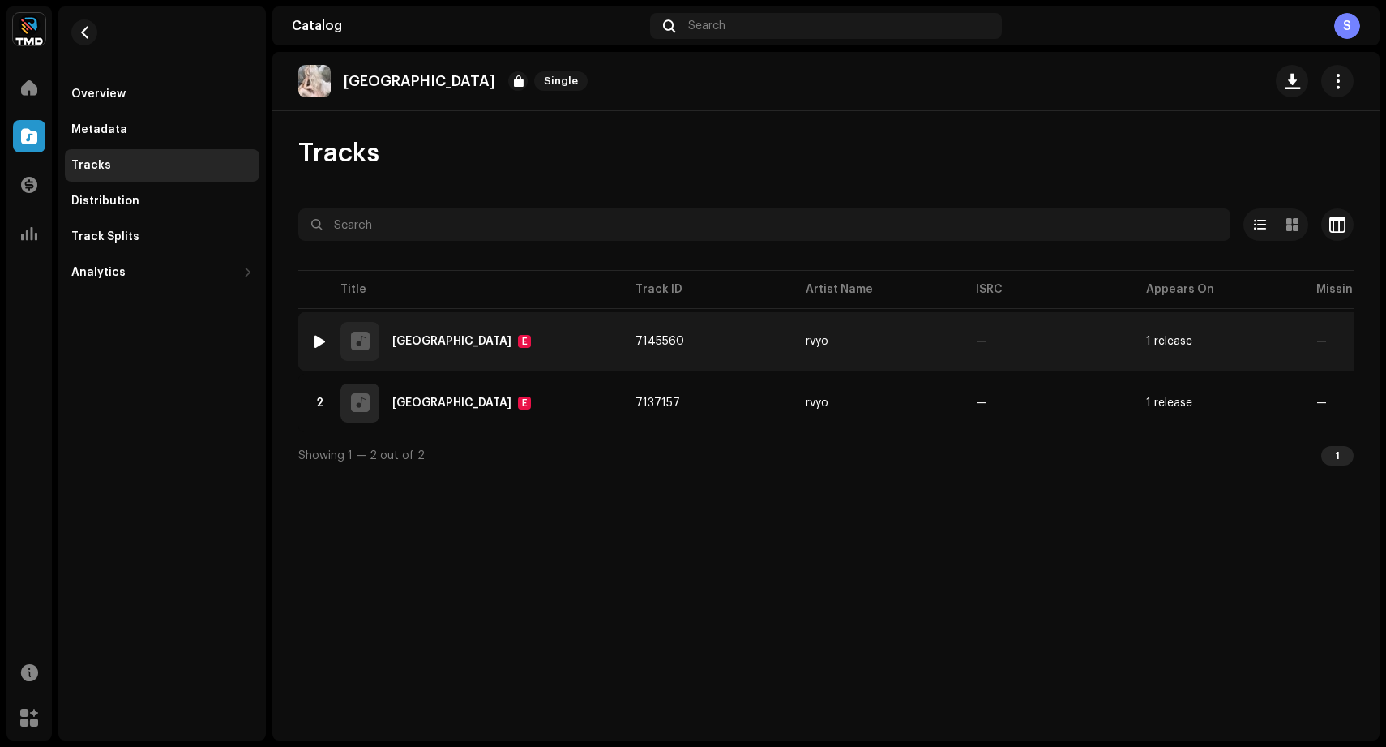
click at [512, 332] on div "1 São Paaalo E" at bounding box center [460, 341] width 298 height 39
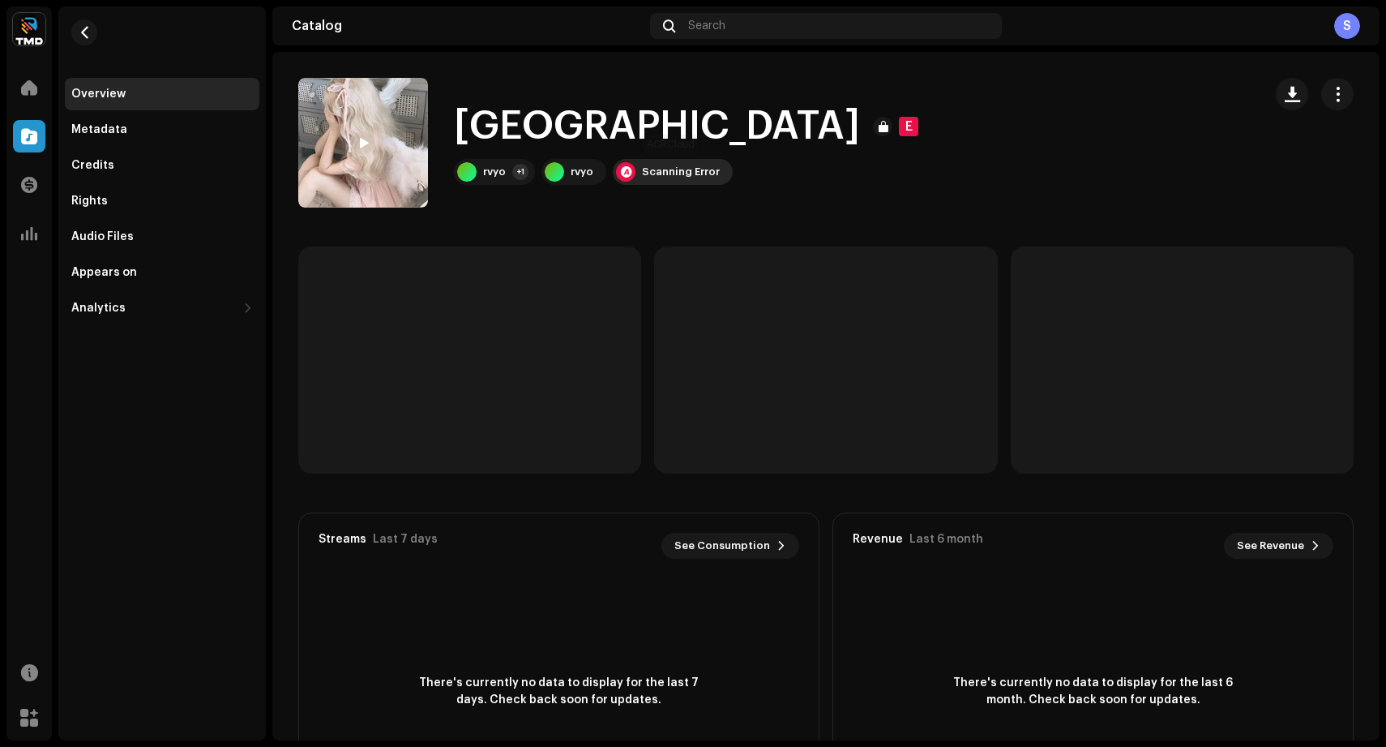
click at [661, 169] on div "Scanning Error" at bounding box center [681, 171] width 78 height 13
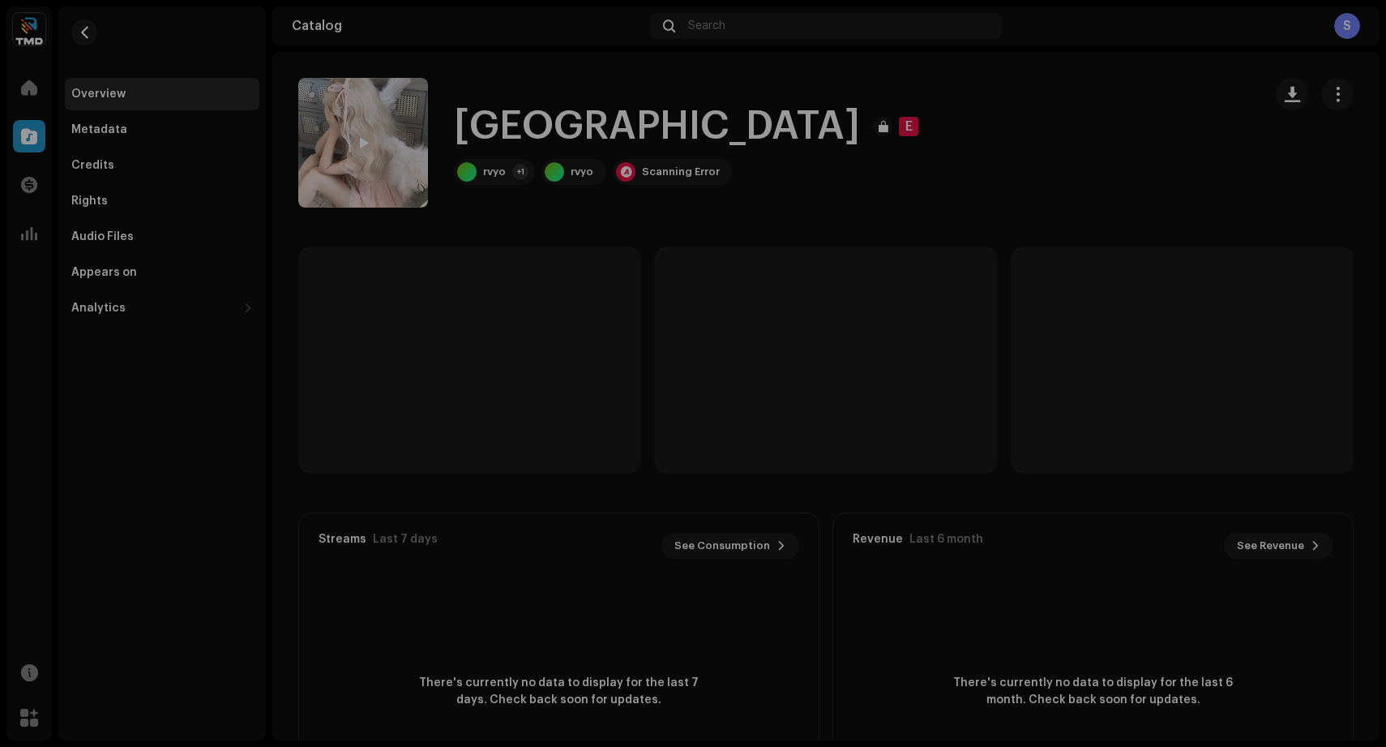
drag, startPoint x: 357, startPoint y: 280, endPoint x: 362, endPoint y: 296, distance: 16.2
click at [357, 280] on div "Audio Recognition by AcrCloud is still processing the audio file. Do NOT approv…" at bounding box center [693, 373] width 1386 height 747
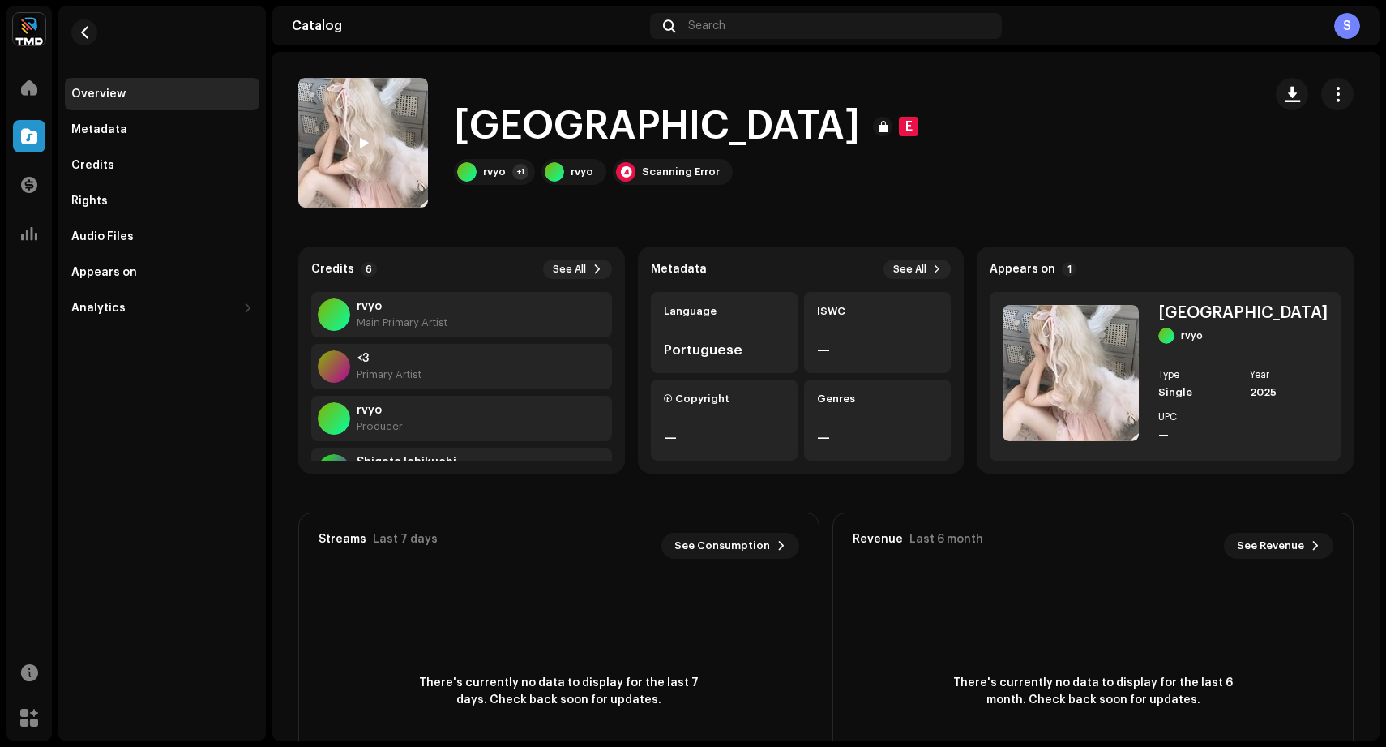
click at [465, 6] on div "prettyprivilege Home Catalog Transactions Analytics Resources Marketplace Overv…" at bounding box center [693, 373] width 1386 height 747
click at [32, 137] on span at bounding box center [29, 136] width 16 height 13
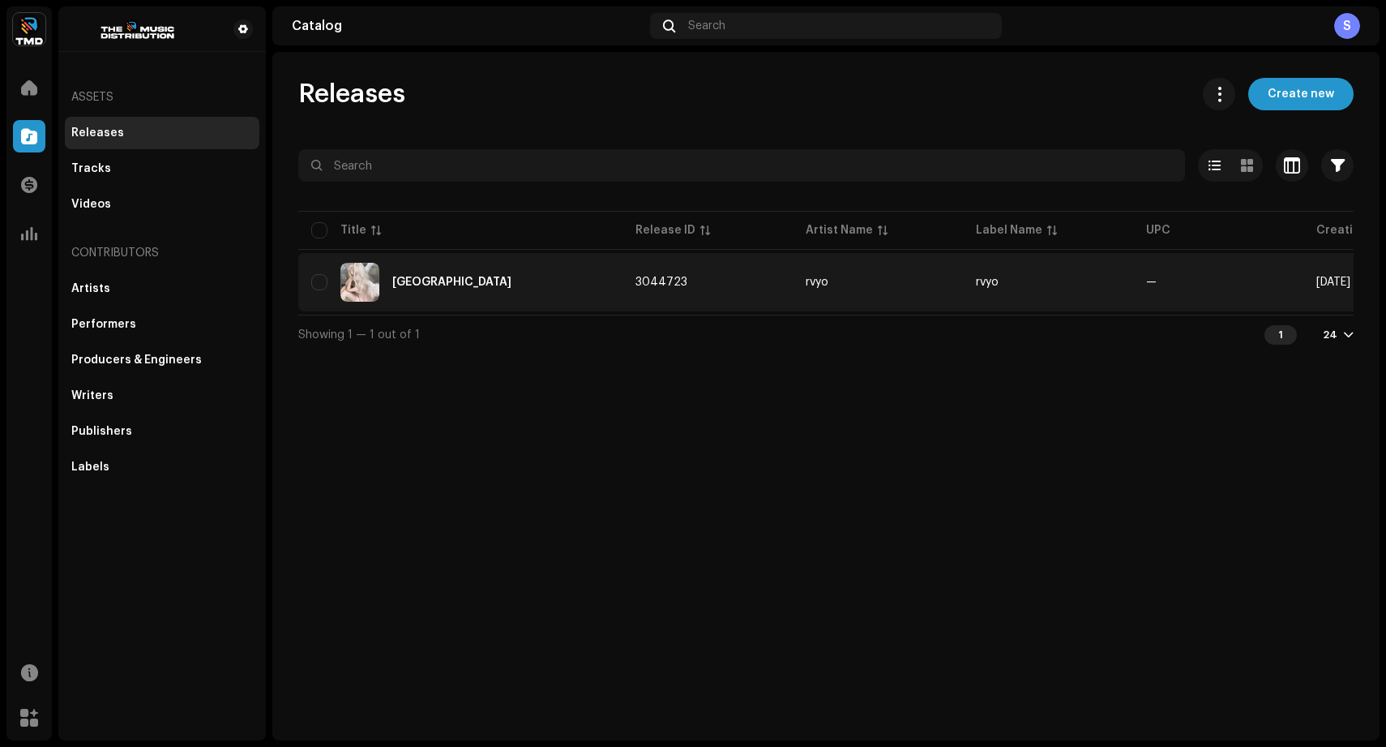
click at [487, 289] on div "[GEOGRAPHIC_DATA]" at bounding box center [460, 282] width 298 height 39
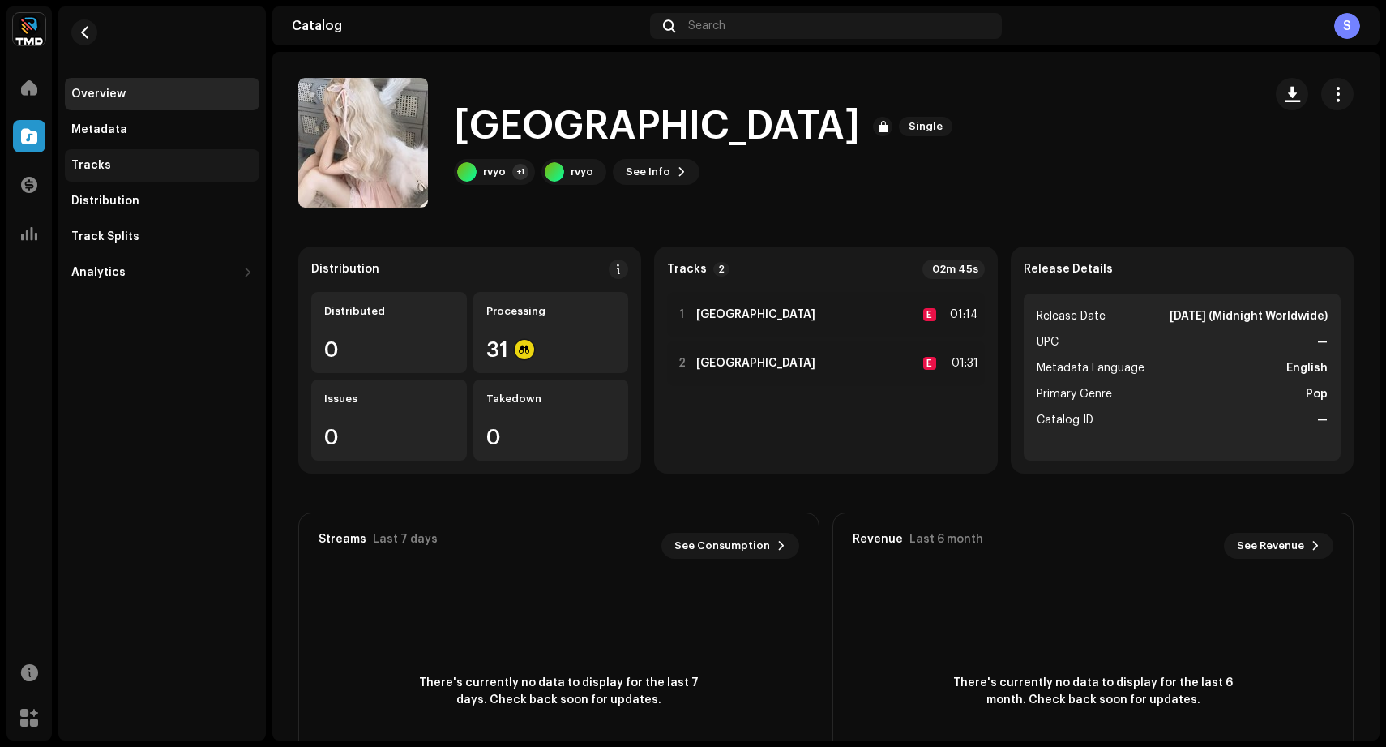
click at [124, 176] on div "Tracks" at bounding box center [162, 165] width 195 height 32
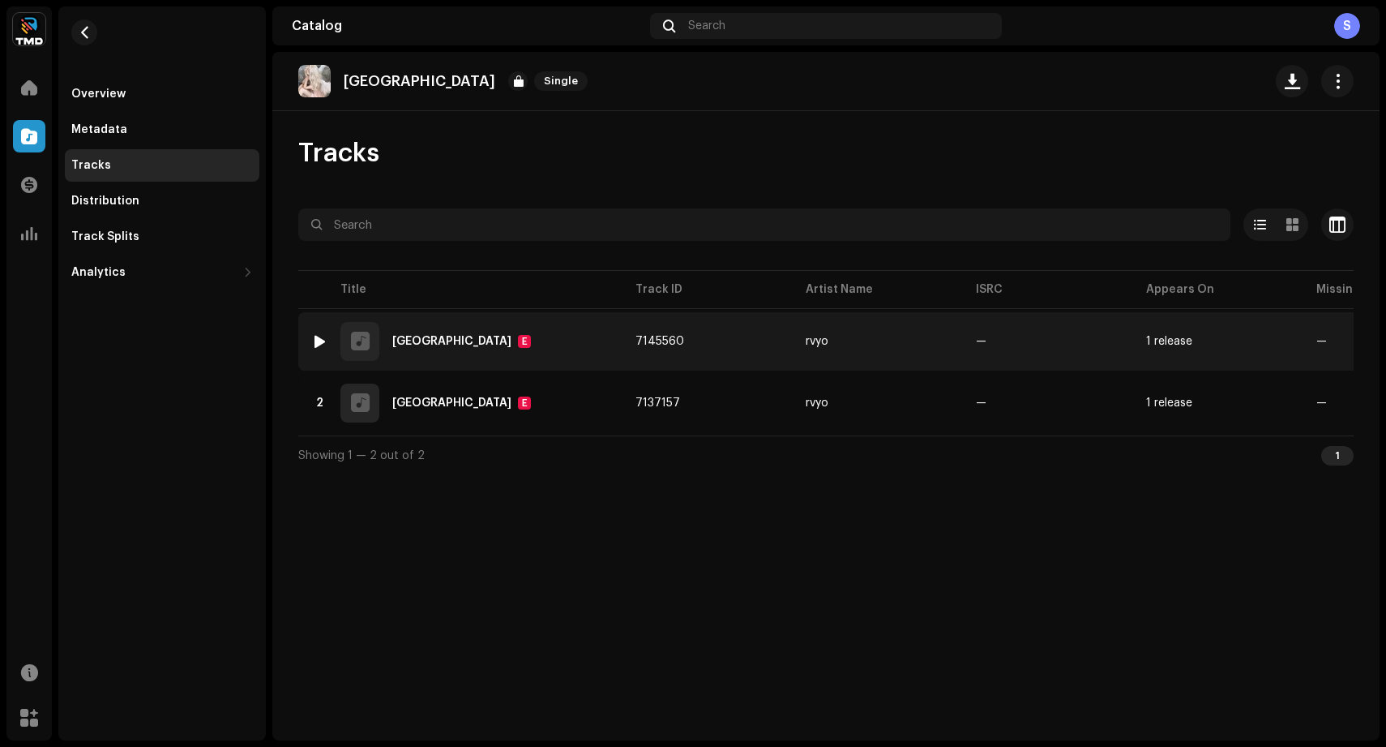
click at [507, 337] on div "1 São Paaalo E" at bounding box center [460, 341] width 298 height 39
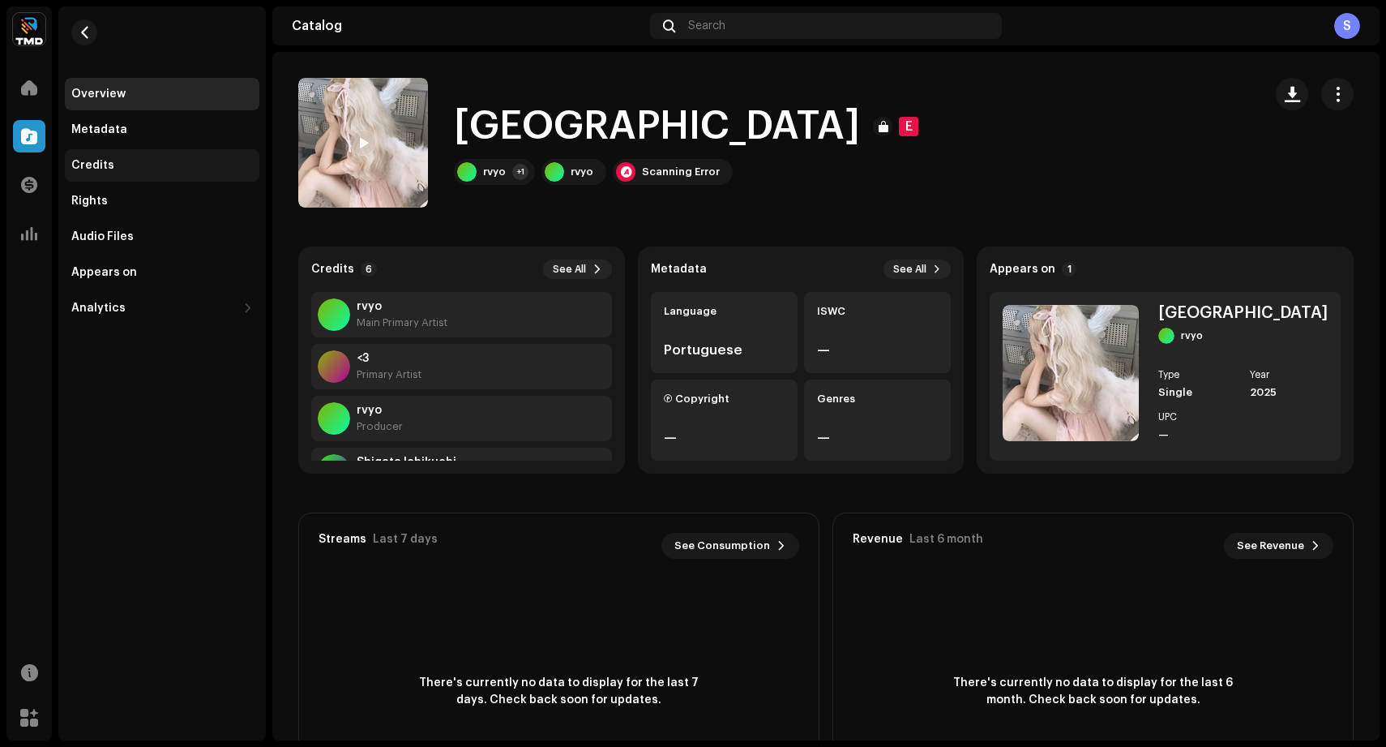
click at [208, 169] on div "Credits" at bounding box center [162, 165] width 182 height 13
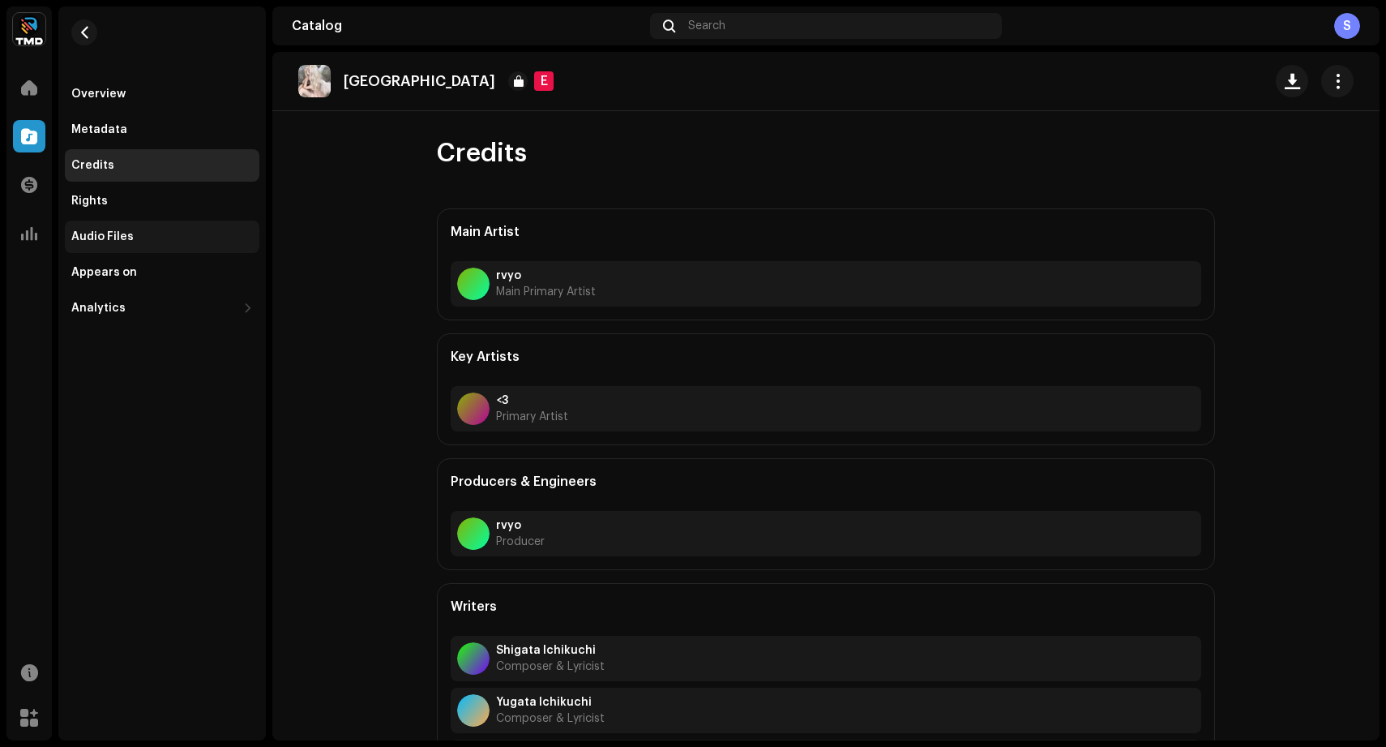
click at [212, 240] on div "Audio Files" at bounding box center [162, 236] width 182 height 13
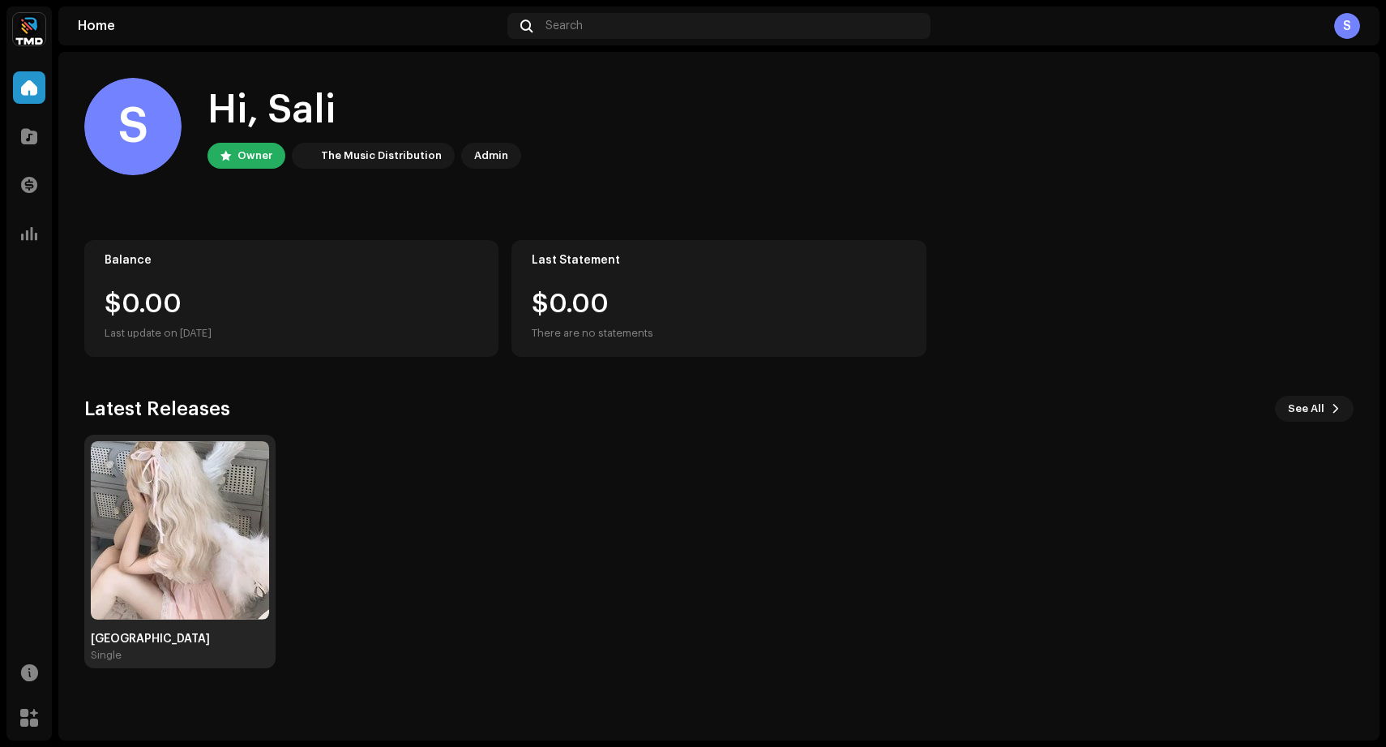
click at [117, 547] on img at bounding box center [180, 530] width 178 height 178
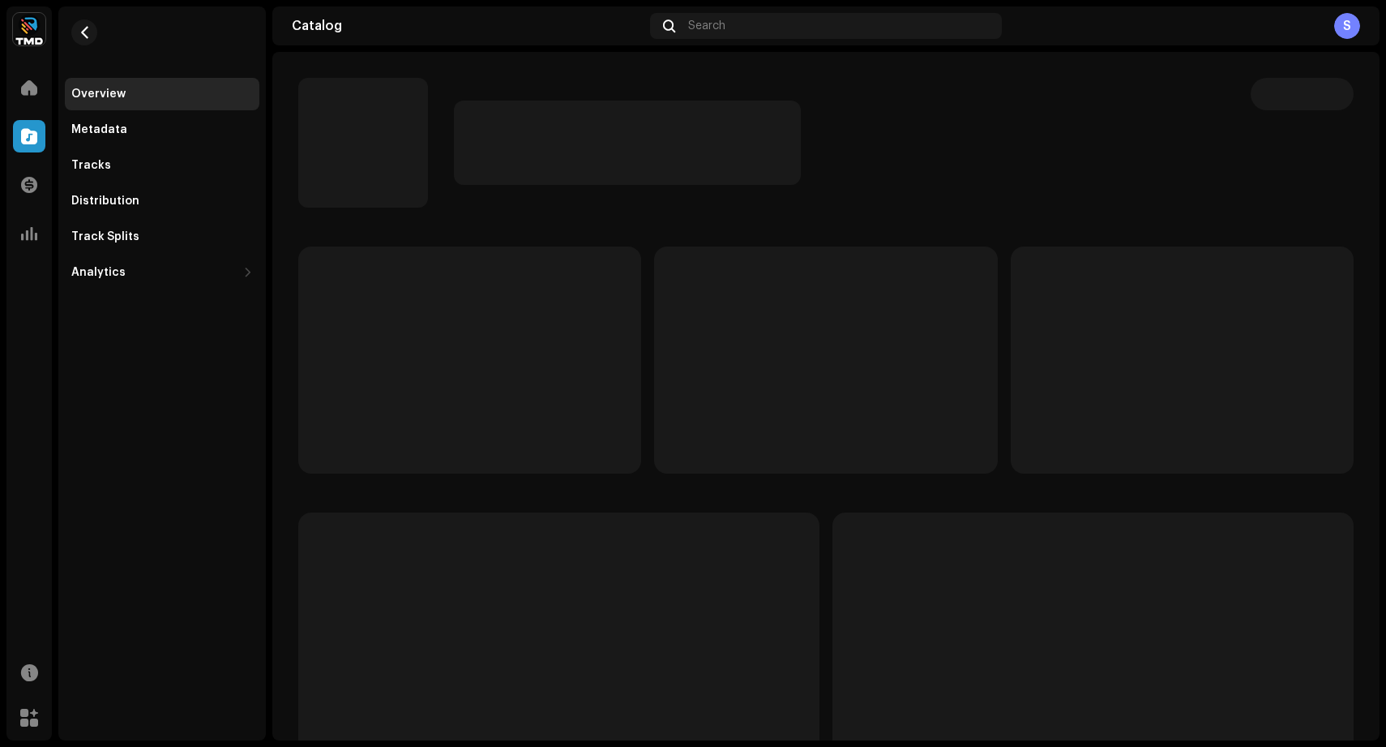
click at [142, 554] on div "Overview Metadata Tracks Distribution Track Splits Analytics Consumption Engage…" at bounding box center [162, 373] width 208 height 734
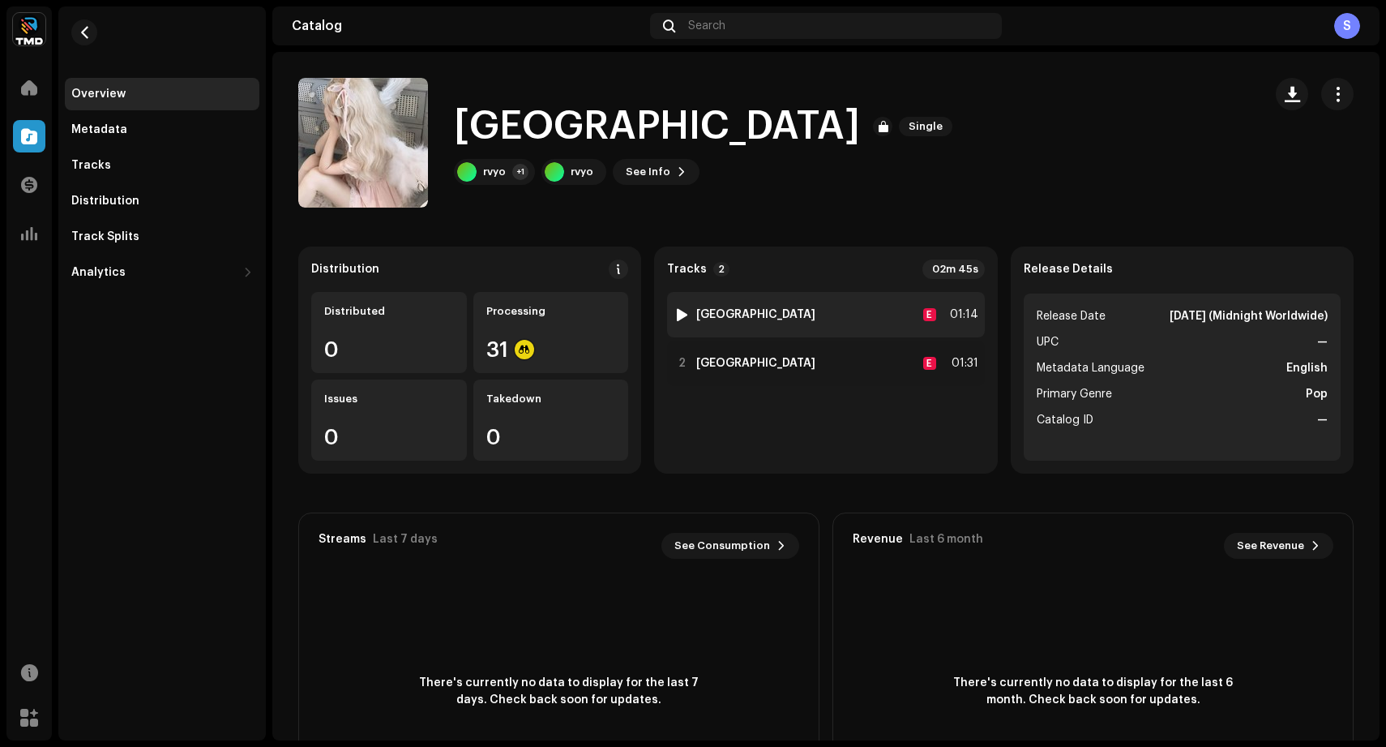
click at [678, 306] on div "1 São Paaalo E 01:14" at bounding box center [825, 314] width 317 height 45
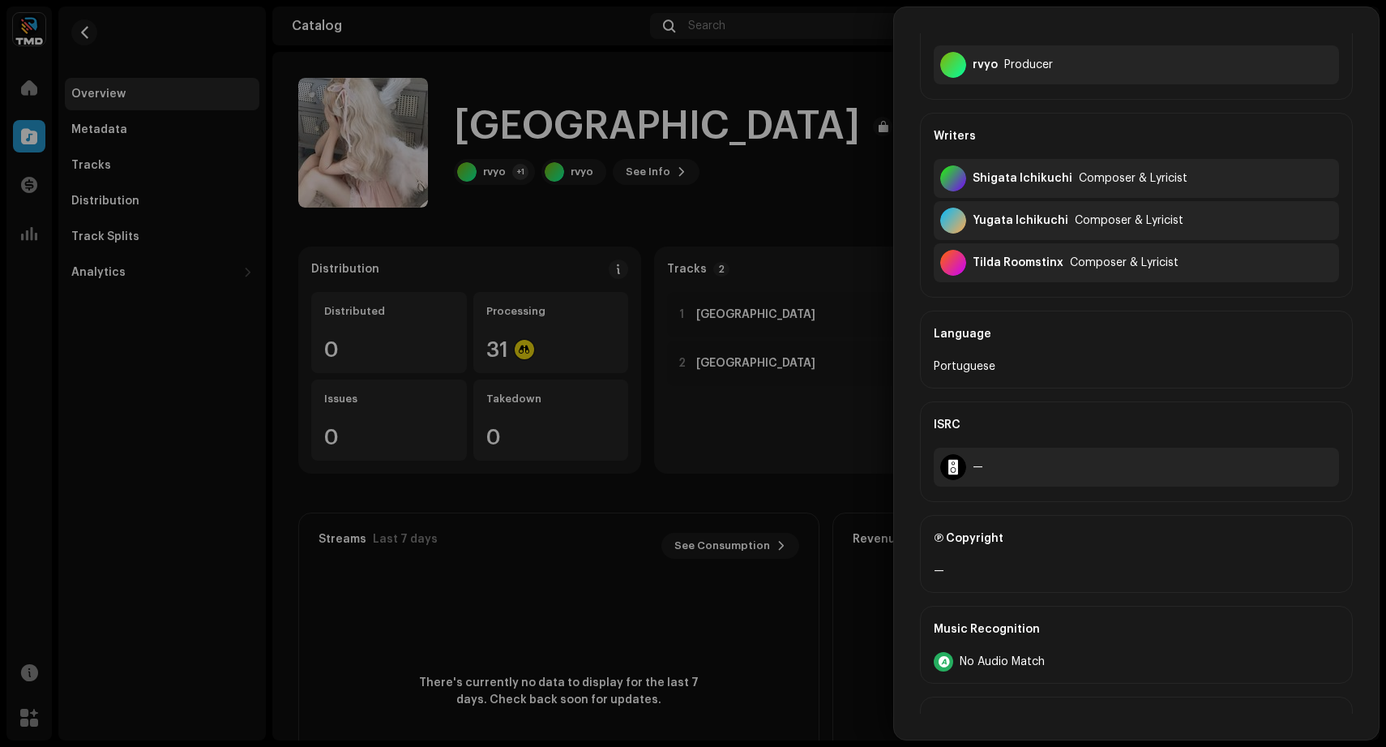
scroll to position [520, 0]
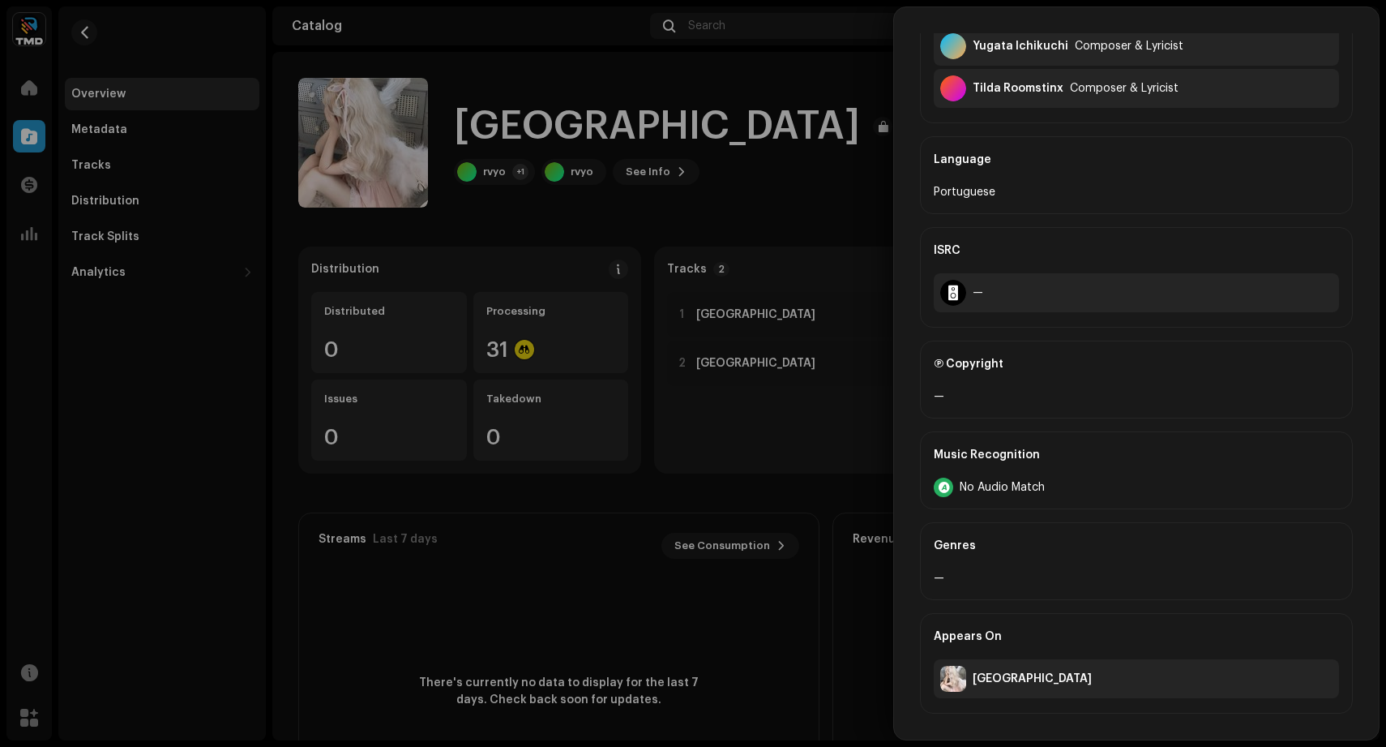
click at [1003, 491] on span "No Audio Match" at bounding box center [1002, 487] width 85 height 13
click at [720, 417] on div at bounding box center [693, 373] width 1386 height 747
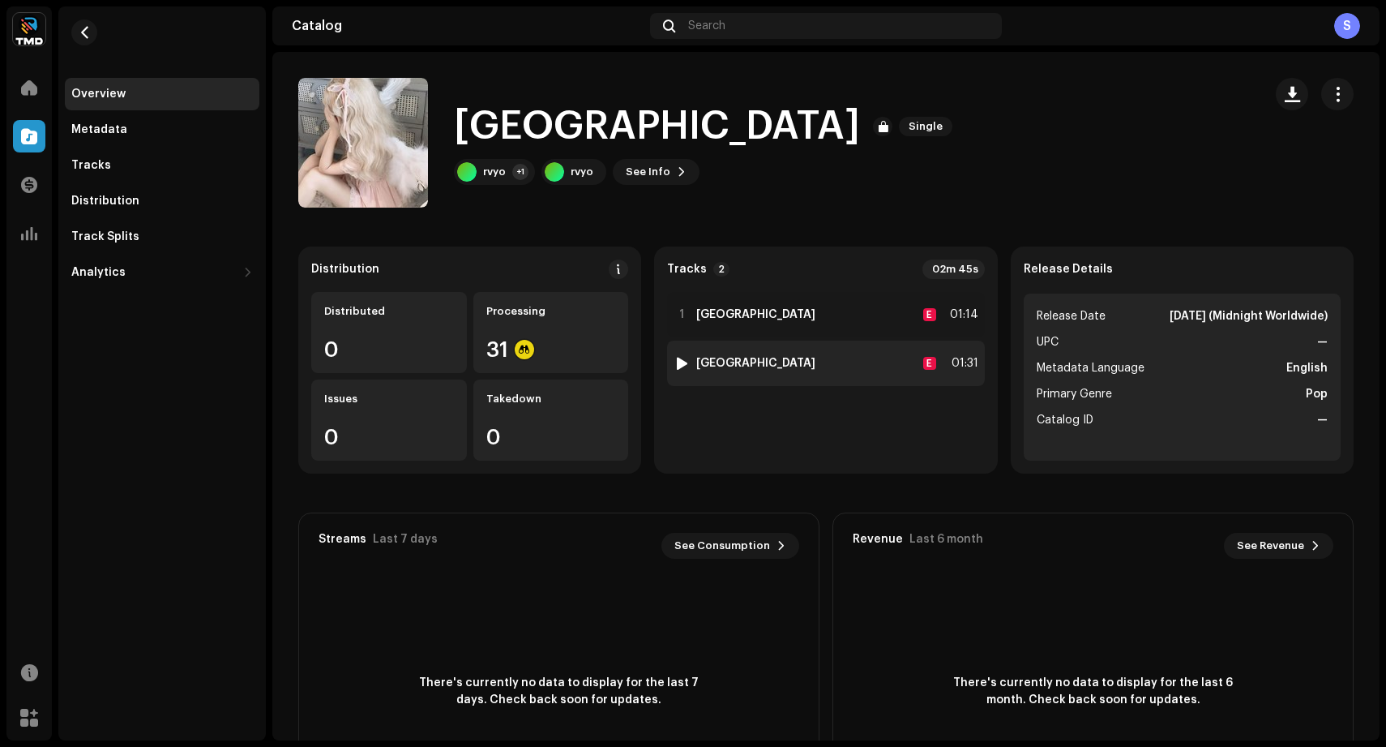
click at [679, 363] on div at bounding box center [682, 363] width 12 height 13
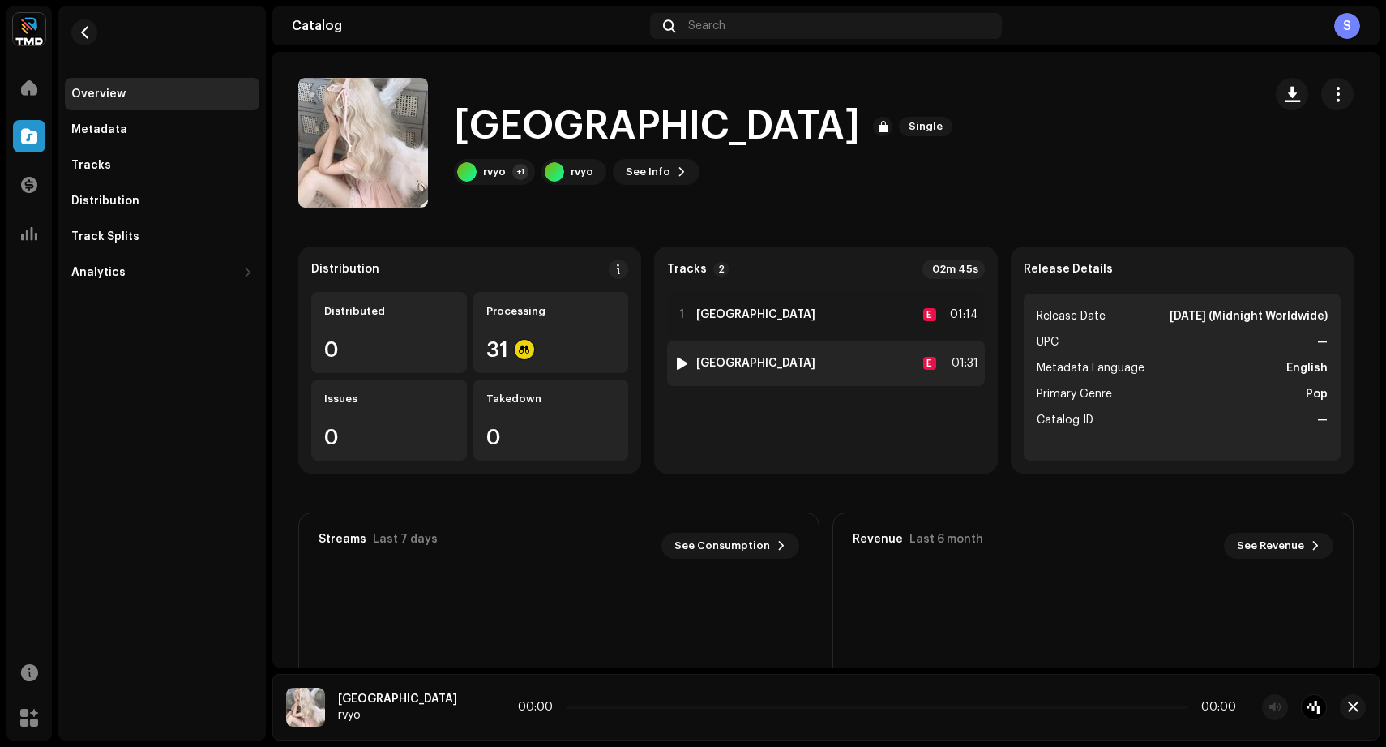
click at [679, 363] on div at bounding box center [682, 363] width 12 height 13
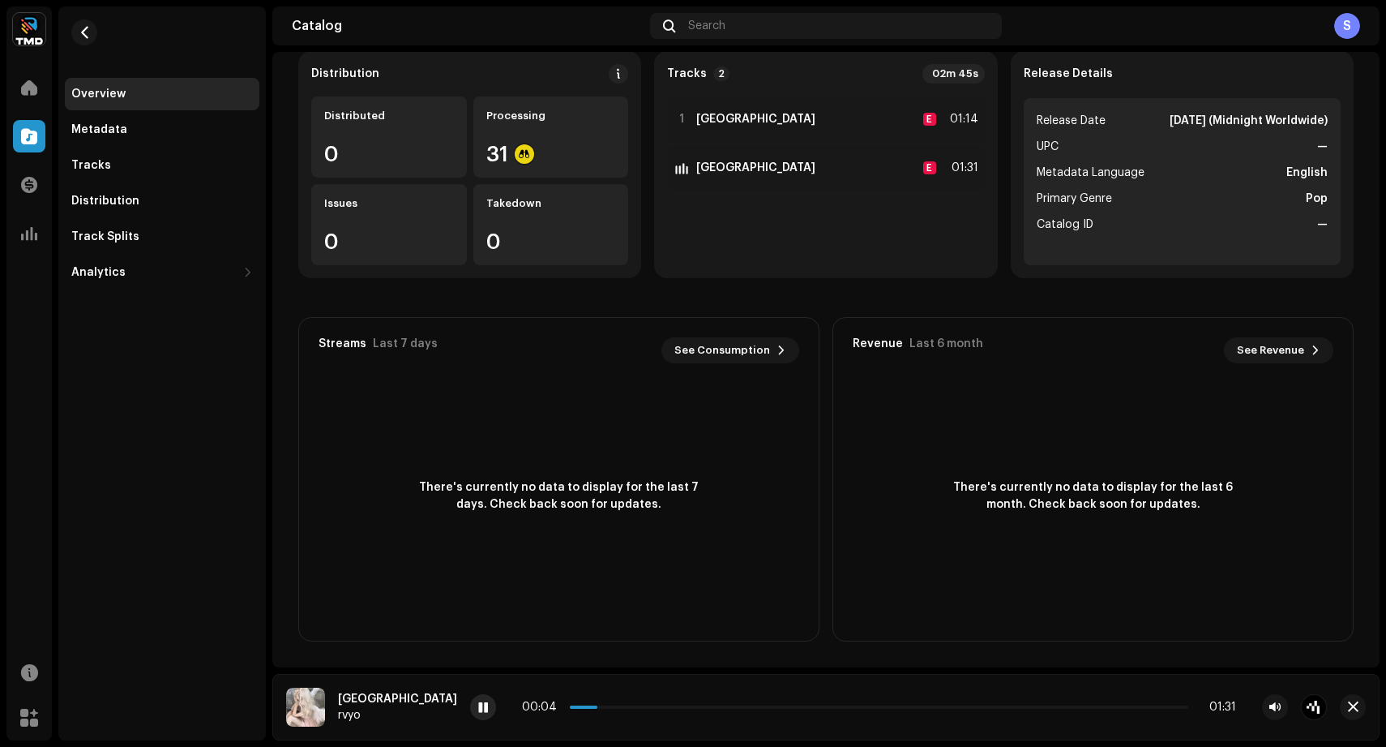
click at [470, 697] on div at bounding box center [483, 707] width 26 height 26
click at [6, 137] on div "prettyprivilege Home Catalog Transactions Analytics Resources Marketplace Overv…" at bounding box center [693, 373] width 1386 height 747
click at [71, 138] on div "Metadata" at bounding box center [162, 129] width 195 height 32
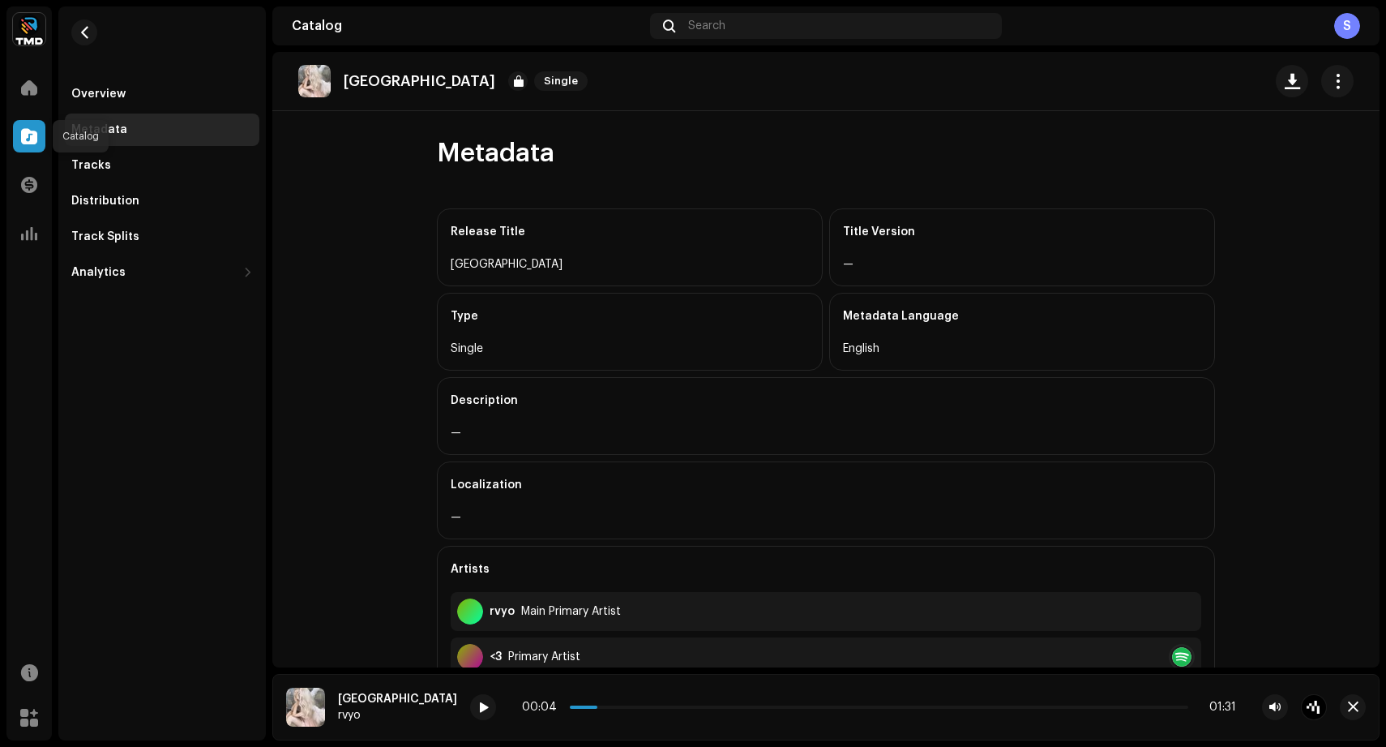
click at [39, 136] on div at bounding box center [29, 136] width 32 height 32
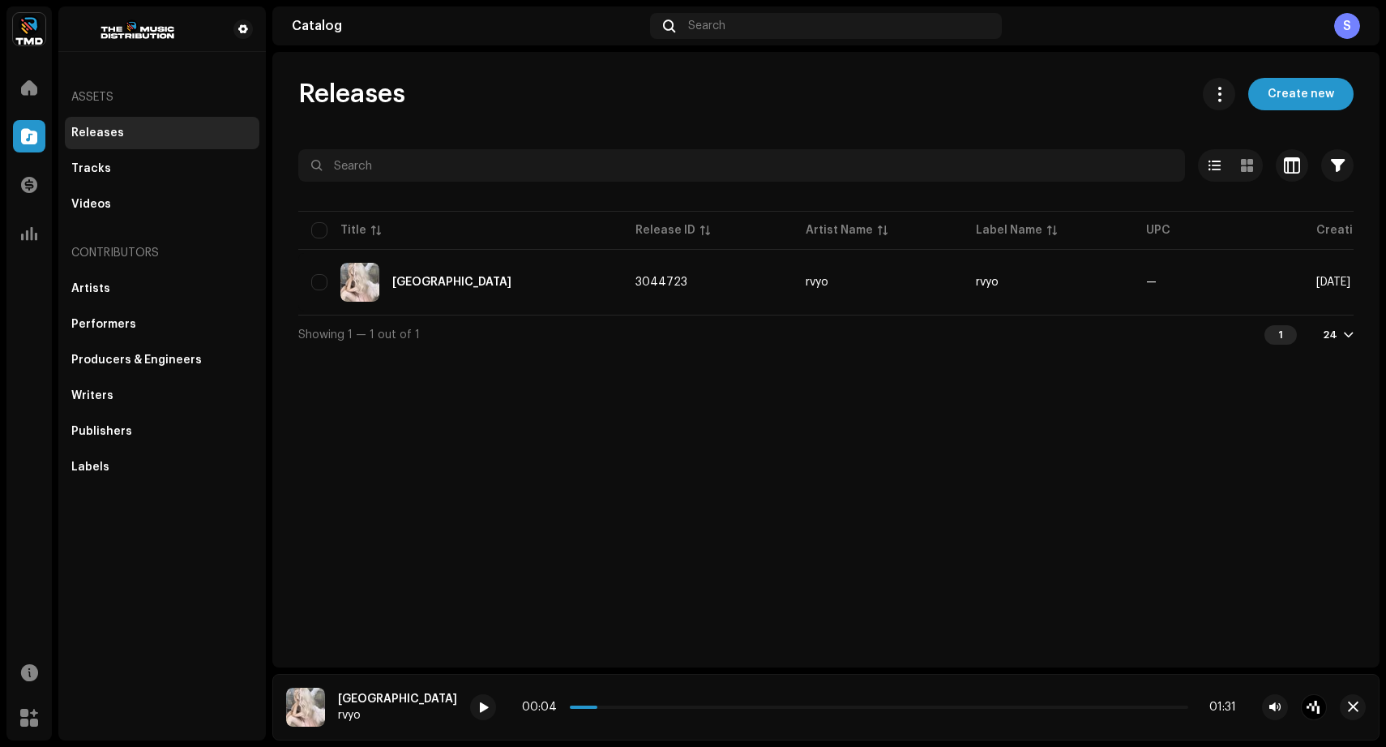
click at [1343, 21] on div "S" at bounding box center [1347, 26] width 26 height 26
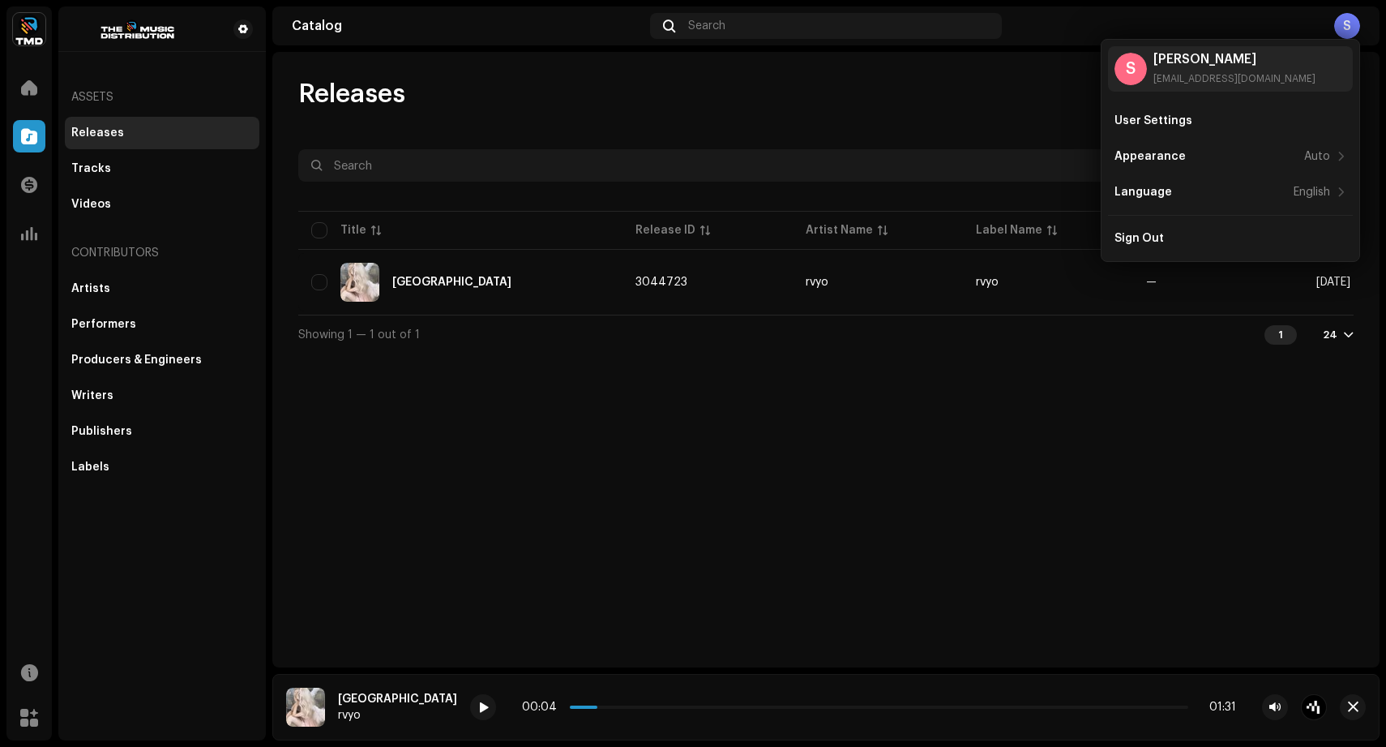
click at [1281, 216] on div "User Settings Appearance Auto Language English Sign Out" at bounding box center [1230, 180] width 245 height 150
click at [1272, 234] on div "Sign Out" at bounding box center [1231, 238] width 232 height 13
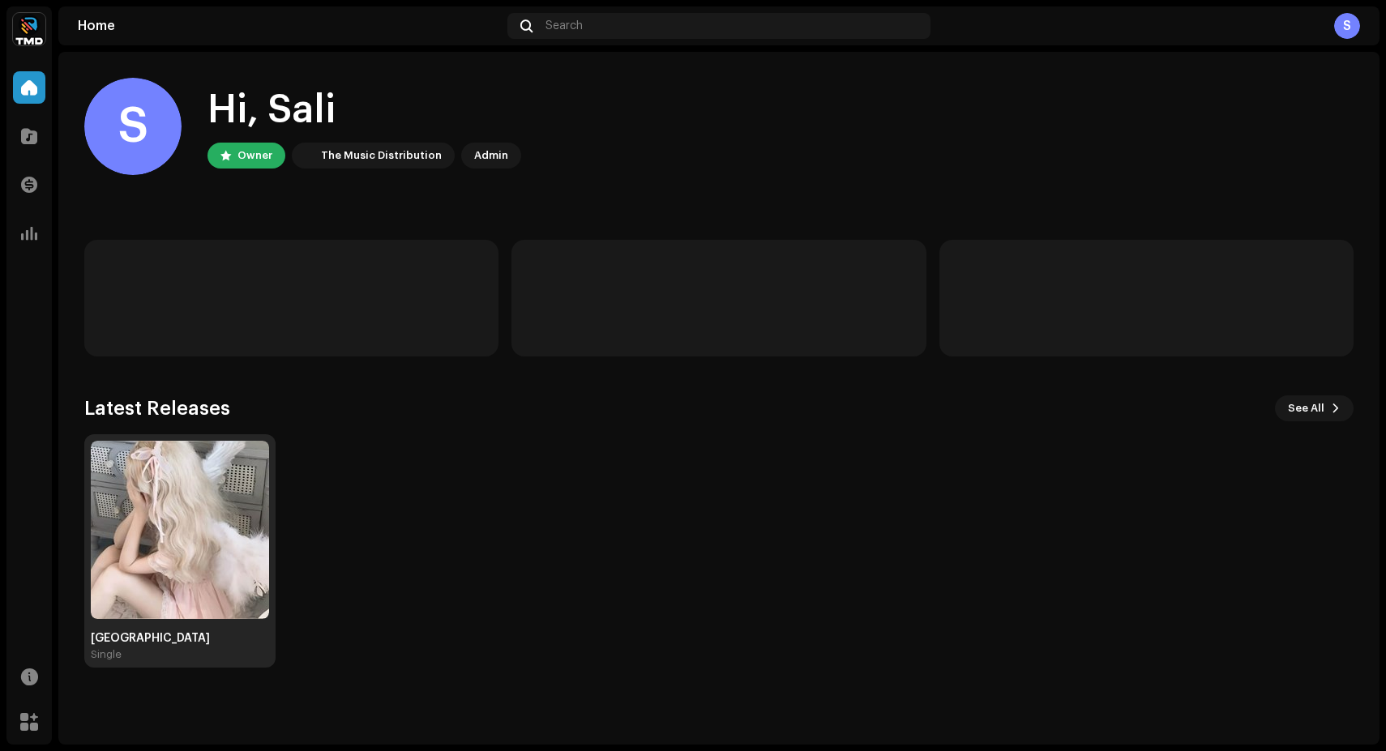
click at [213, 447] on img at bounding box center [180, 530] width 178 height 178
